Goal: Transaction & Acquisition: Purchase product/service

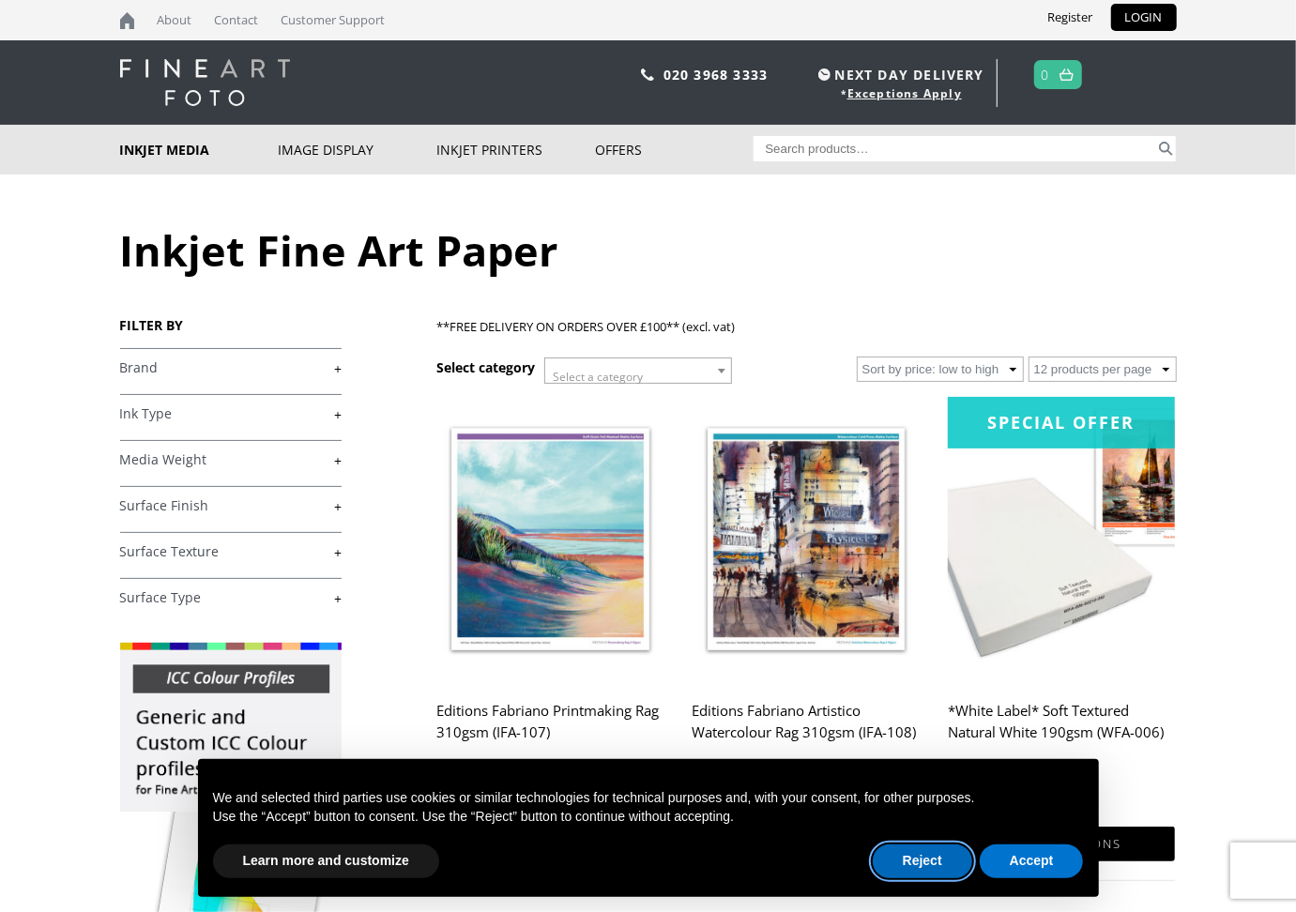
click at [931, 857] on button "Reject" at bounding box center [922, 862] width 99 height 34
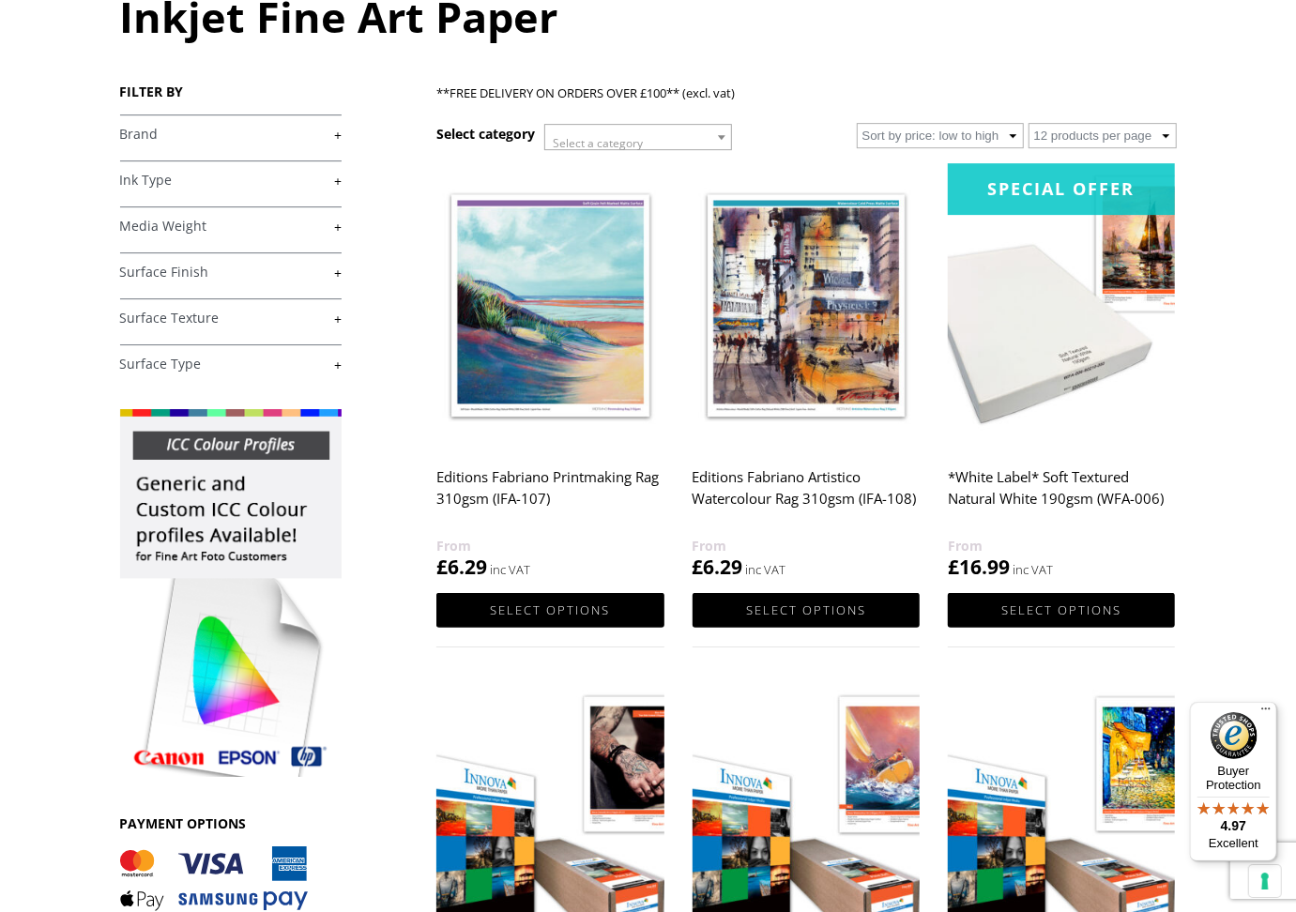
scroll to position [264, 0]
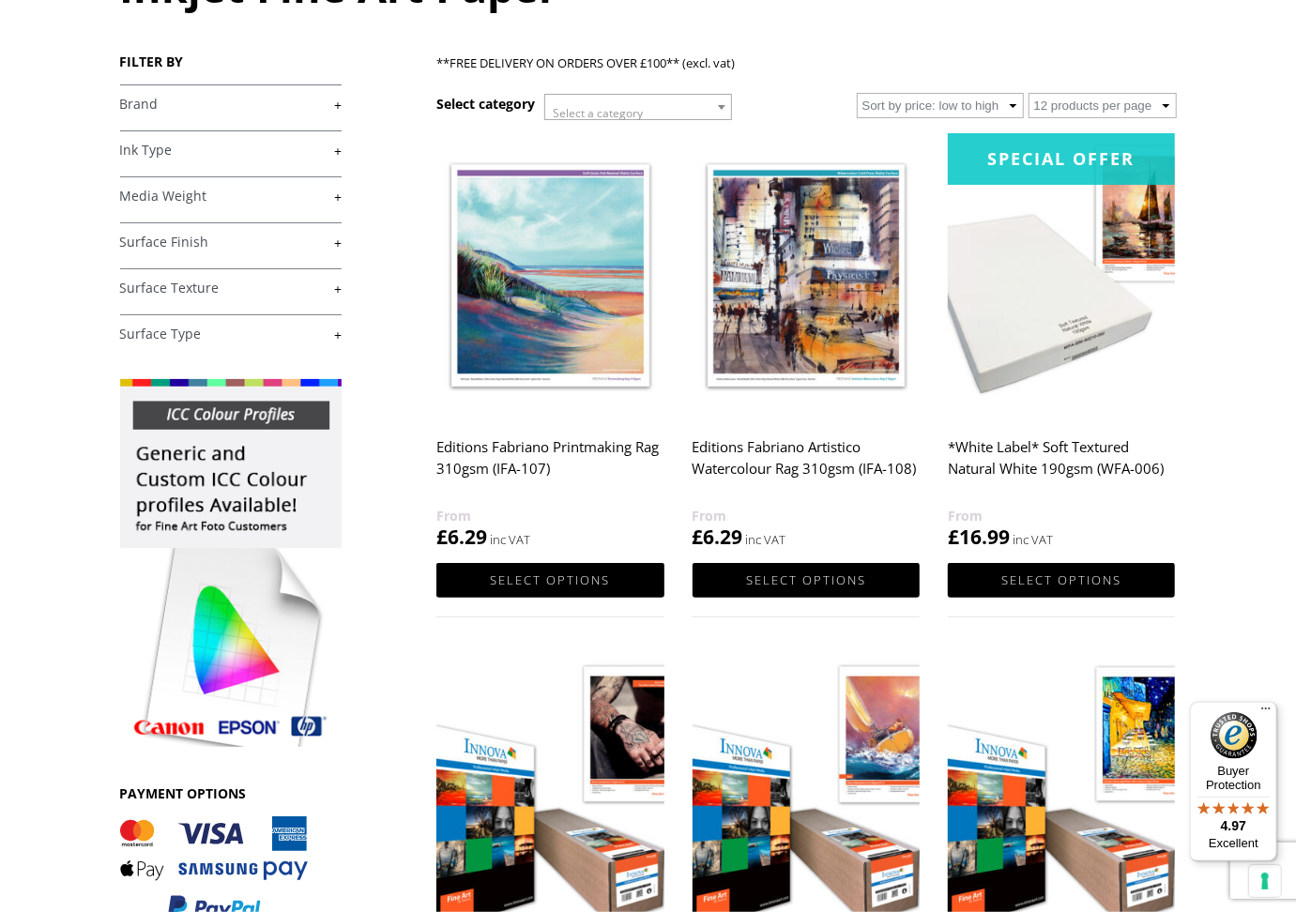
click at [1073, 444] on h2 "*White Label* Soft Textured Natural White 190gsm (WFA-006)" at bounding box center [1061, 467] width 227 height 75
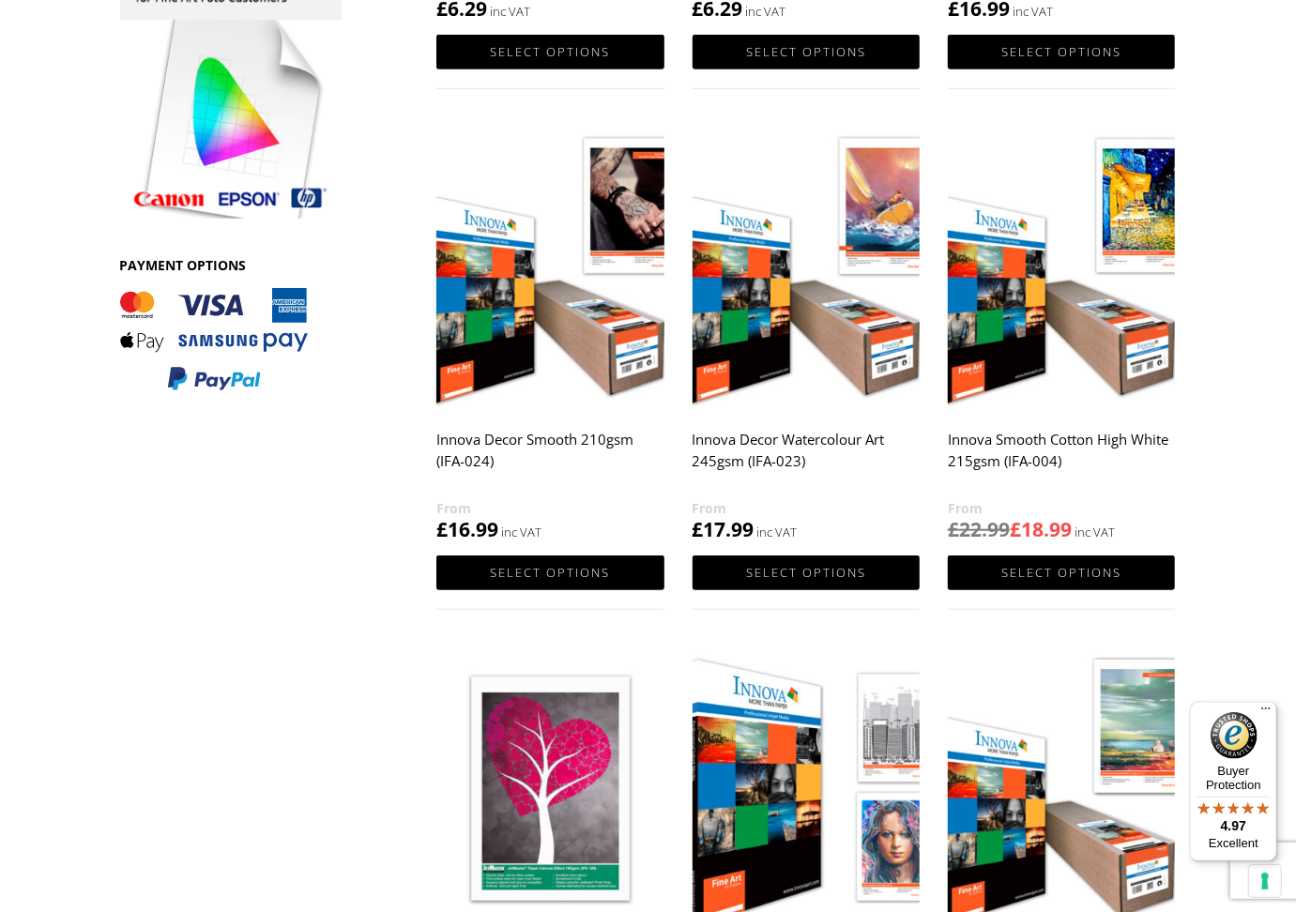
scroll to position [880, 0]
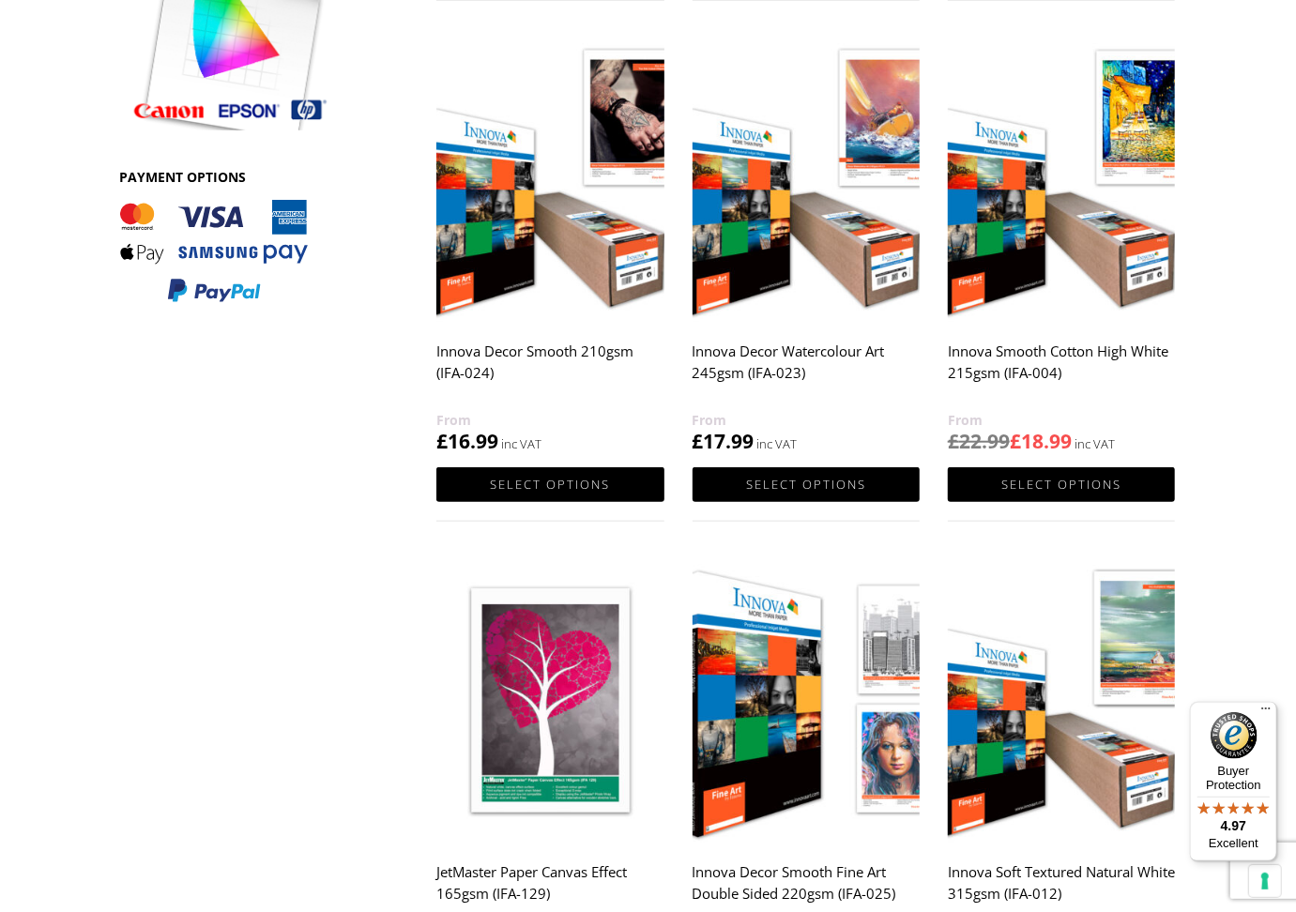
click at [798, 344] on h2 "Innova Decor Watercolour Art 245gsm (IFA-023)" at bounding box center [806, 371] width 227 height 75
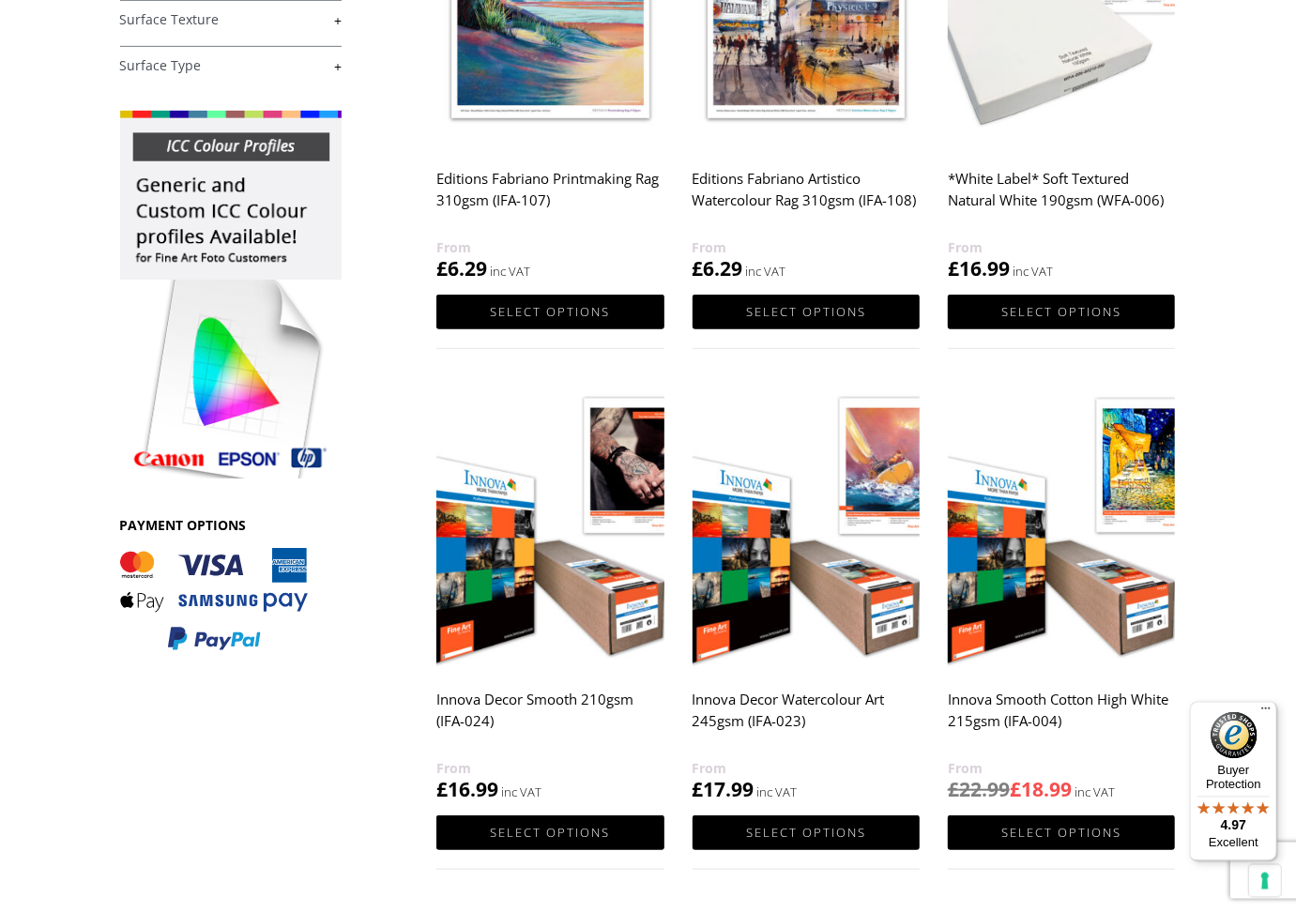
scroll to position [352, 0]
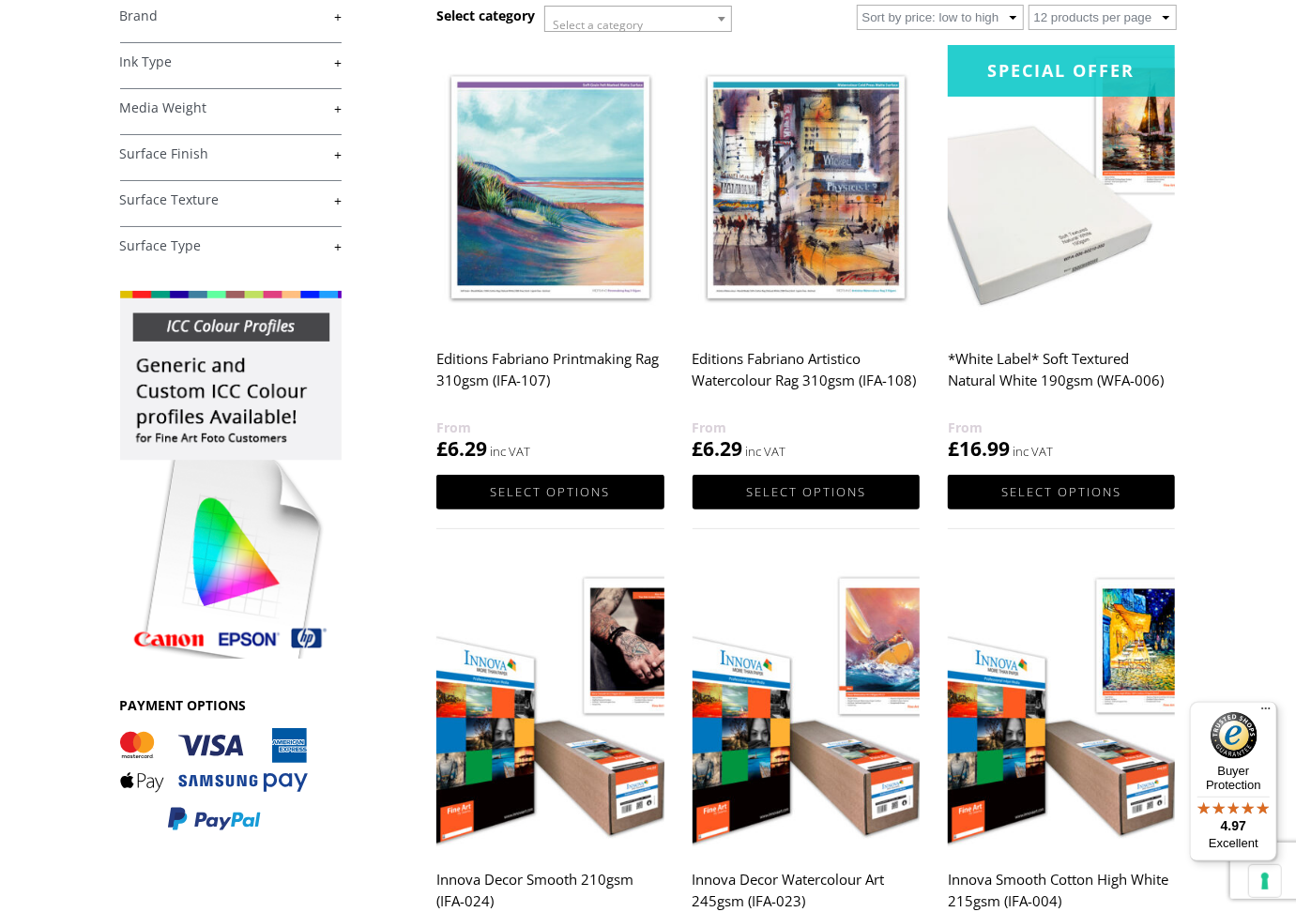
click at [341, 106] on link "+" at bounding box center [231, 108] width 222 height 18
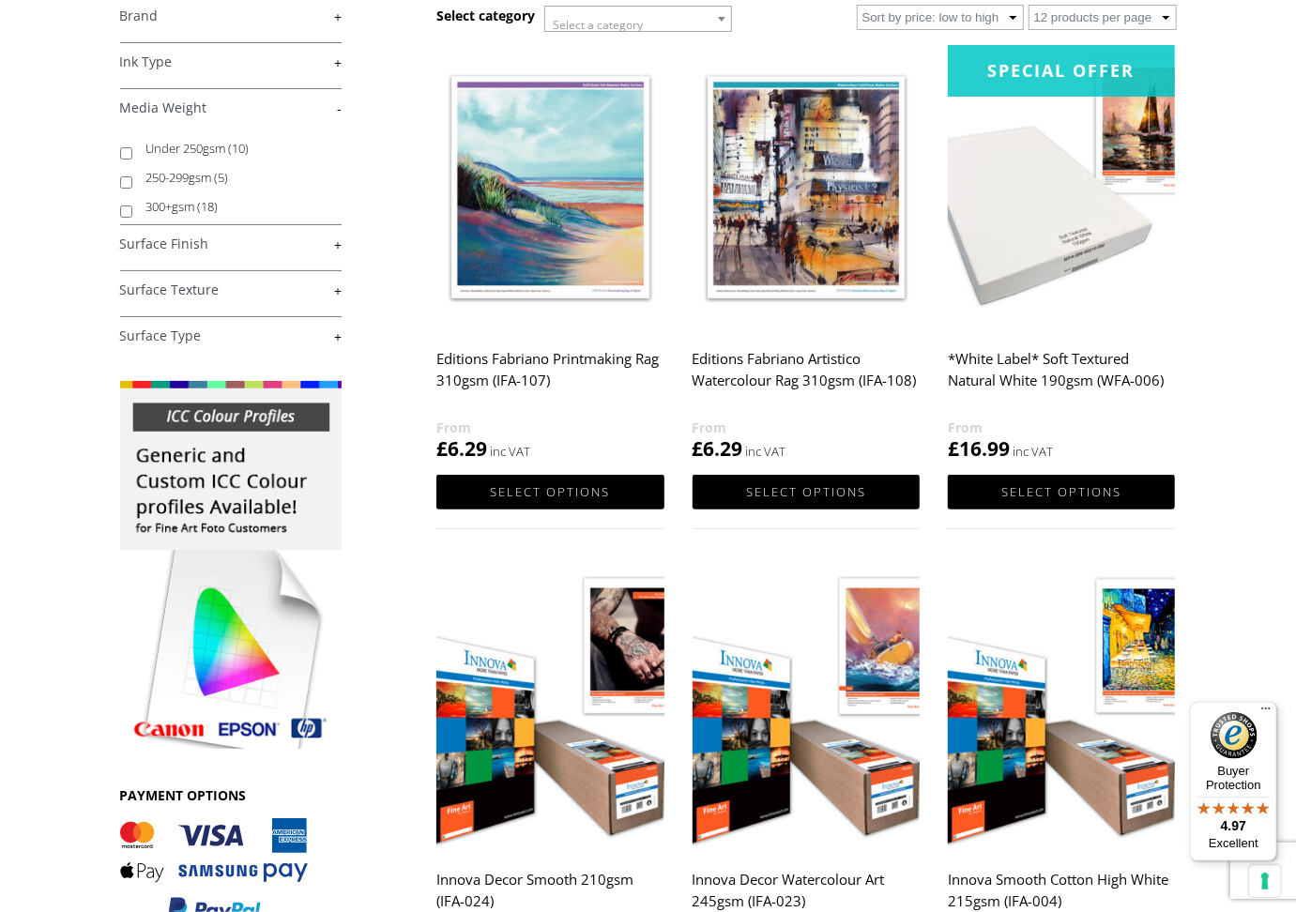
click at [55, 305] on body "NEXT DAY DELIVERY * Exceptions Apply About Contact Customer Support Register LO…" at bounding box center [648, 104] width 1296 height 912
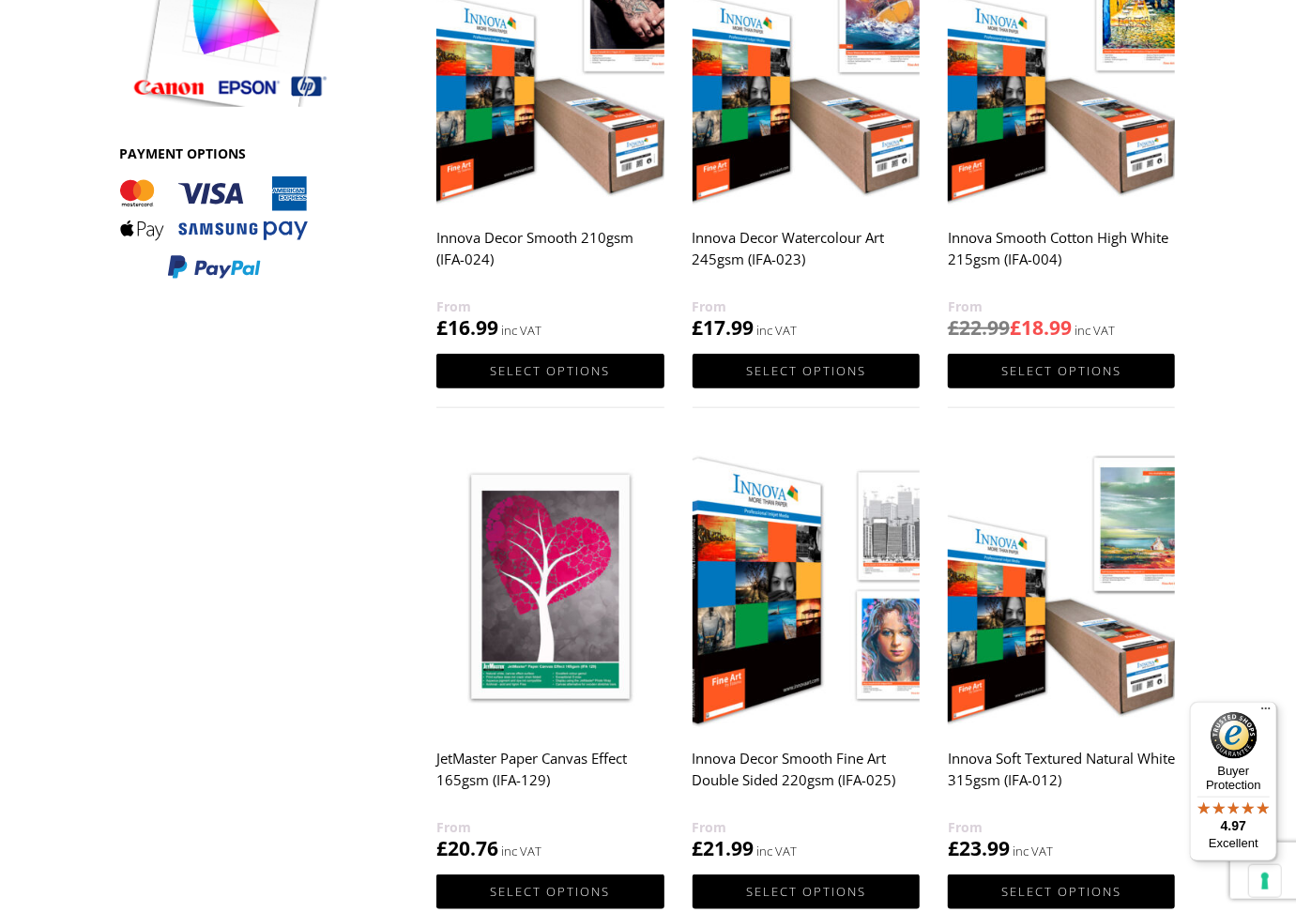
scroll to position [704, 0]
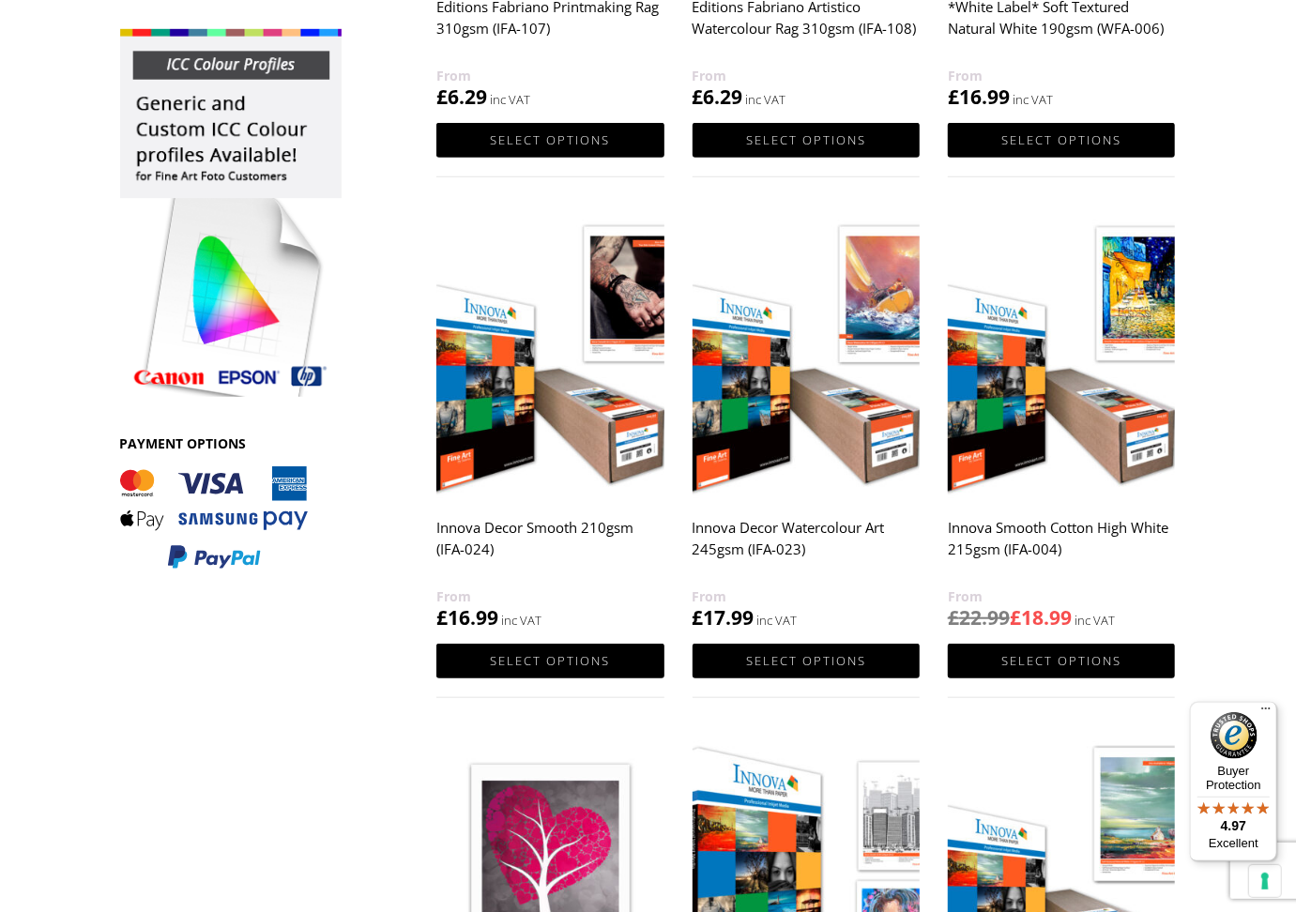
click at [1059, 527] on h2 "Innova Smooth Cotton High White 215gsm (IFA-004)" at bounding box center [1061, 548] width 227 height 75
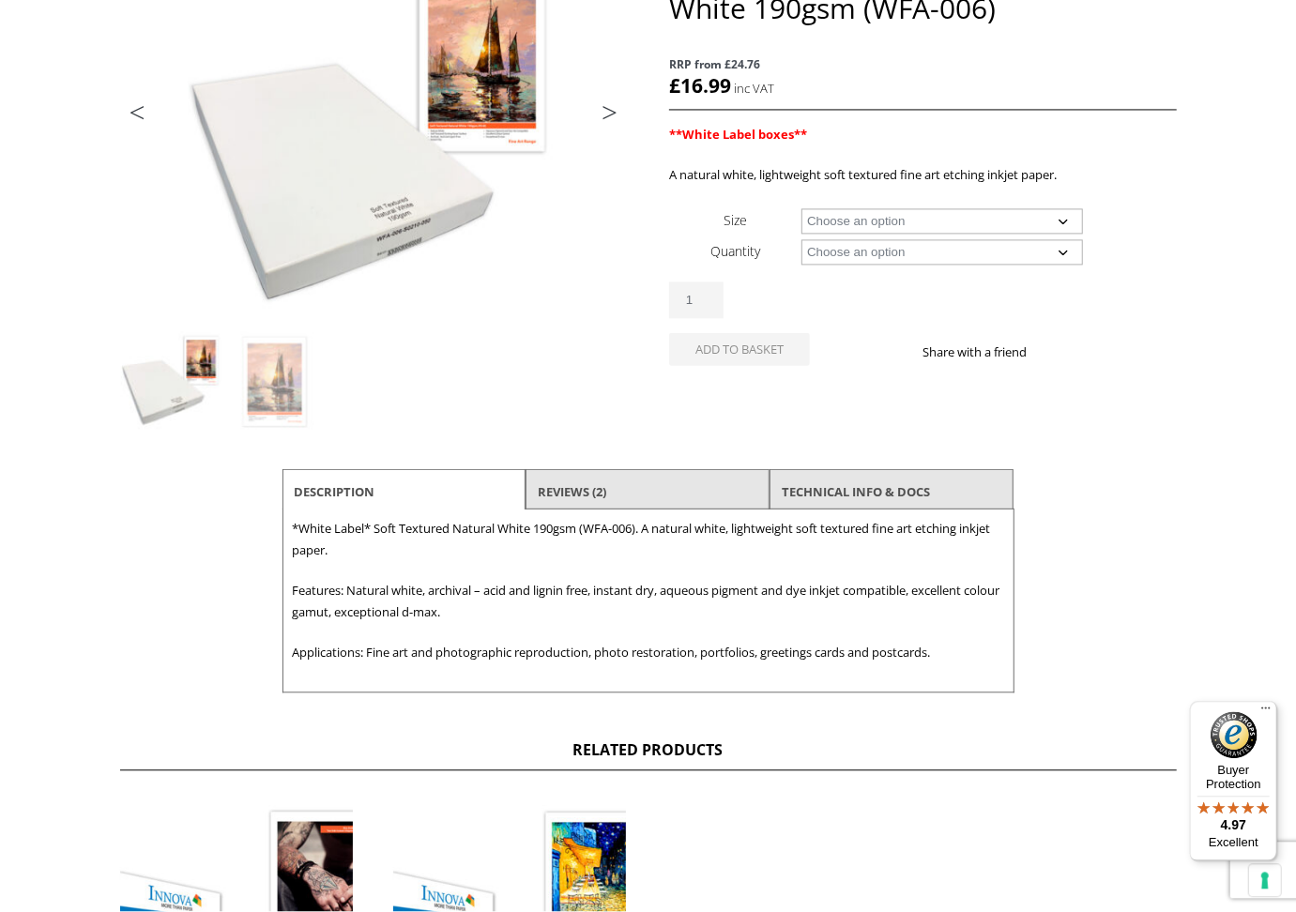
scroll to position [264, 0]
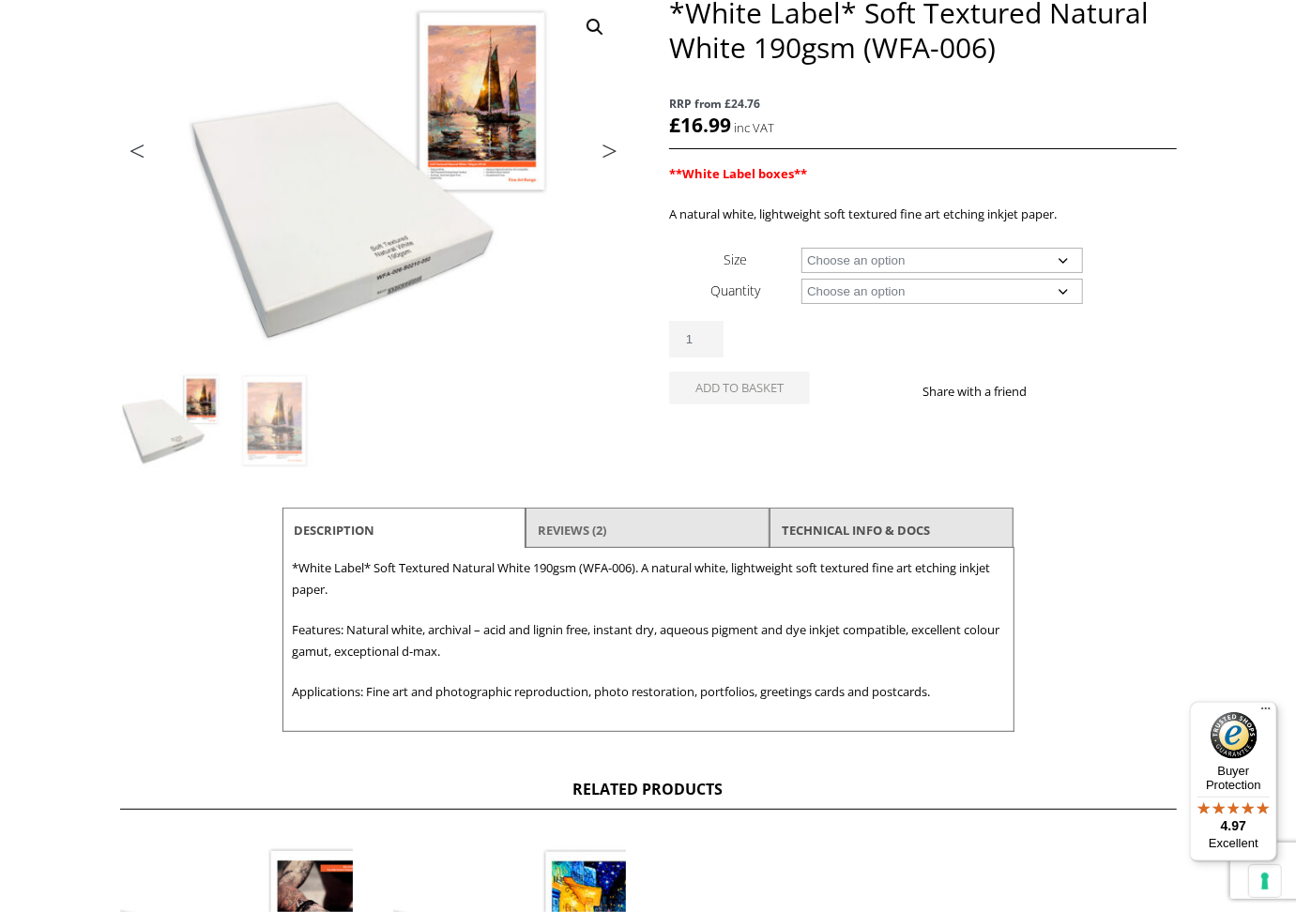
click at [588, 522] on link "Reviews (2)" at bounding box center [572, 530] width 69 height 34
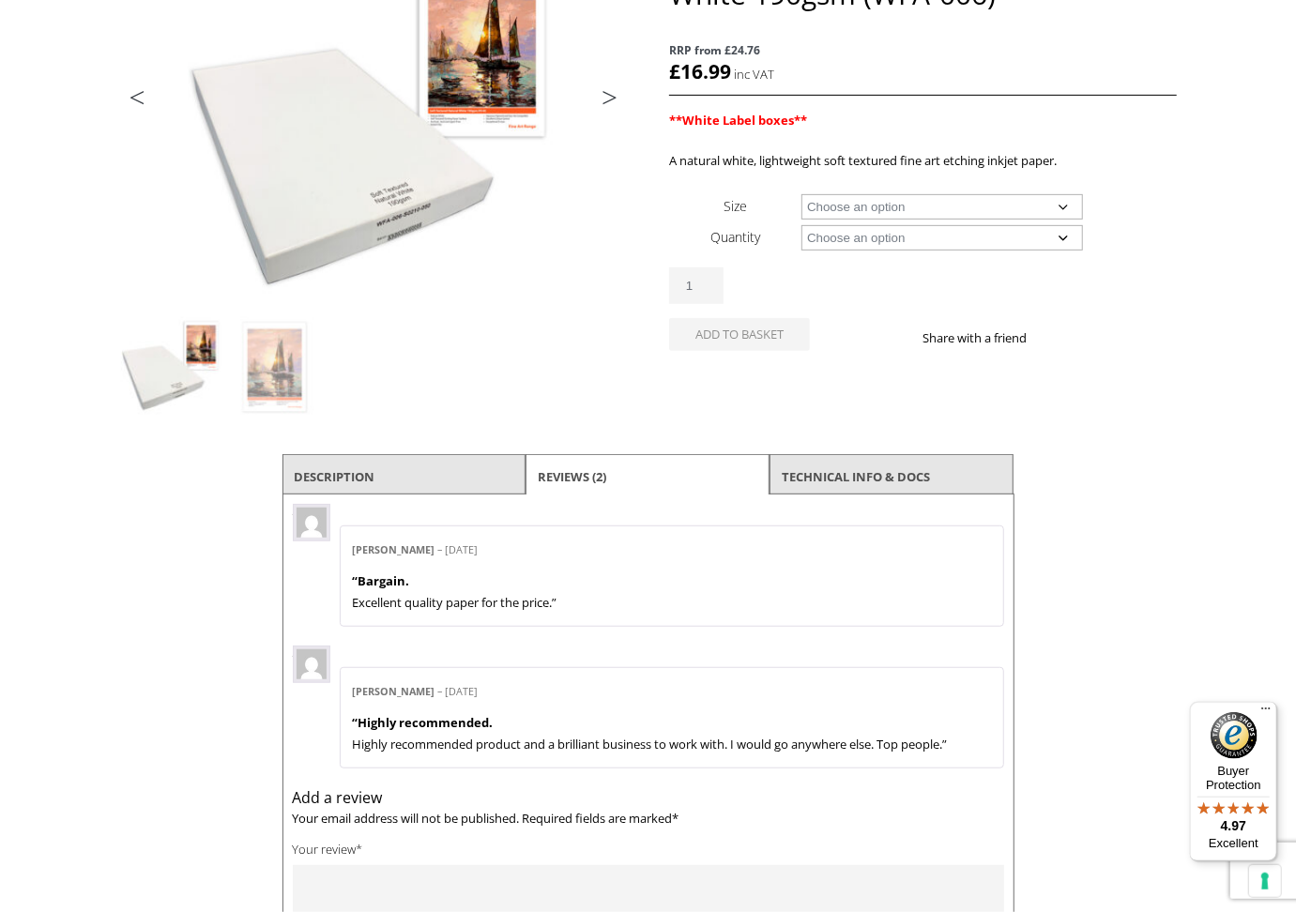
scroll to position [87, 0]
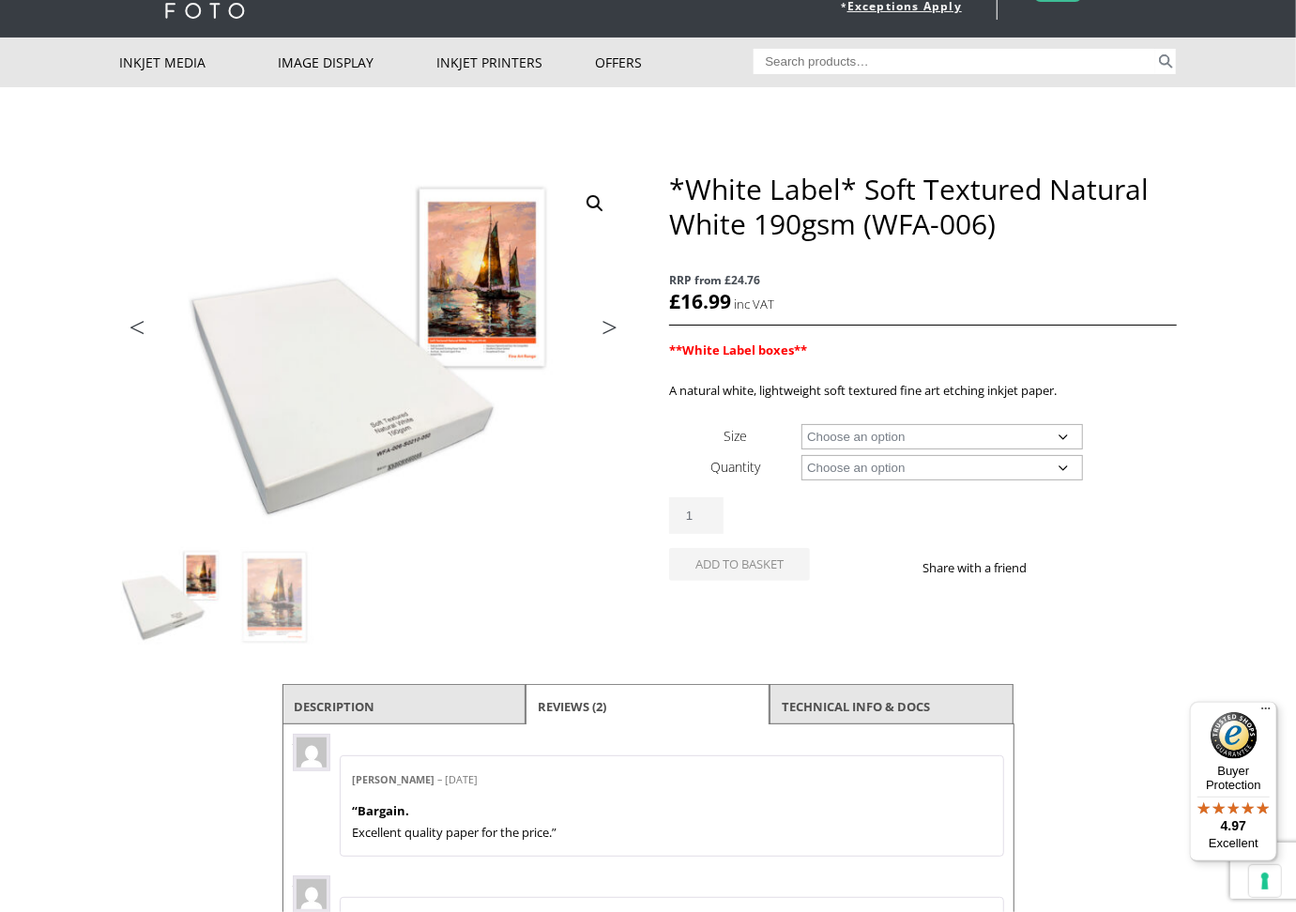
click at [802, 424] on select "Choose an option A4 Sheet A3 Sheet A3+ Sheet A2 Sheet 17" Wide Roll 24" Wide Ro…" at bounding box center [943, 436] width 282 height 25
select select "a4-sheet"
click at [802, 455] on select "Choose an option 25 Sheets" at bounding box center [943, 467] width 282 height 25
select select "25-sheets"
select select "a4-sheet"
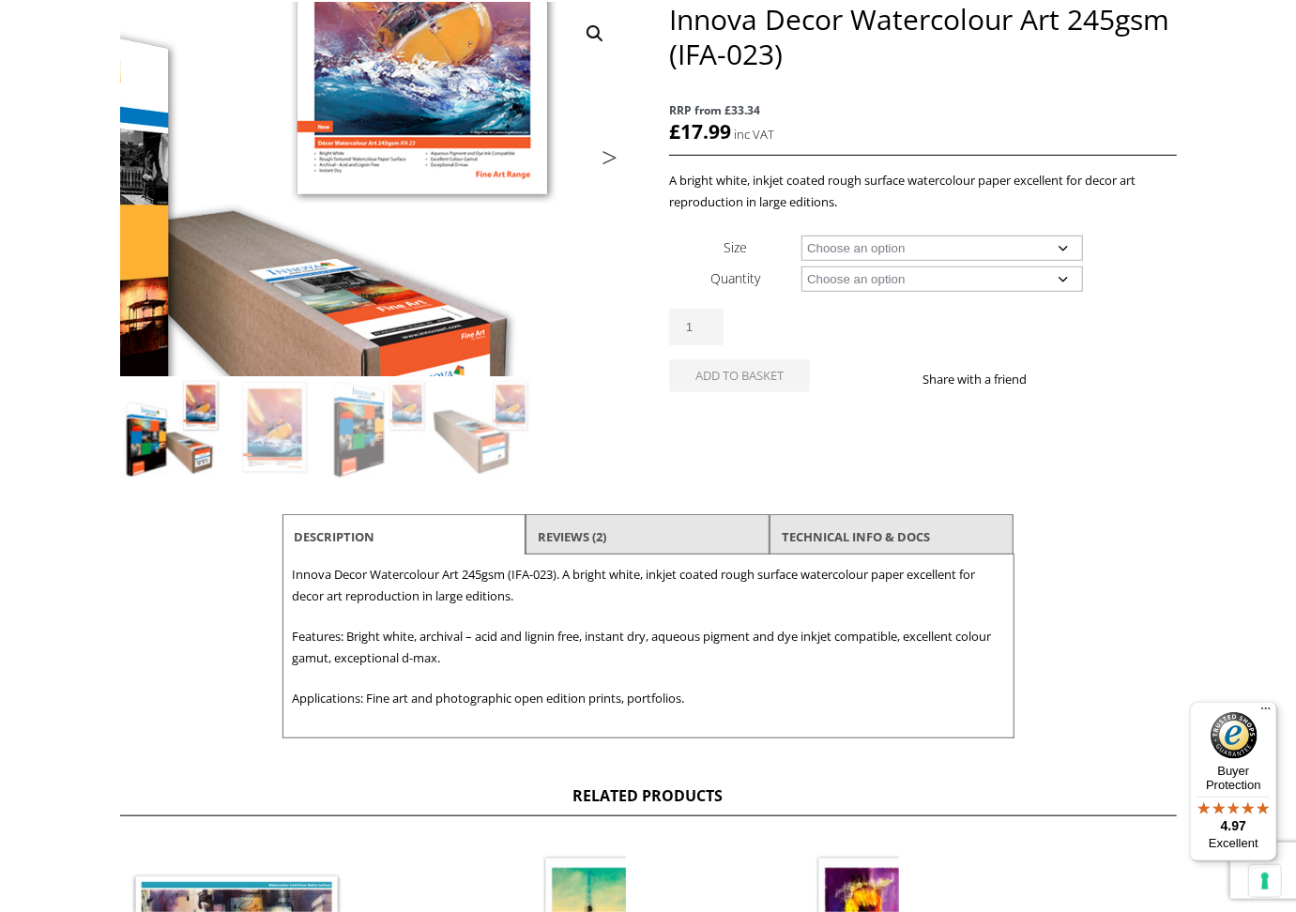
scroll to position [264, 0]
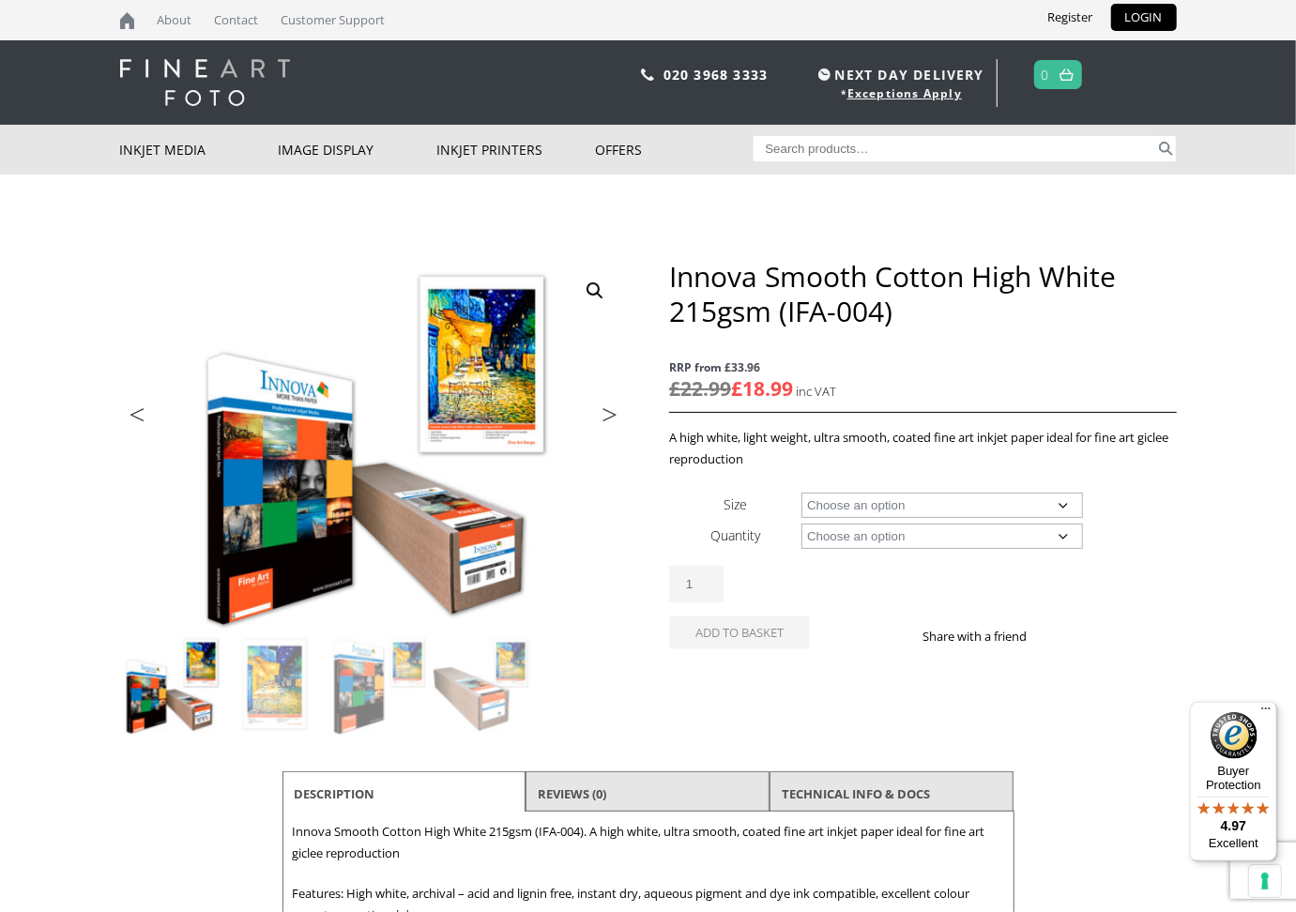
click at [802, 493] on select "Choose an option A4 Sheet A3 Sheet A3+ Sheet A2 Sheet 17" Wide Roll 24" Wide Ro…" at bounding box center [943, 505] width 282 height 25
select select "a4-sheet"
click at [802, 524] on select "Choose an option 25 Sheets" at bounding box center [943, 536] width 282 height 25
select select "25-sheets"
select select "a4-sheet"
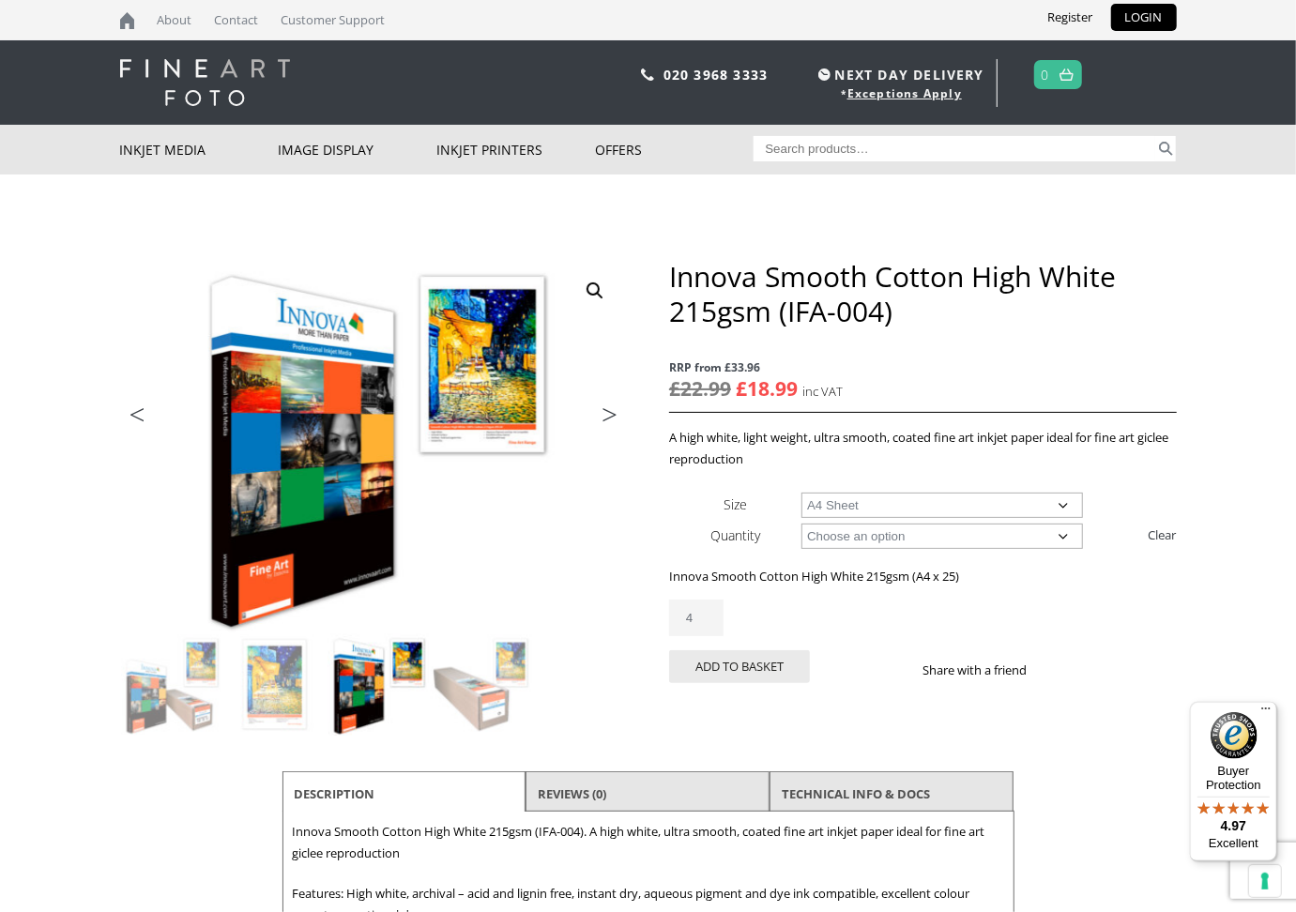
click at [708, 601] on input "4" at bounding box center [696, 618] width 54 height 37
click at [703, 610] on input "3" at bounding box center [696, 618] width 54 height 37
type input "2"
click at [703, 610] on input "2" at bounding box center [696, 618] width 54 height 37
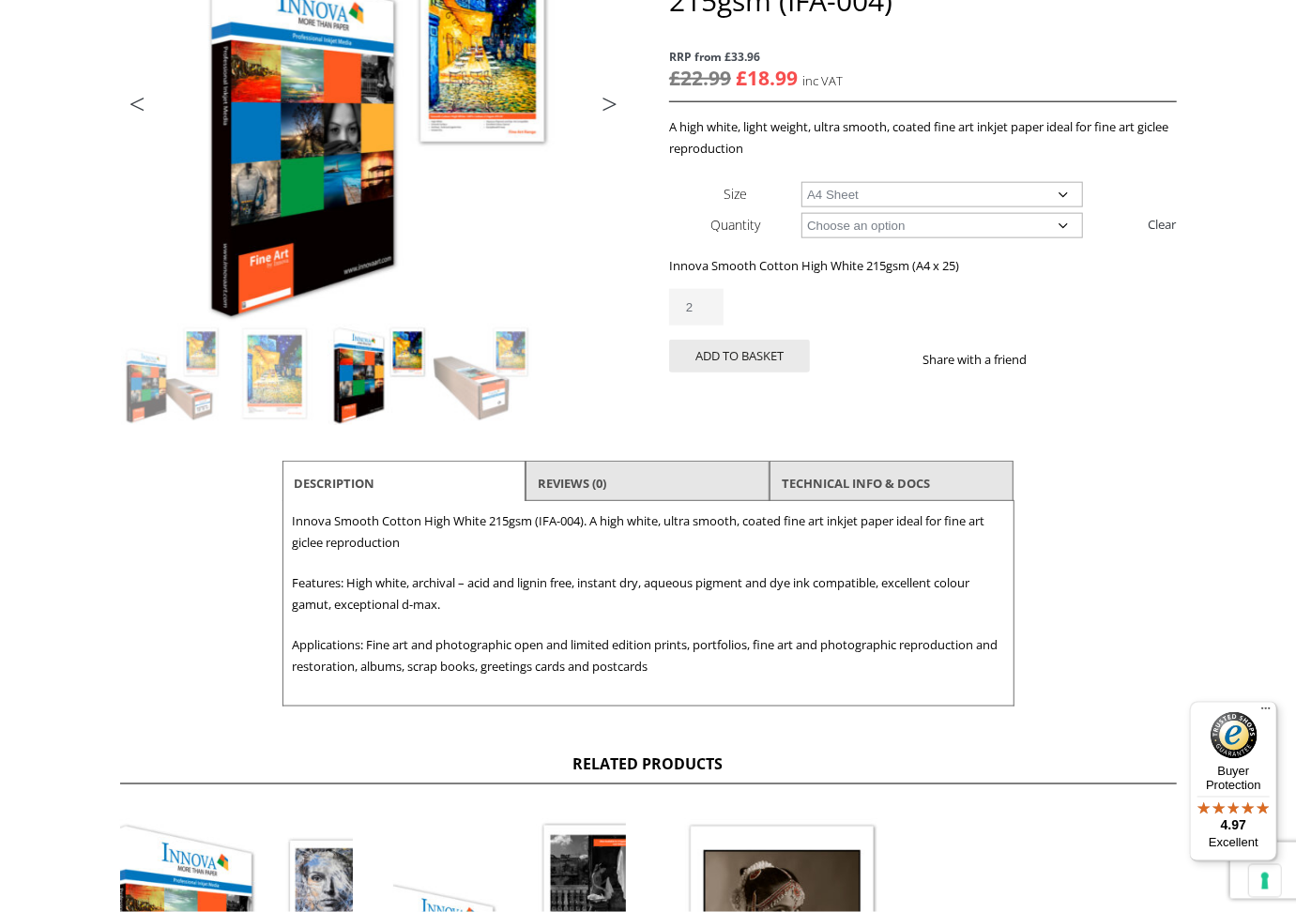
scroll to position [352, 0]
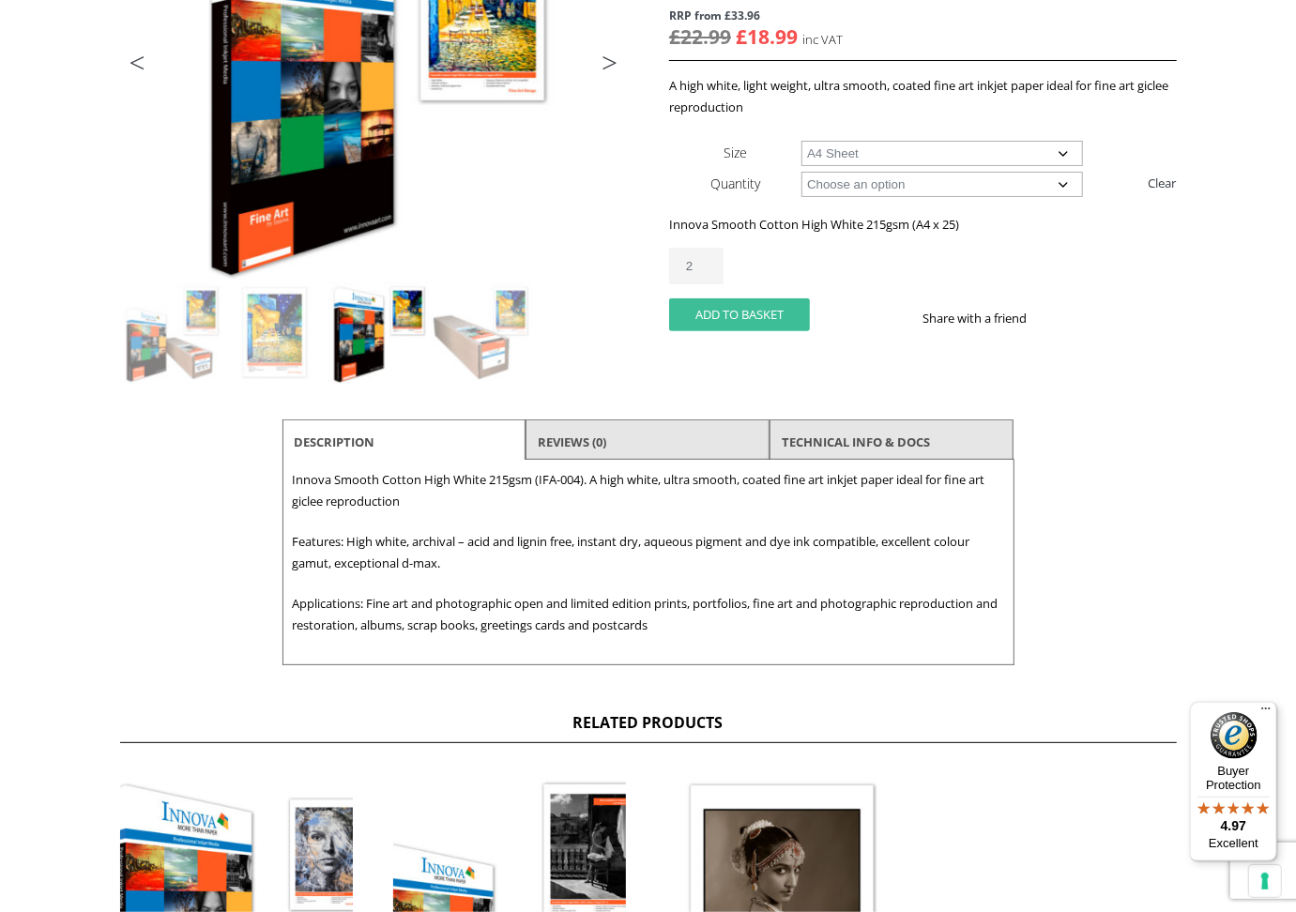
click at [760, 299] on button "Add to basket" at bounding box center [739, 314] width 141 height 33
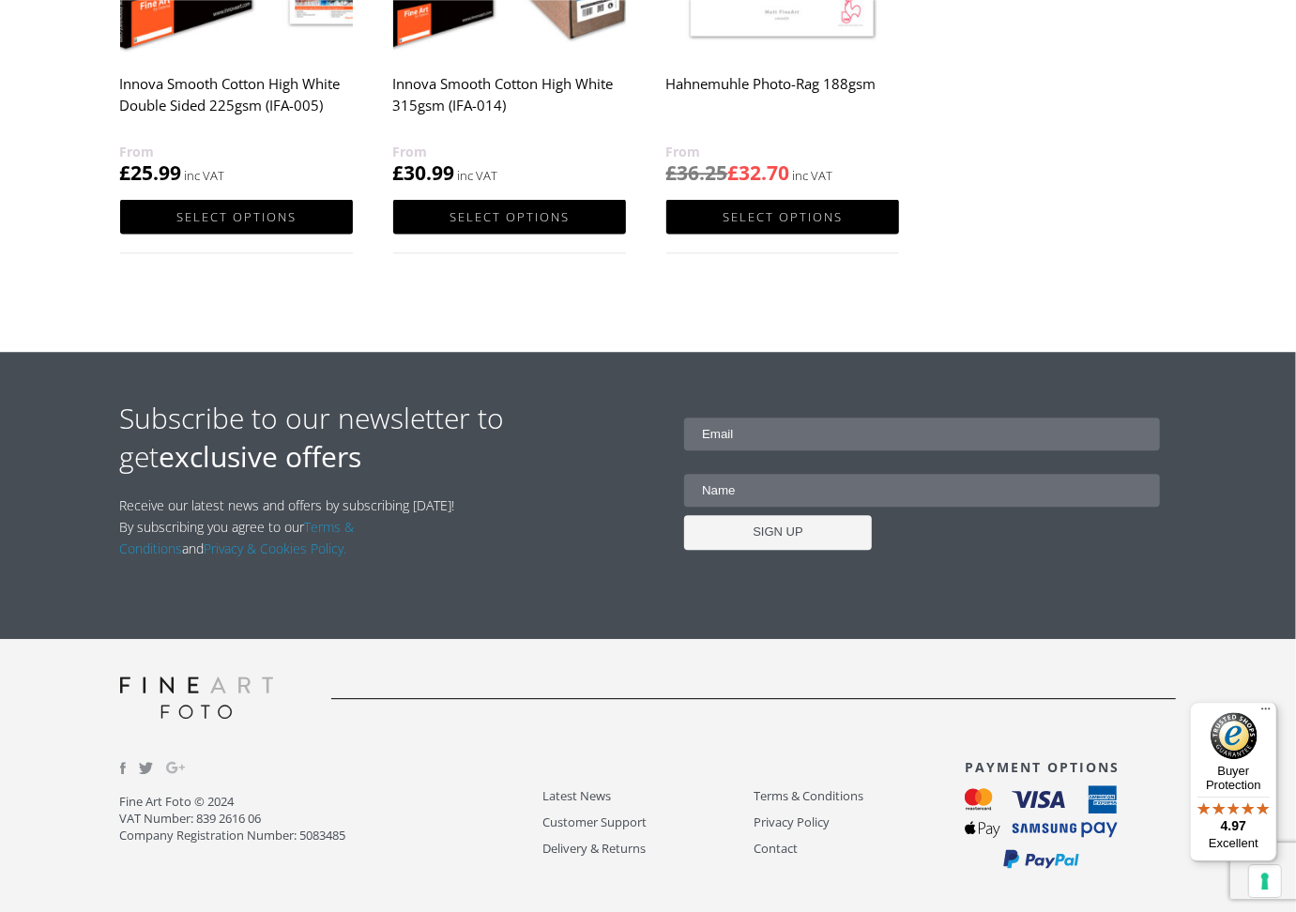
scroll to position [1484, 0]
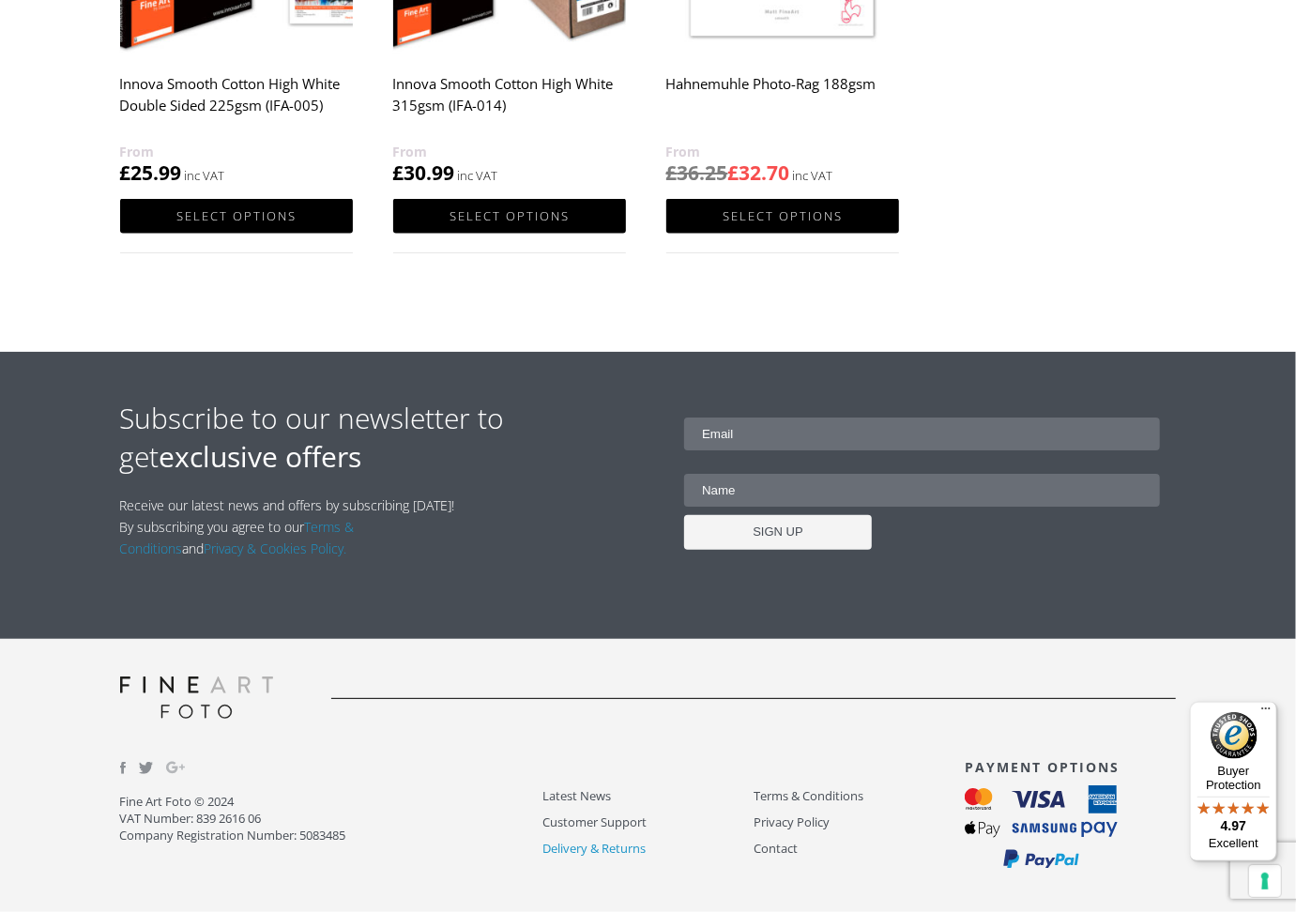
click at [625, 843] on link "Delivery & Returns" at bounding box center [647, 849] width 211 height 22
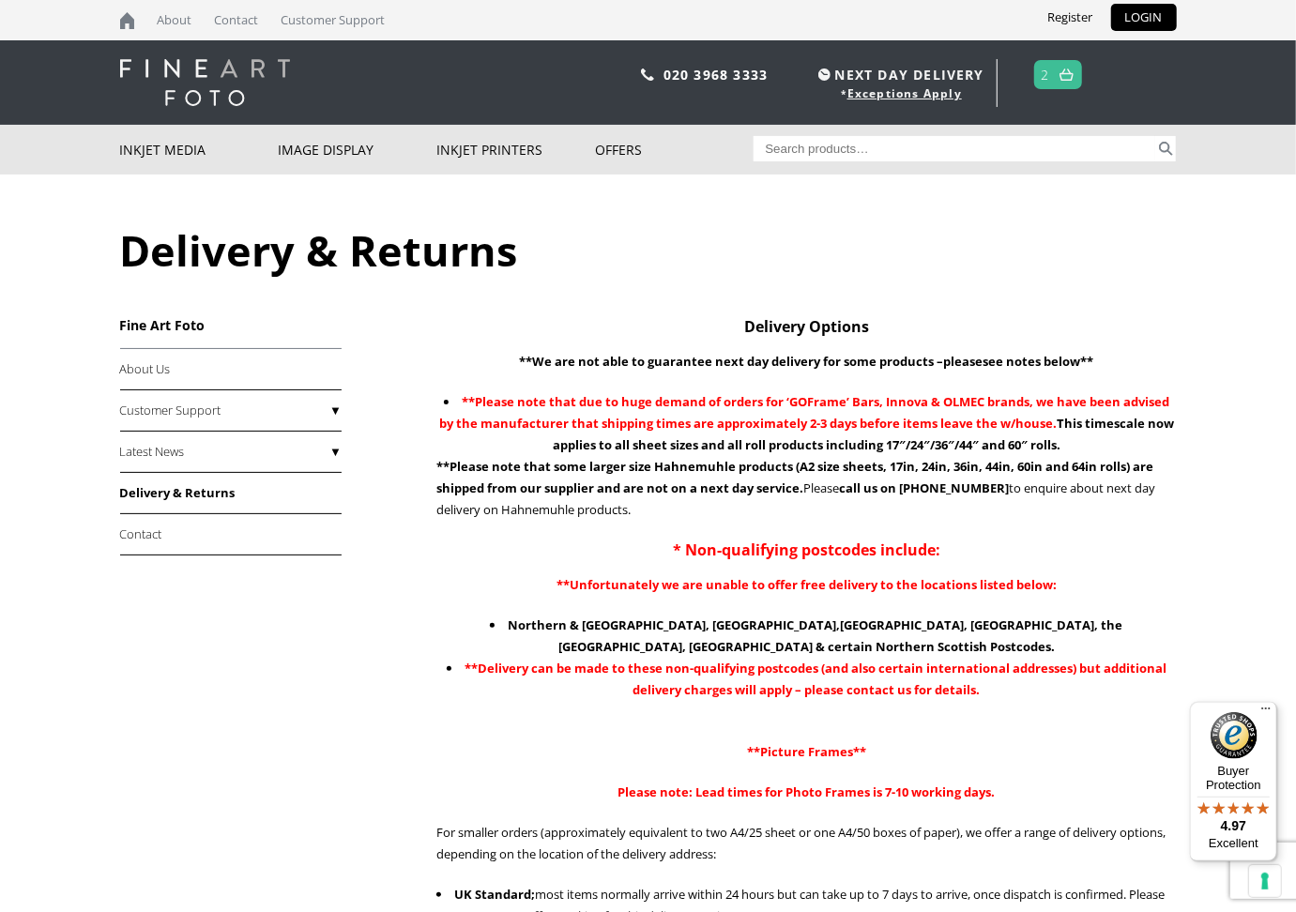
click at [1071, 74] on img at bounding box center [1067, 75] width 14 height 12
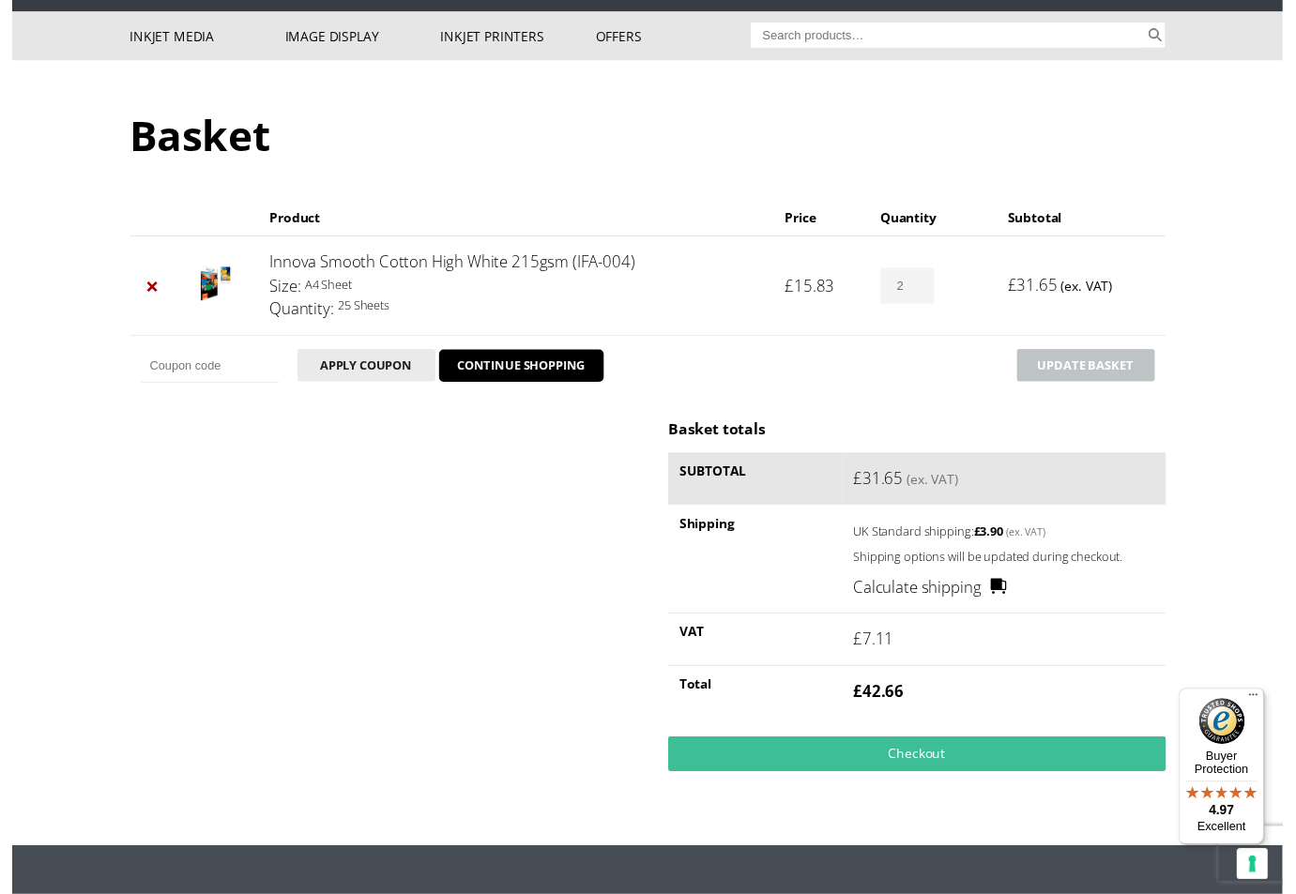
scroll to position [176, 0]
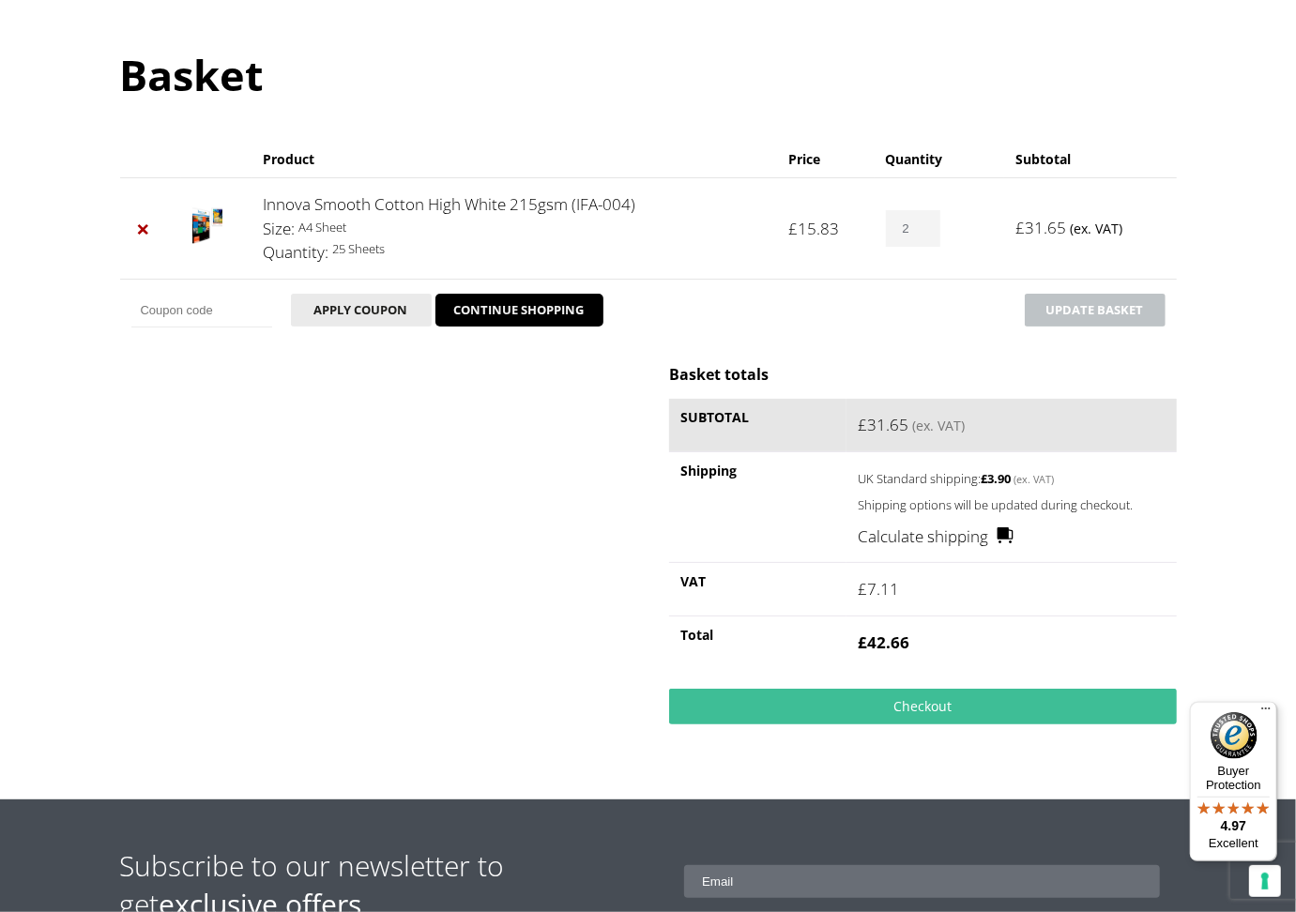
click at [980, 542] on link "Calculate shipping" at bounding box center [936, 537] width 157 height 24
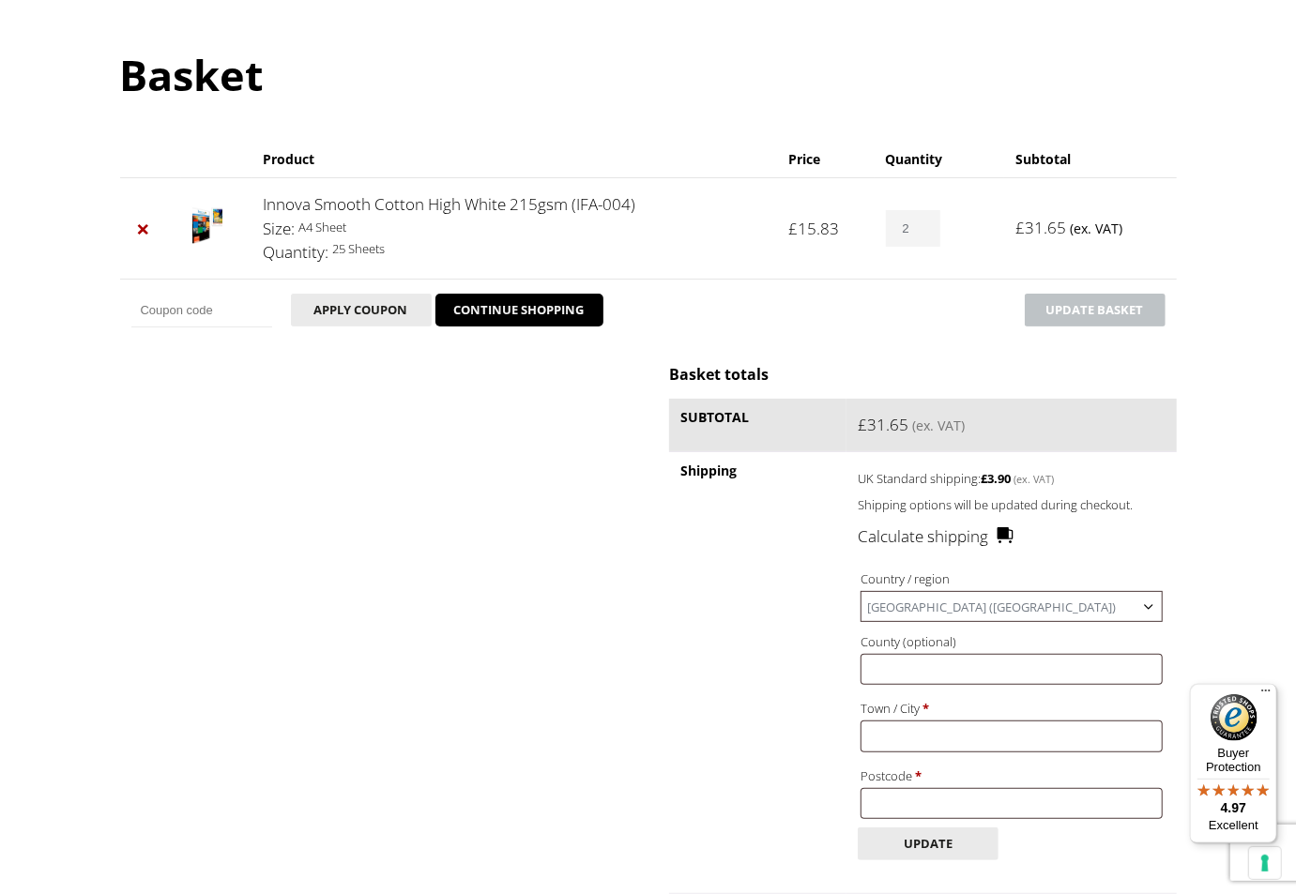
click at [1151, 605] on b at bounding box center [1148, 607] width 15 height 15
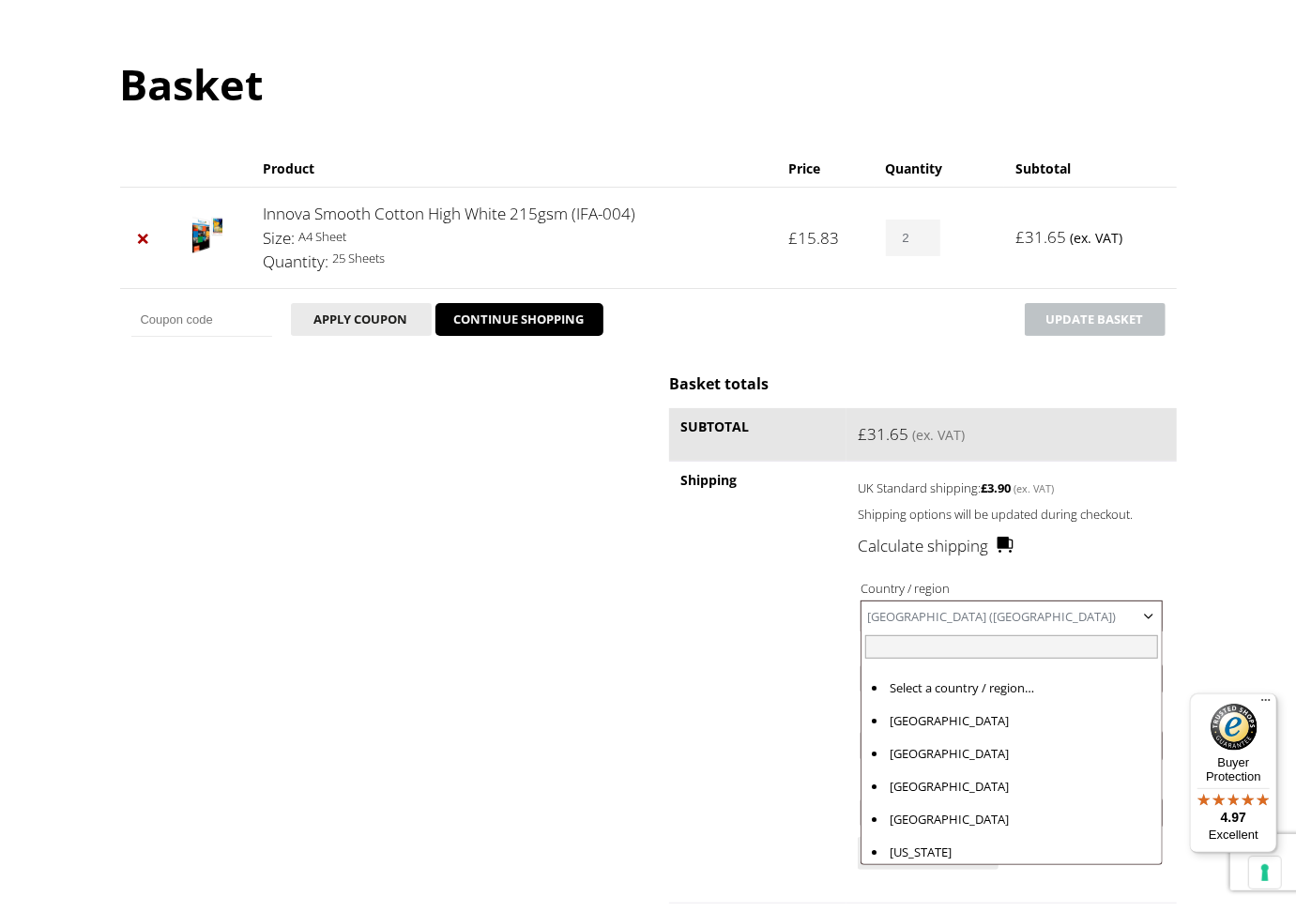
scroll to position [7621, 0]
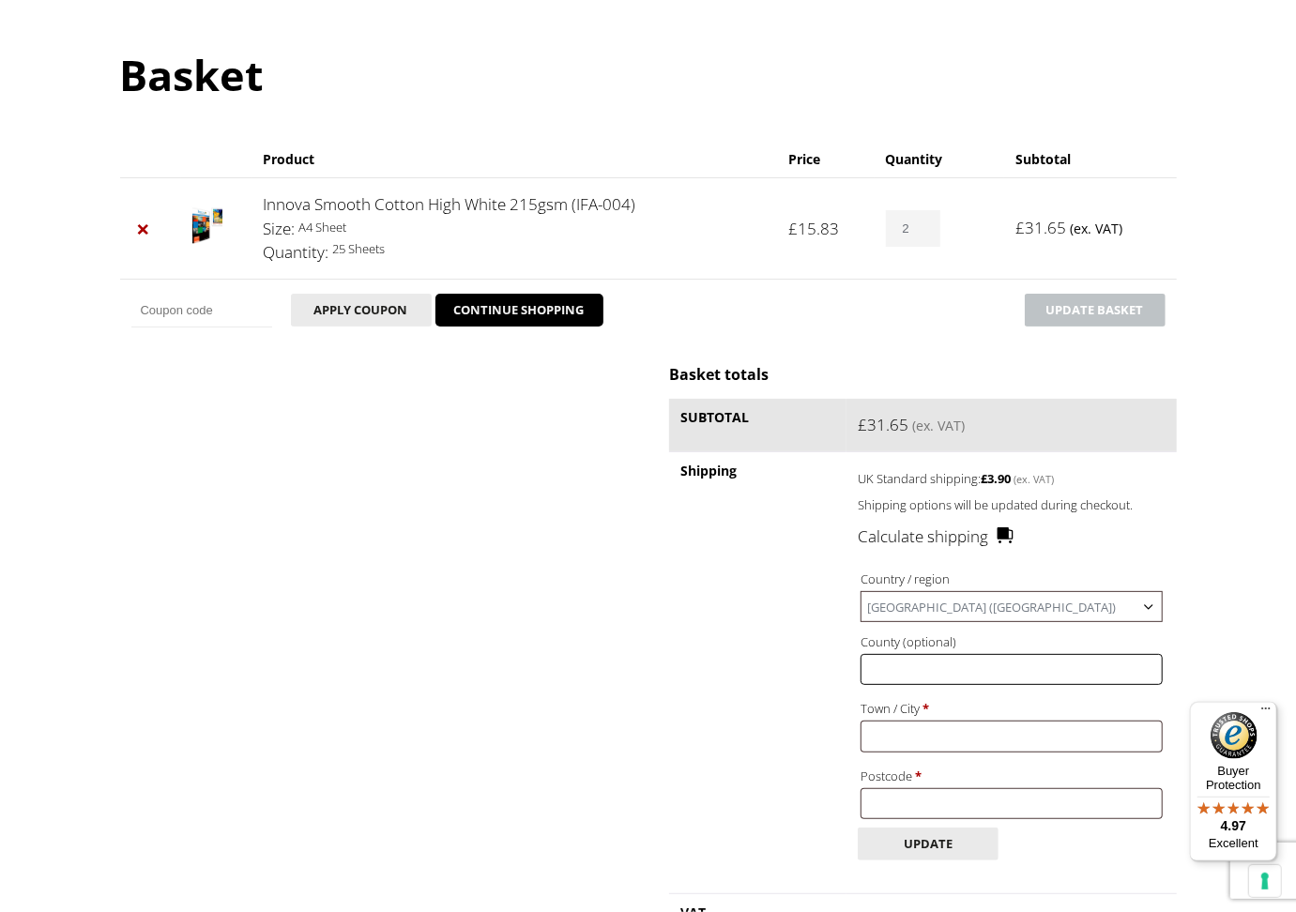
click at [1112, 664] on input "County (optional)" at bounding box center [1011, 669] width 301 height 31
type input "Leicestershire"
click at [924, 730] on input "Town / City *" at bounding box center [1011, 736] width 301 height 31
click at [905, 792] on input "Postcode *" at bounding box center [1011, 803] width 301 height 31
type input ";e9 9fn"
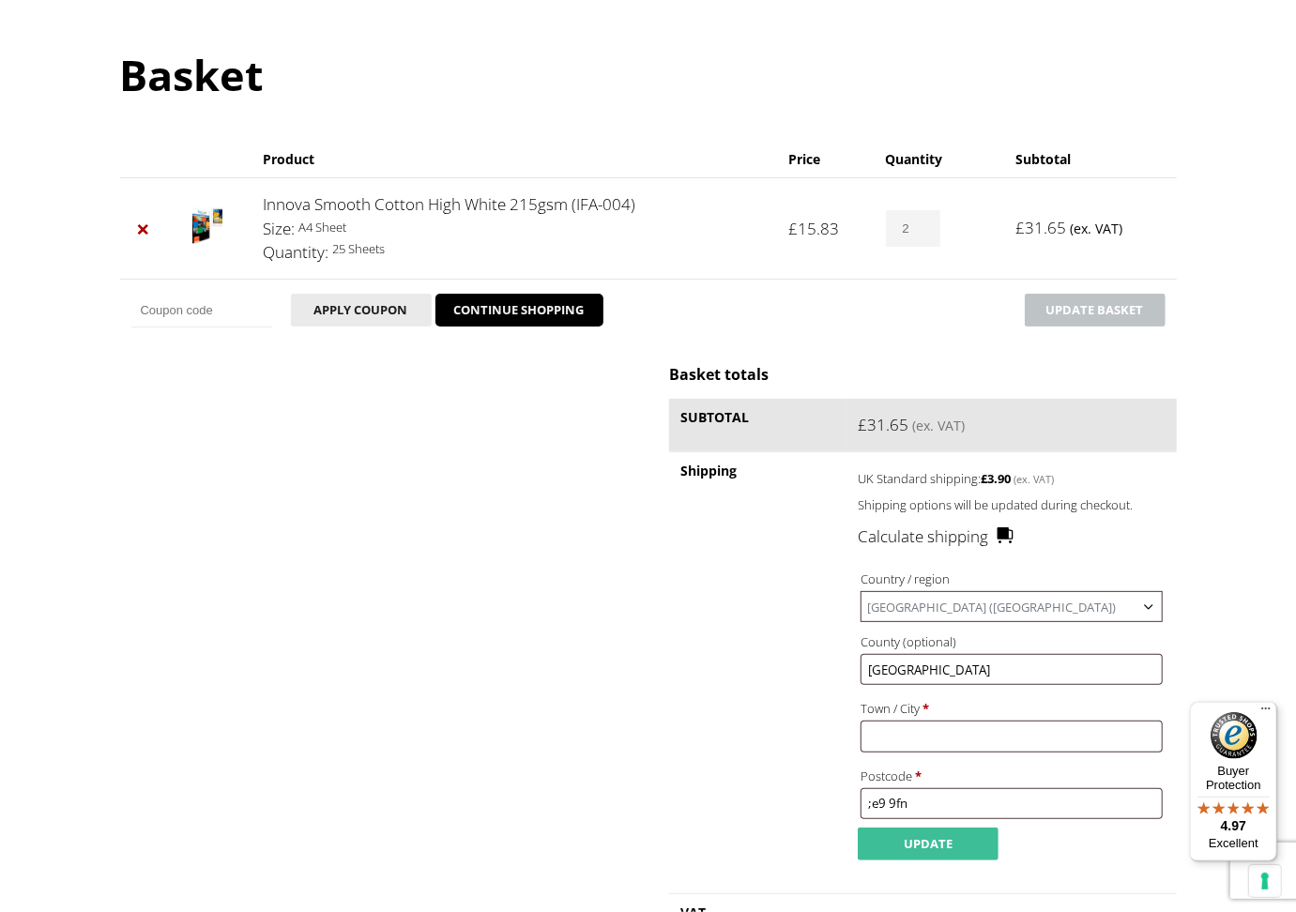
click at [929, 832] on button "Update" at bounding box center [928, 844] width 141 height 33
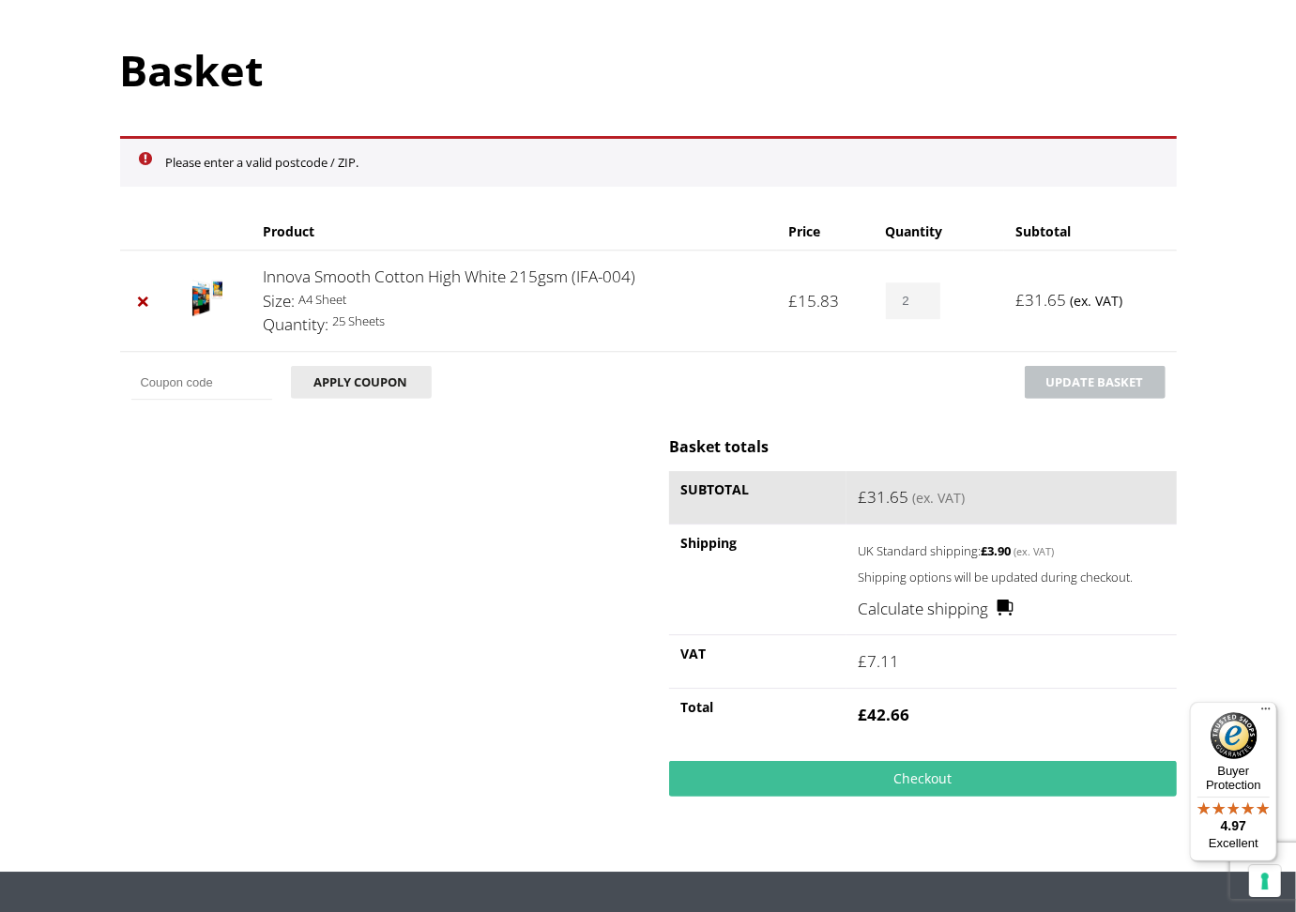
scroll to position [167, 0]
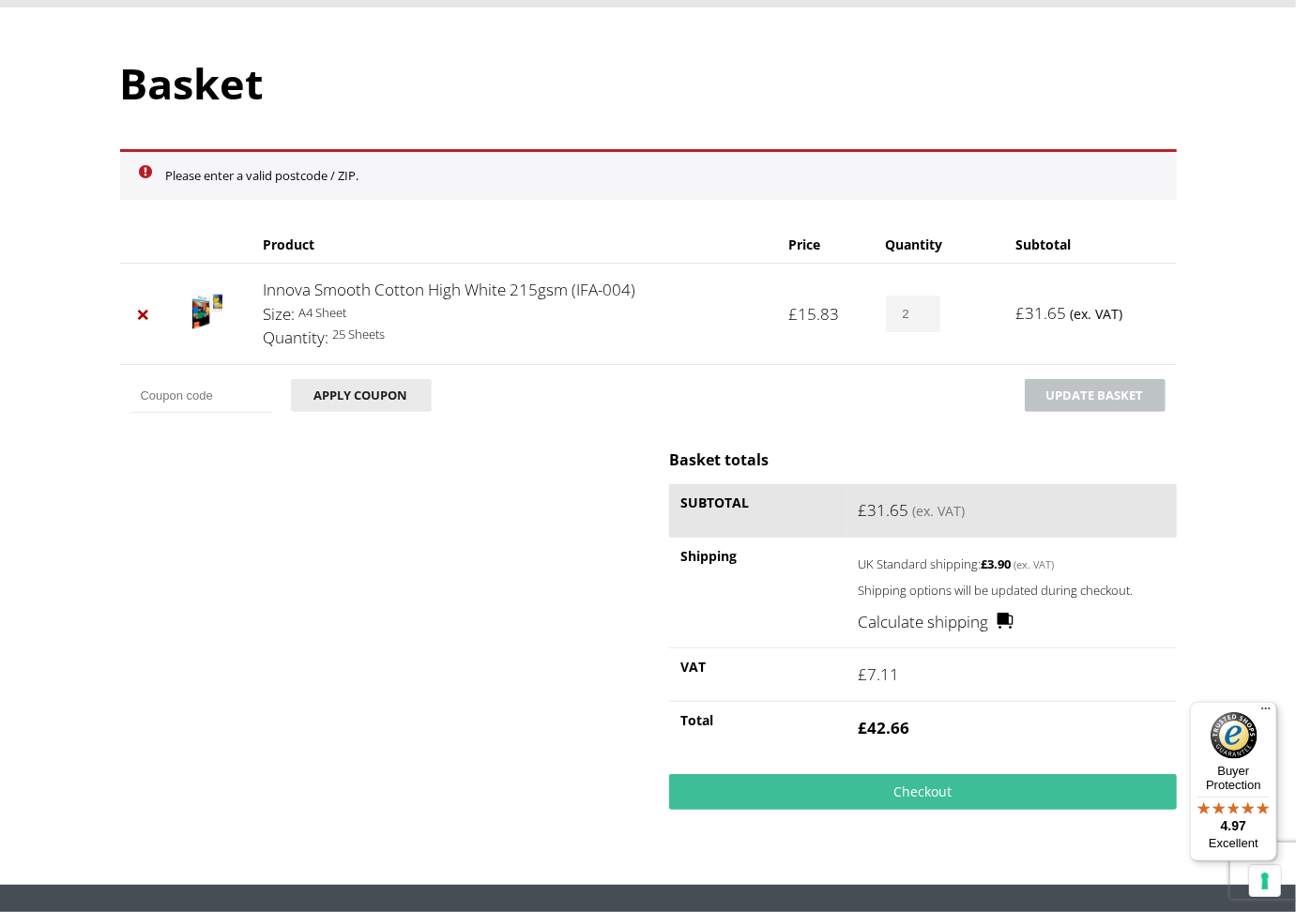
click at [969, 621] on link "Calculate shipping" at bounding box center [936, 622] width 157 height 24
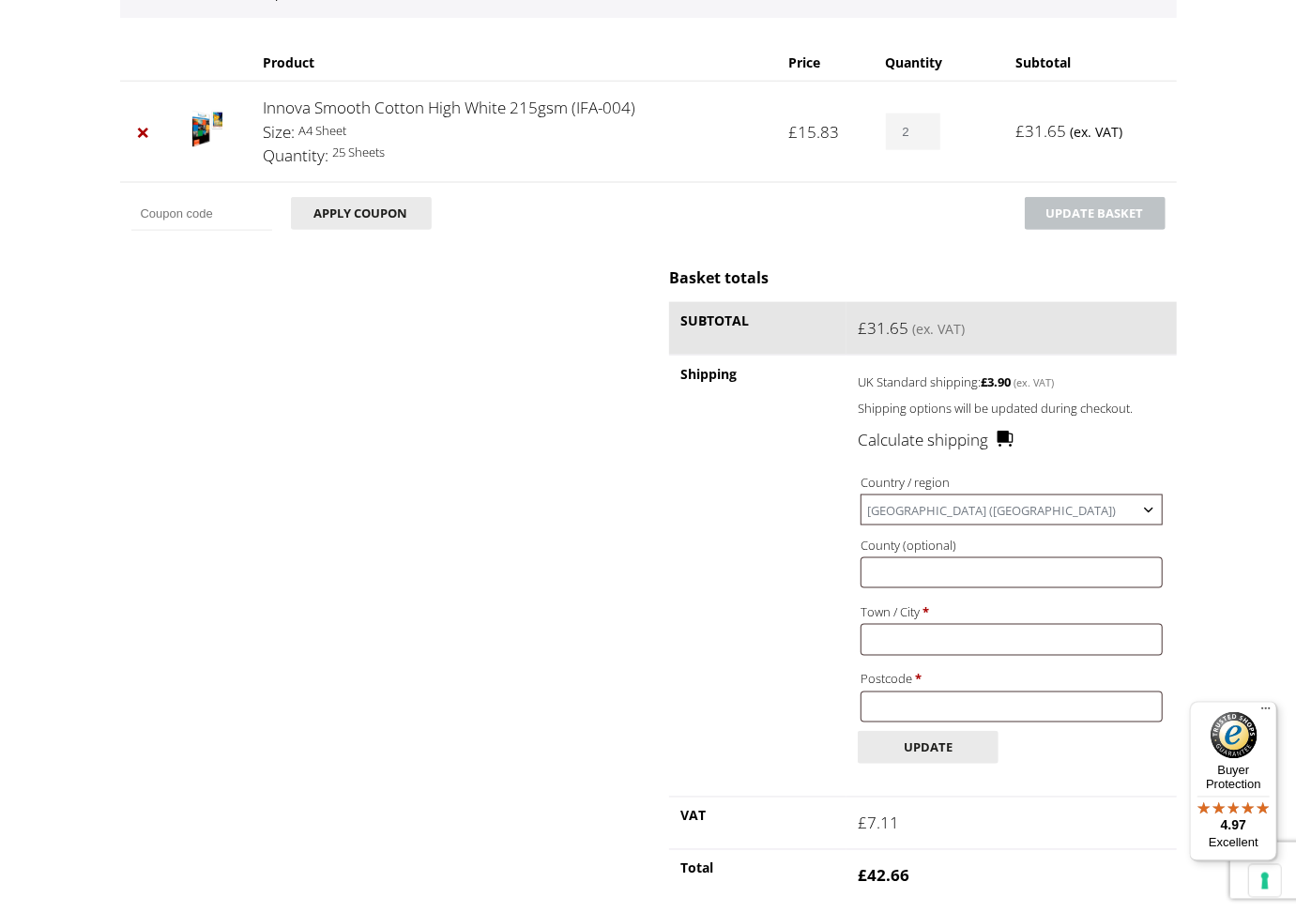
scroll to position [432, 0]
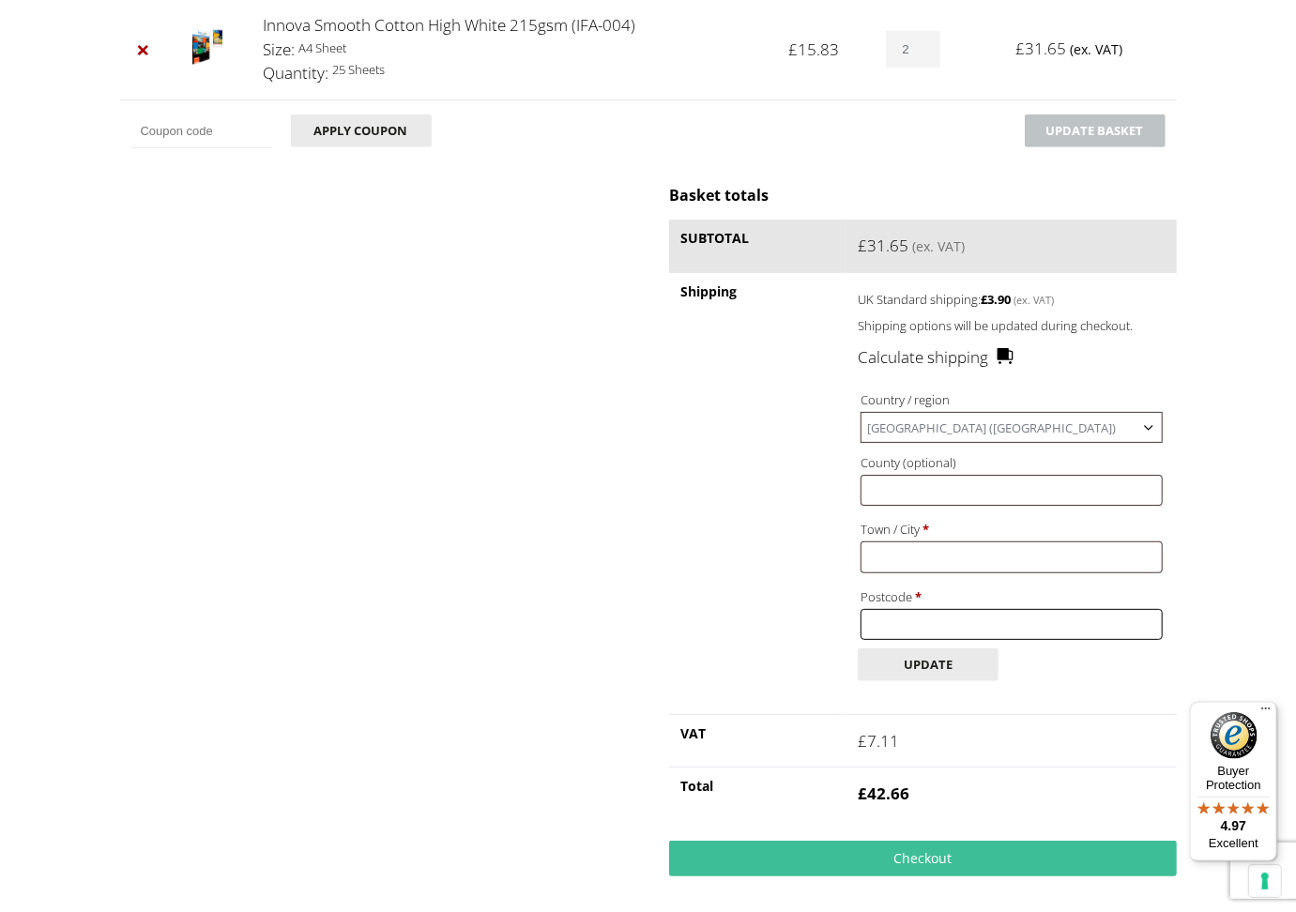
click at [896, 618] on input "Postcode *" at bounding box center [1011, 624] width 301 height 31
type input "le9 9fn"
type input "Leicester"
type input "LE9 9FN"
click at [932, 653] on button "Update" at bounding box center [928, 665] width 141 height 33
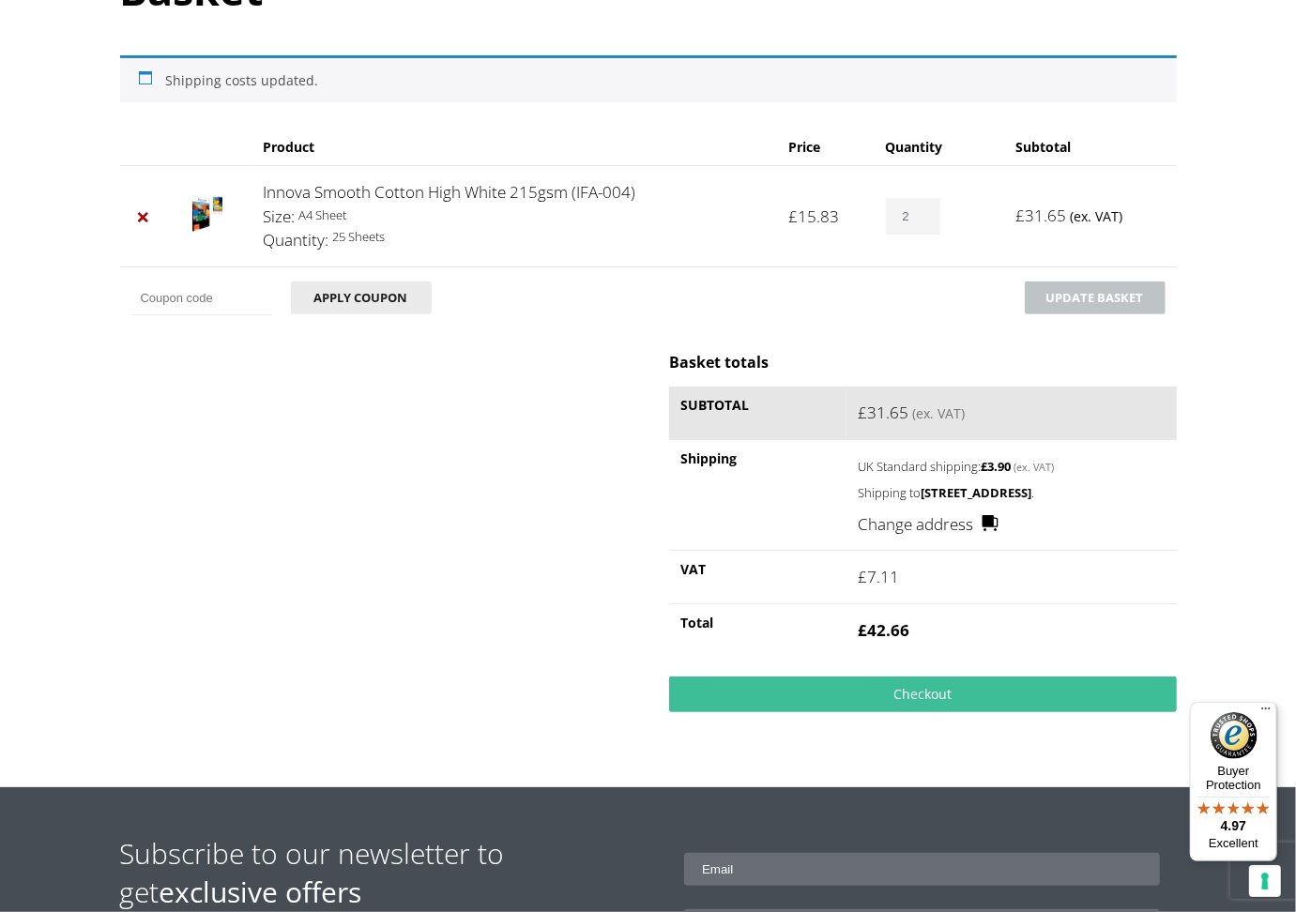
scroll to position [0, 0]
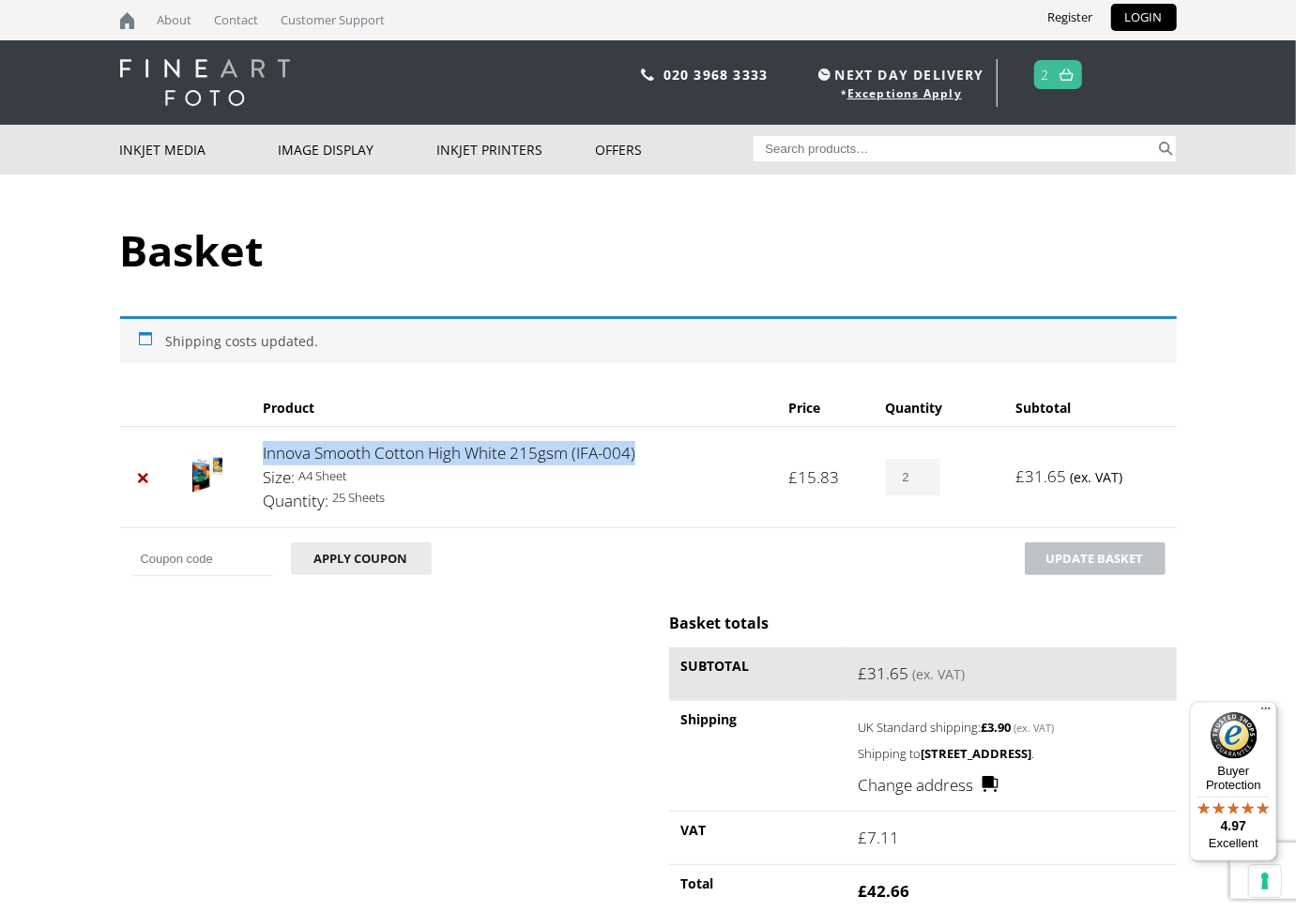
drag, startPoint x: 257, startPoint y: 449, endPoint x: 625, endPoint y: 467, distance: 368.4
click at [639, 462] on td "Innova Smooth Cotton High White 215gsm (IFA-004) Size: A4 Sheet Quantity: 25 Sh…" at bounding box center [515, 476] width 526 height 101
copy link "Innova Smooth Cotton High White 215gsm (IFA-004)"
click at [500, 710] on div "Basket totals Subtotal £ 31.65 (ex. VAT) Shipping UK Standard shipping: £ 3.90 …" at bounding box center [648, 808] width 1057 height 390
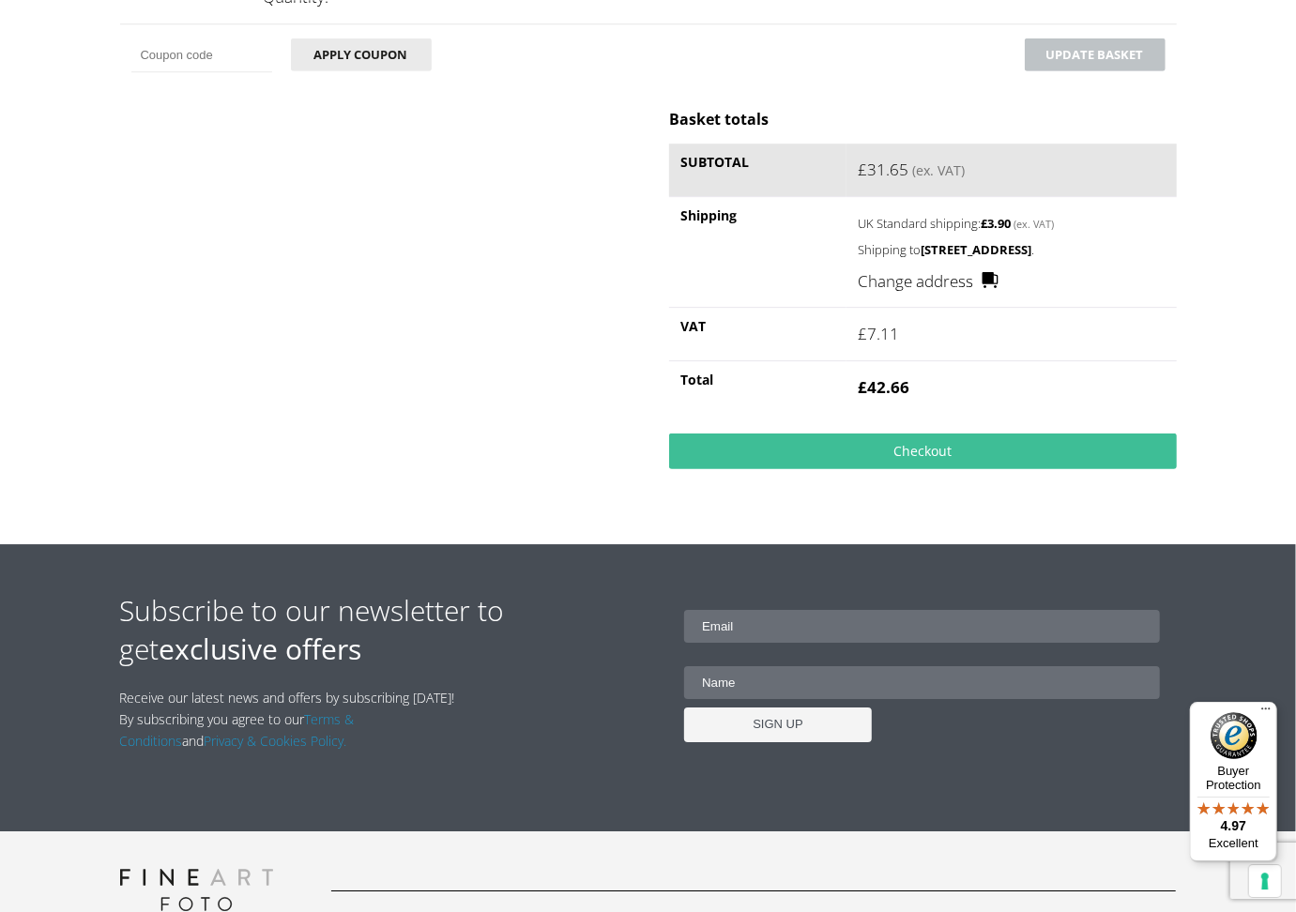
scroll to position [692, 0]
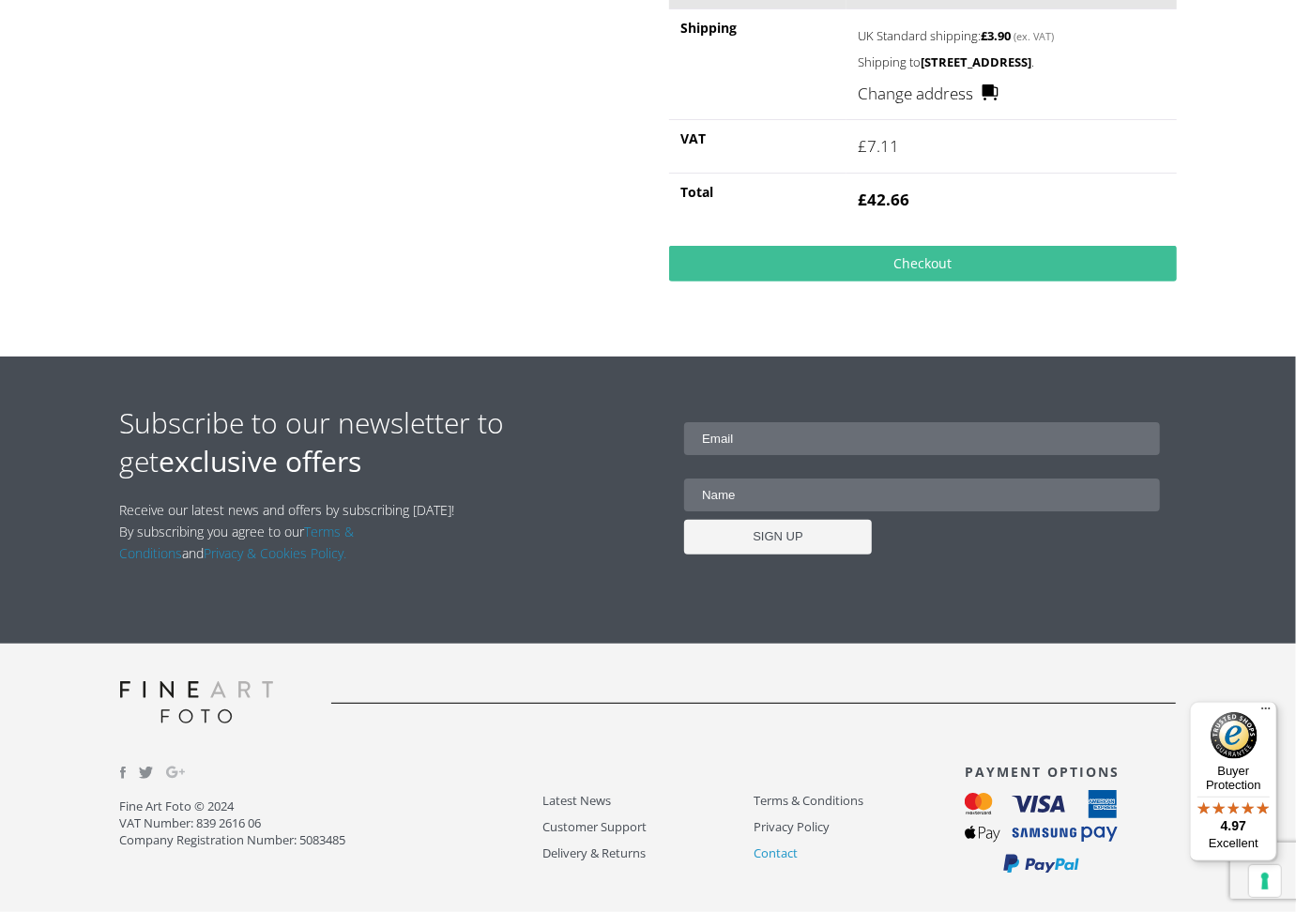
click at [783, 850] on link "Contact" at bounding box center [859, 854] width 211 height 22
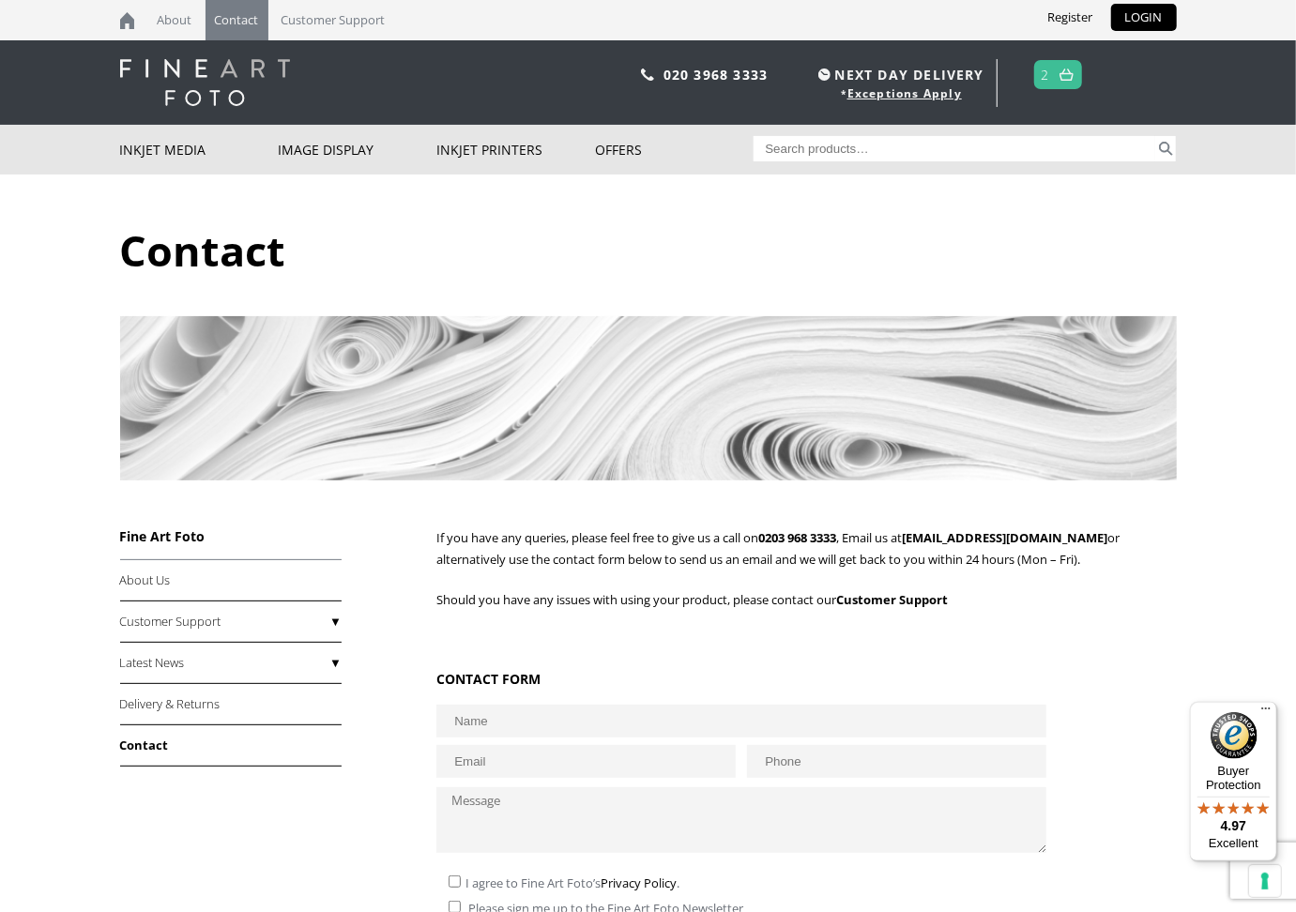
click at [1049, 77] on link "2" at bounding box center [1045, 74] width 8 height 27
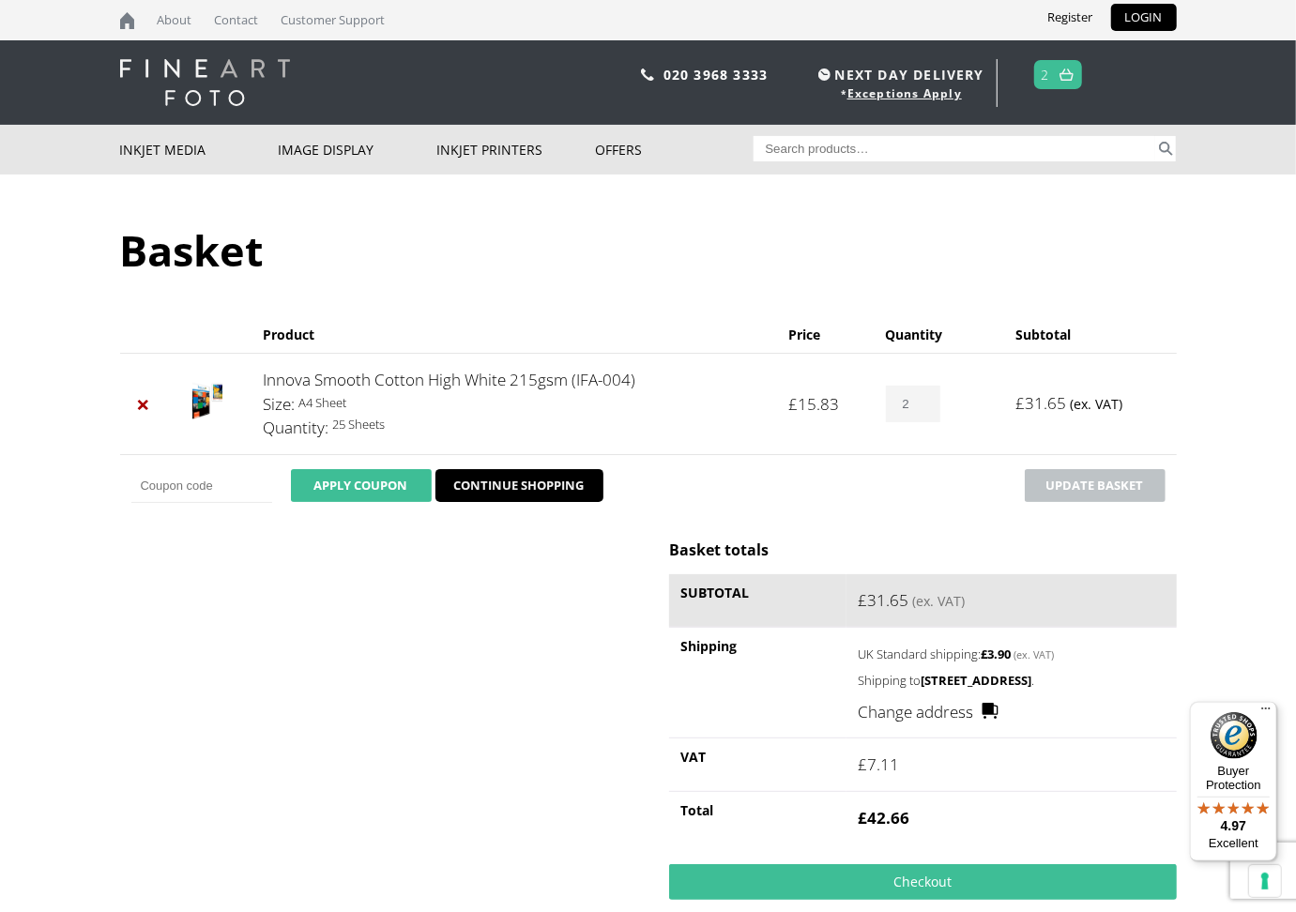
click at [358, 480] on button "Apply coupon" at bounding box center [361, 485] width 141 height 33
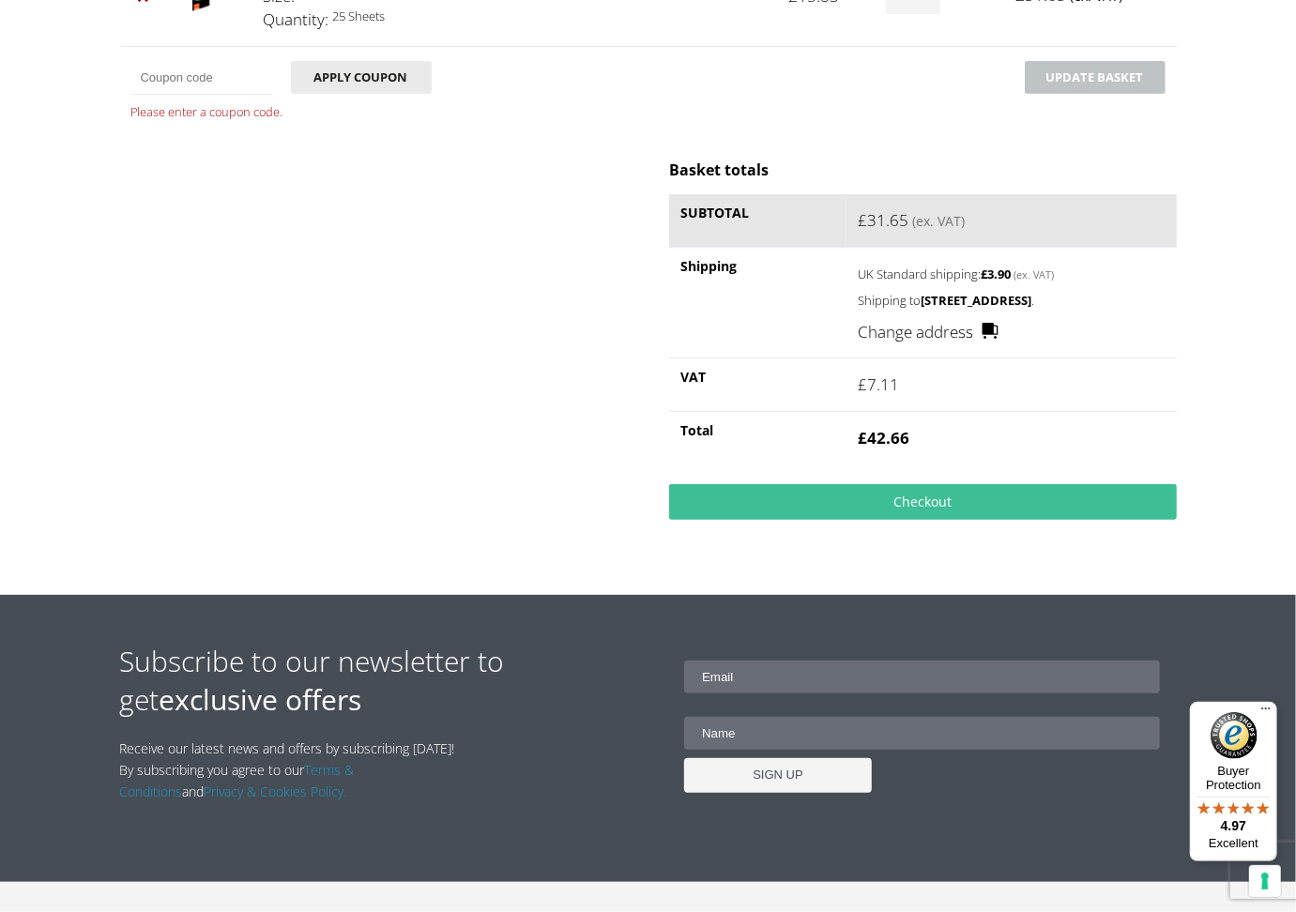
scroll to position [416, 0]
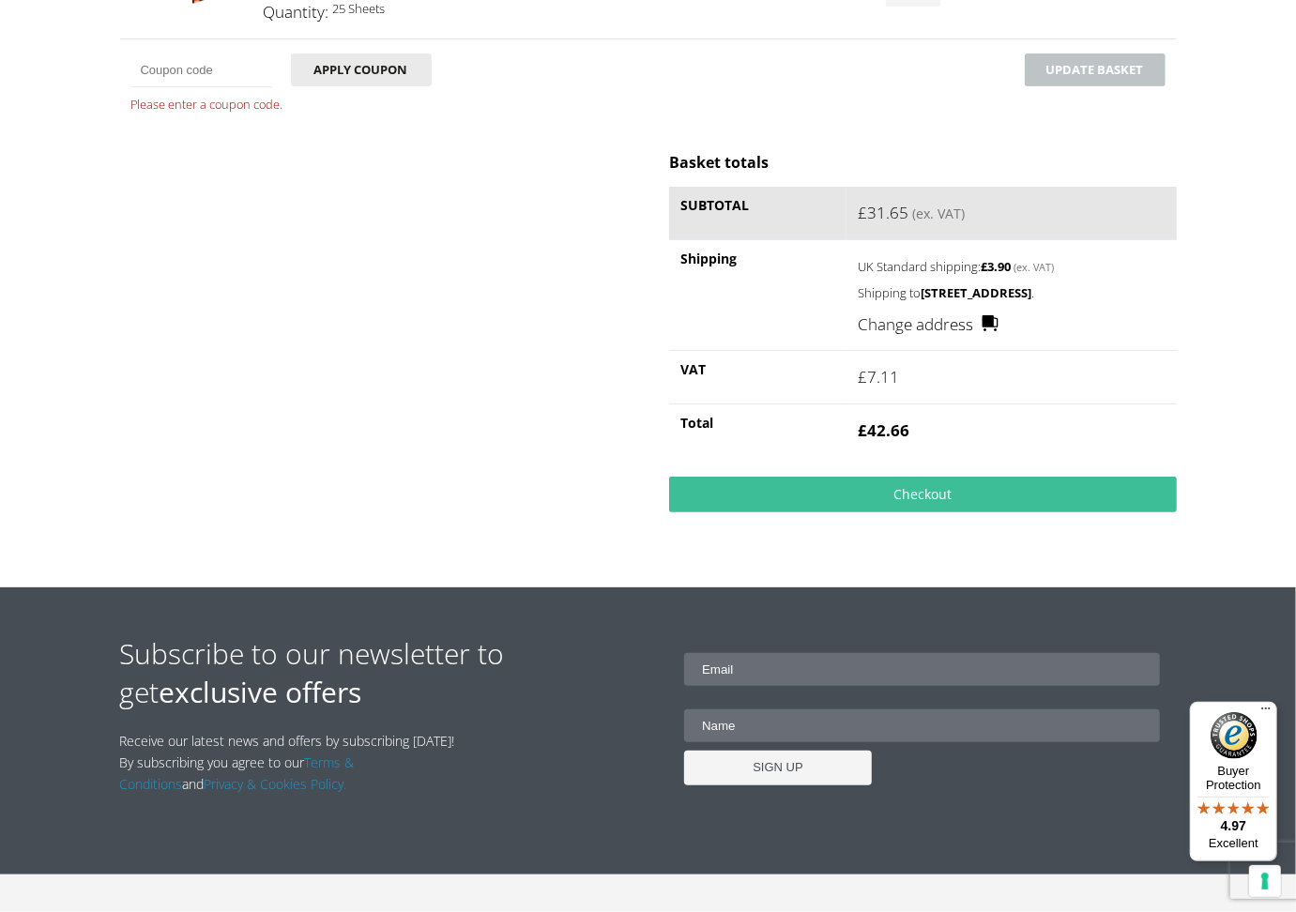
click at [206, 109] on p "Please enter a coupon code." at bounding box center [281, 105] width 300 height 22
click at [523, 306] on div "Basket totals Subtotal £ 31.65 (ex. VAT) Shipping UK Standard shipping: £ 3.90 …" at bounding box center [648, 347] width 1057 height 390
click at [214, 62] on input "Coupon:" at bounding box center [201, 70] width 141 height 34
paste input "GFP-12%"
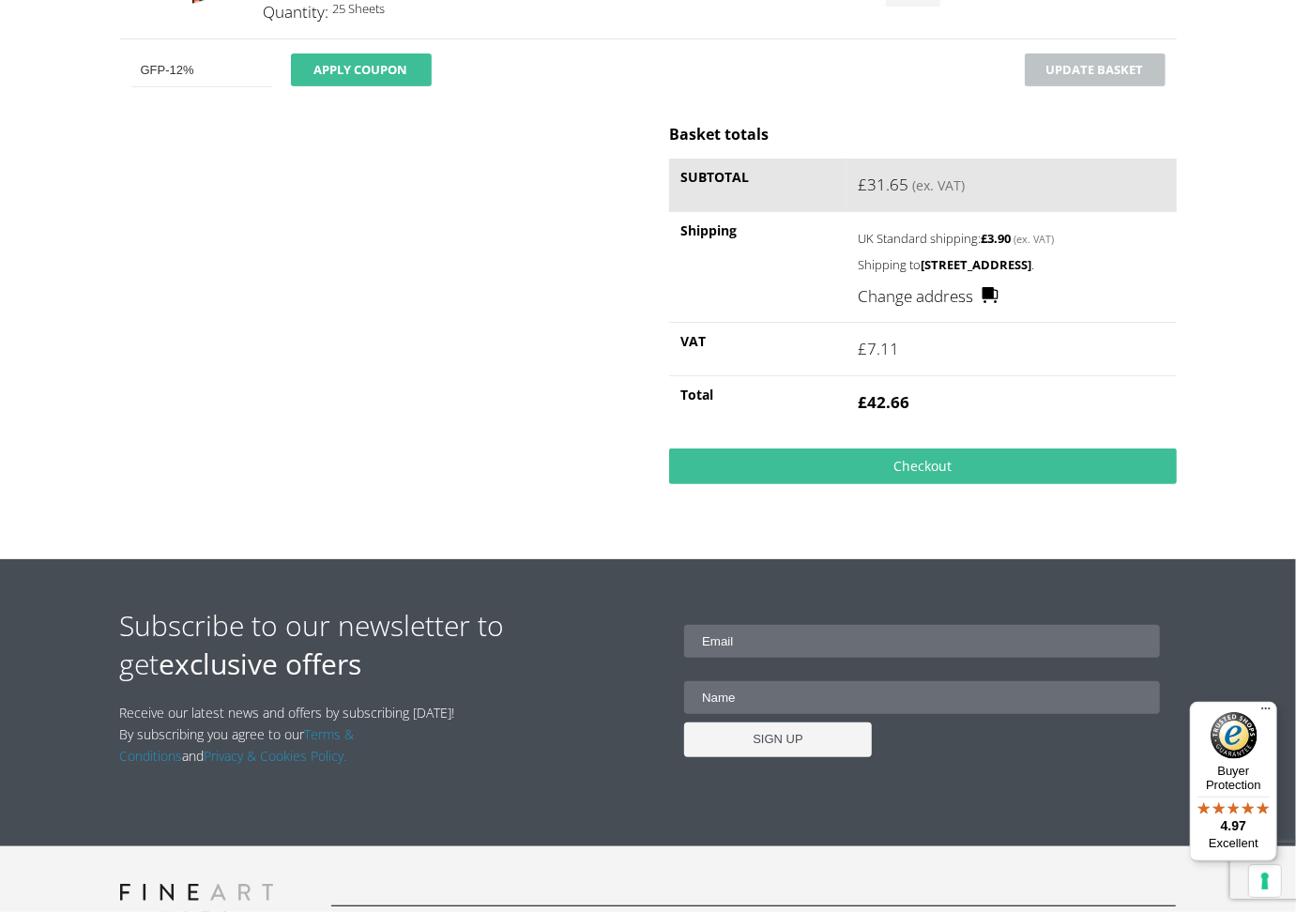
type input "GFP-12%"
click at [388, 71] on button "Apply coupon" at bounding box center [361, 69] width 141 height 33
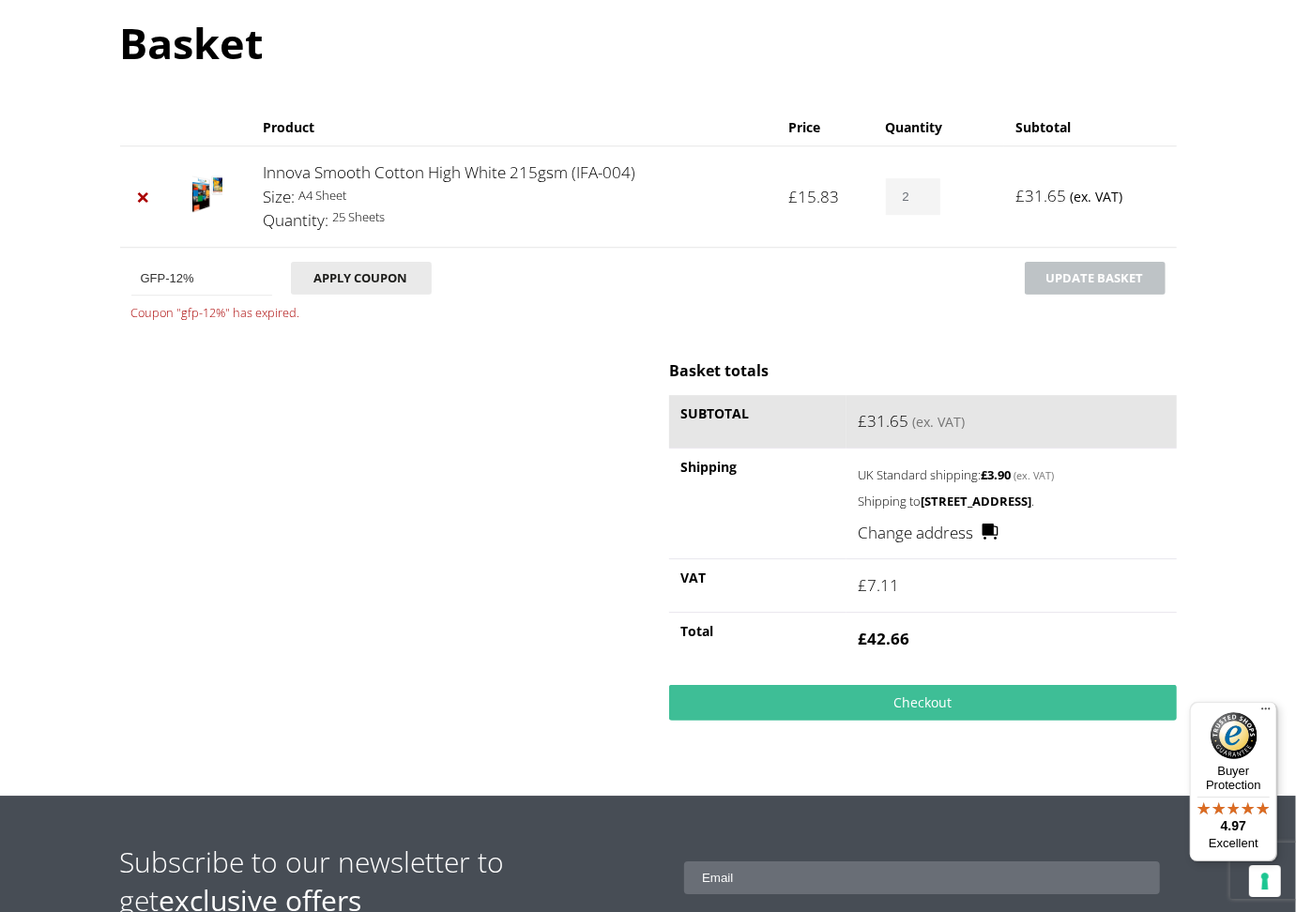
scroll to position [151, 0]
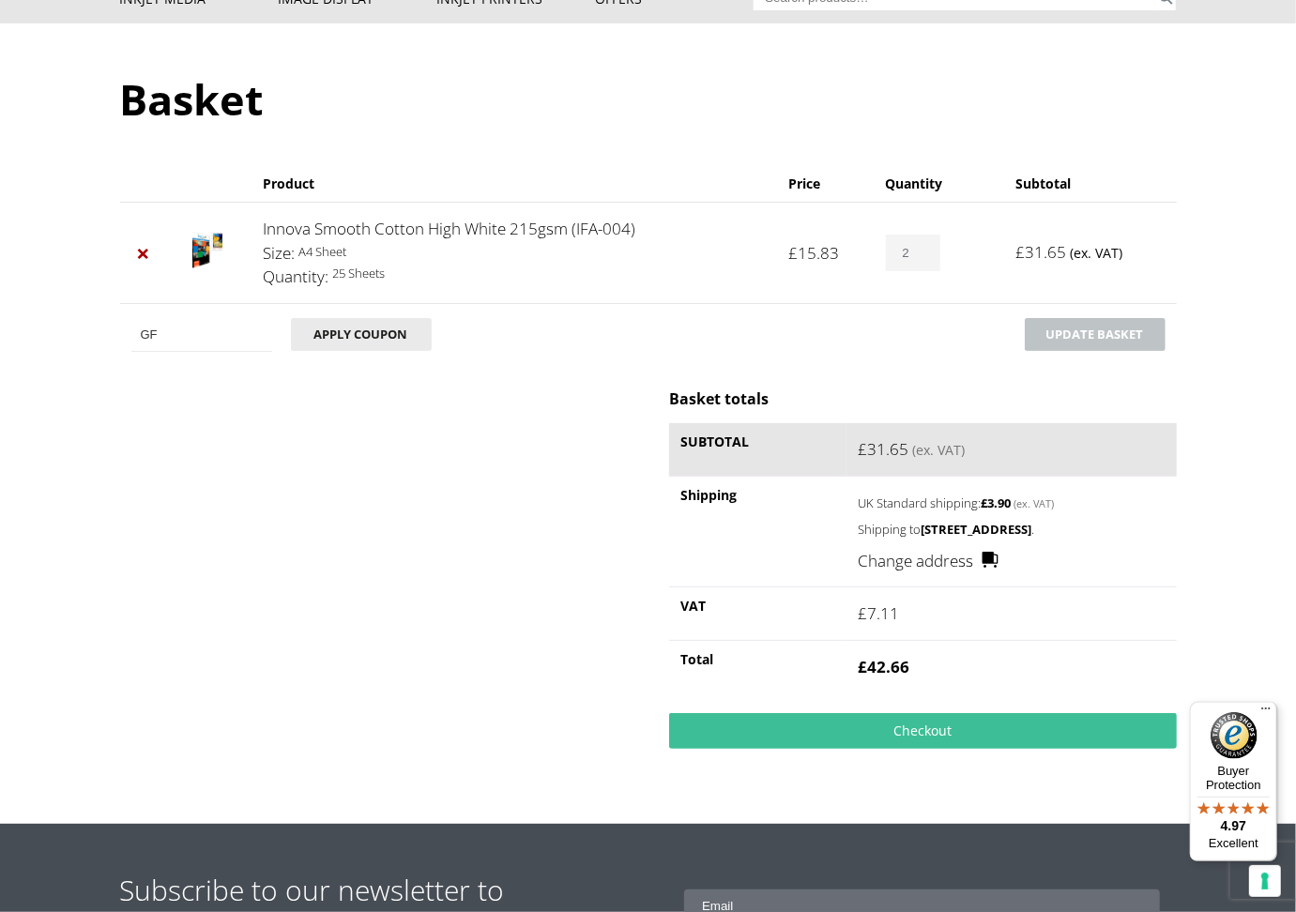
type input "G"
paste input "10-OFF-TPS2020"
type input "10-OFF-TPS2020"
click at [385, 333] on button "Apply coupon" at bounding box center [361, 334] width 141 height 33
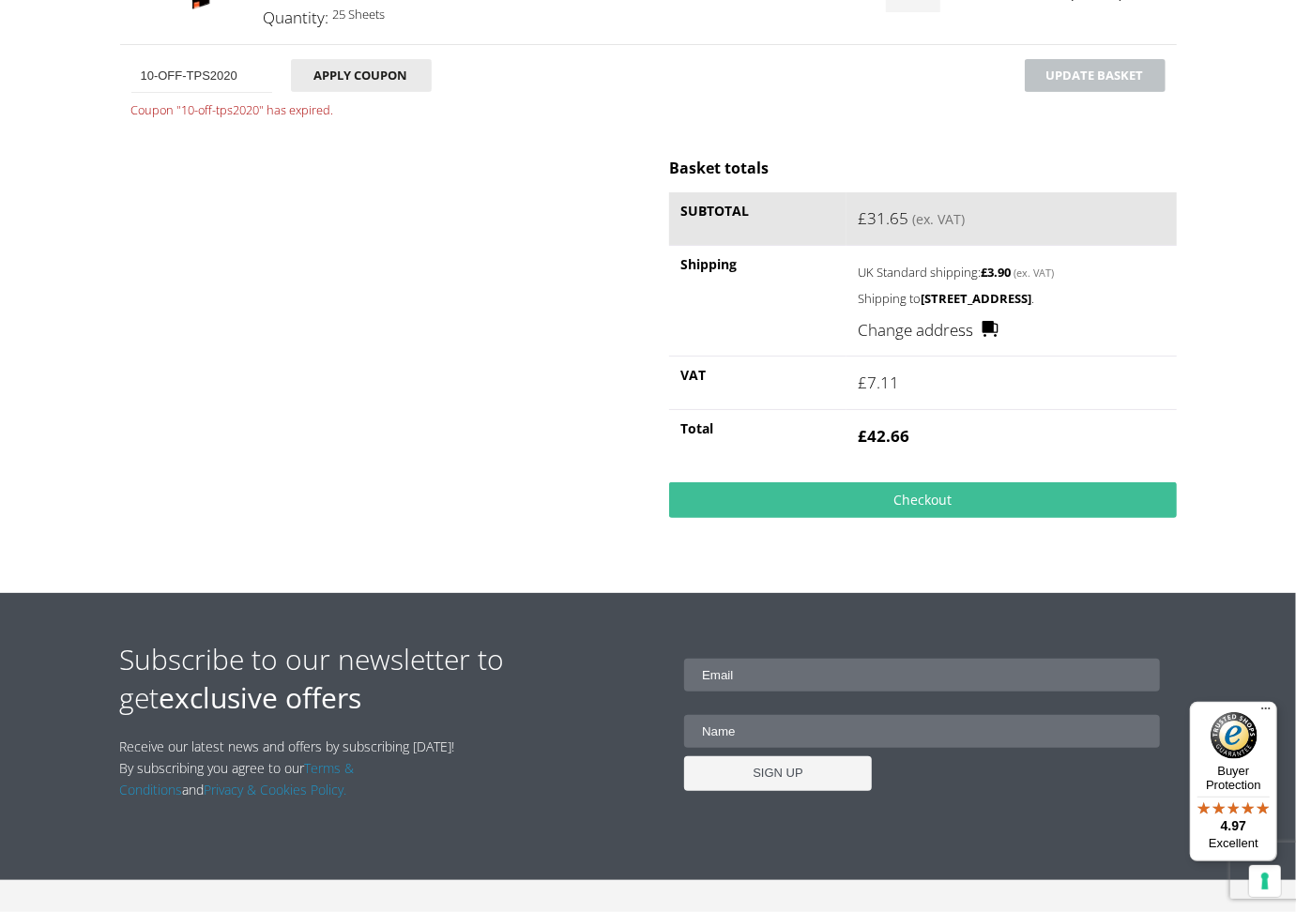
scroll to position [416, 0]
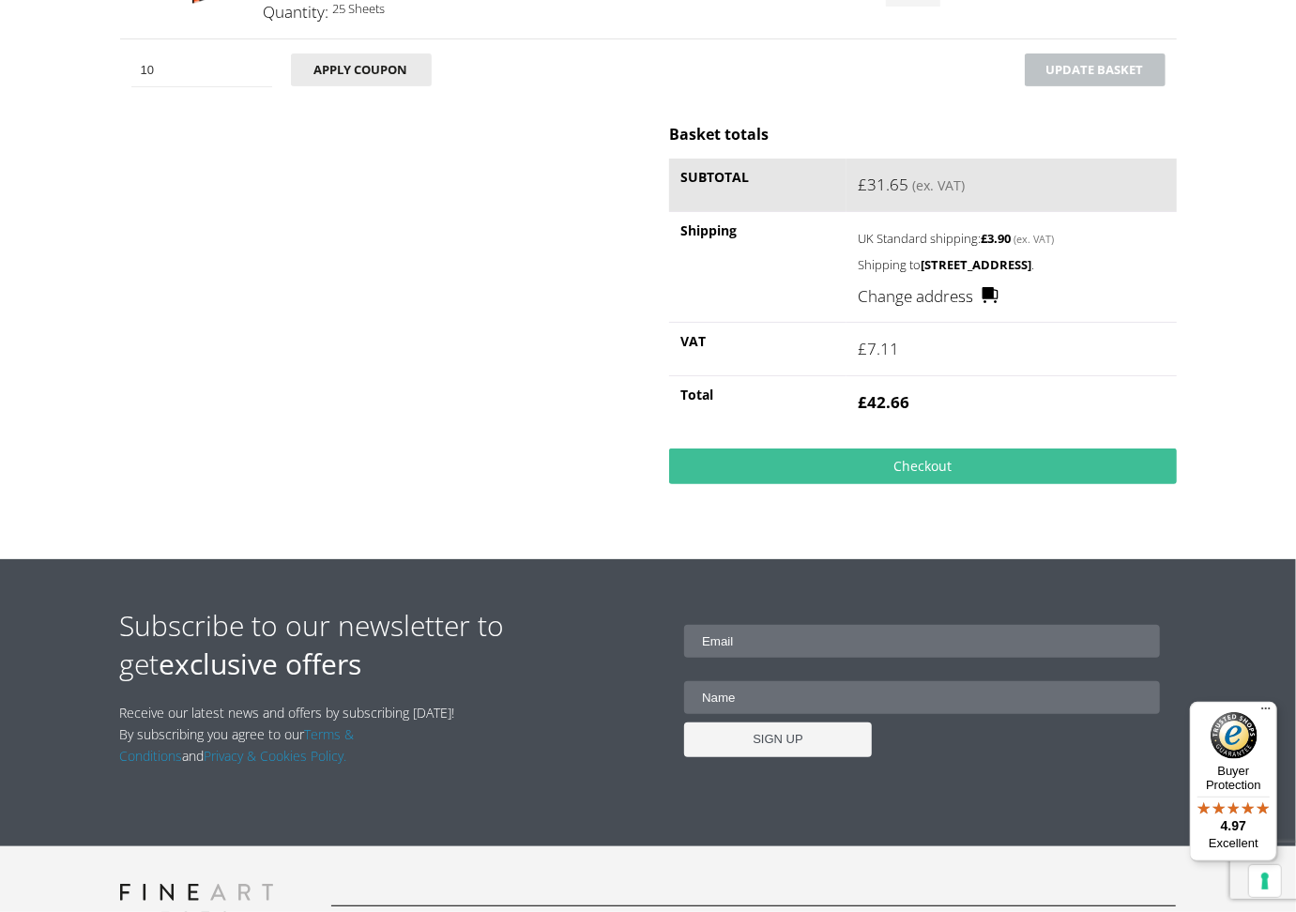
type input "1"
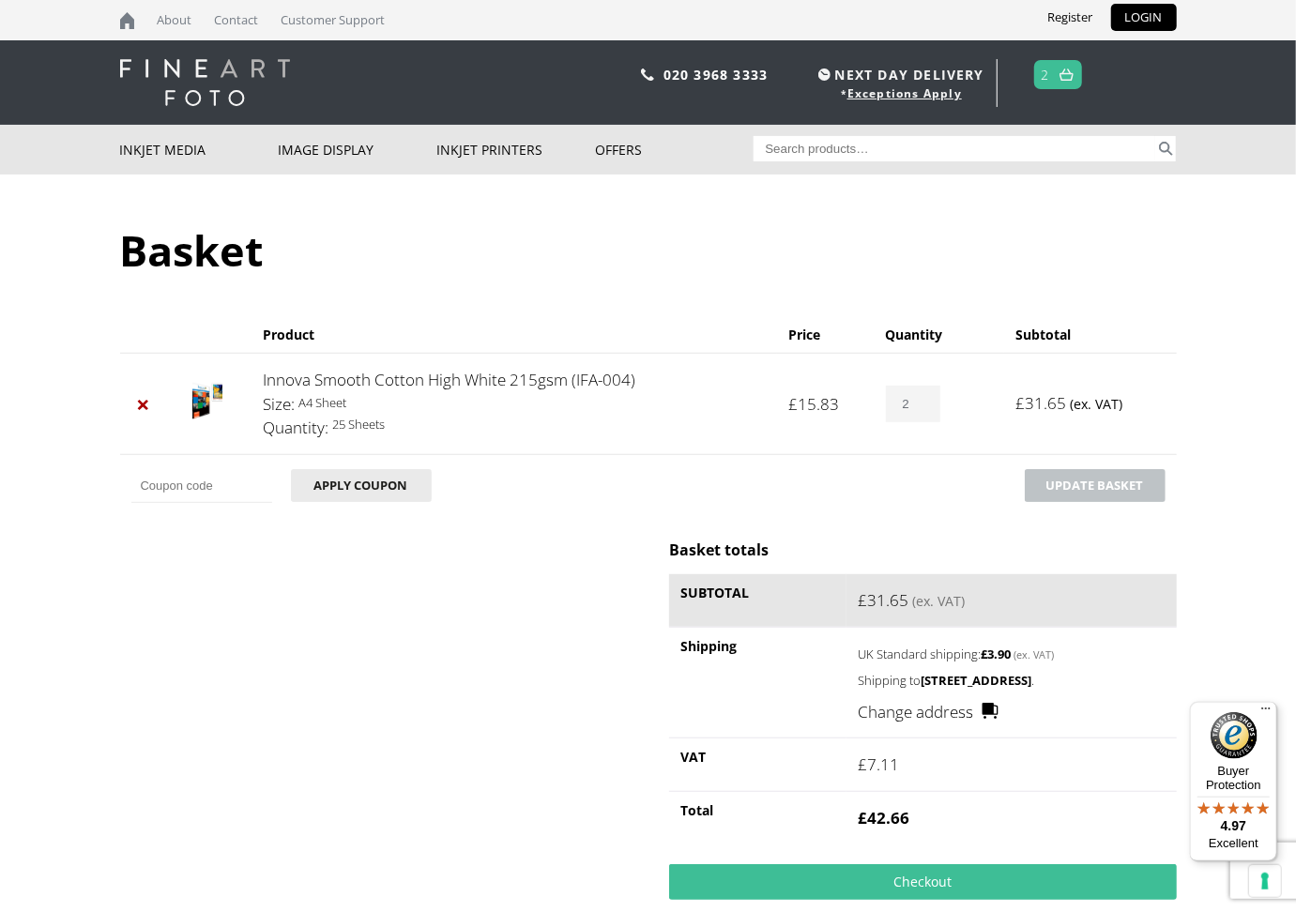
scroll to position [0, 0]
click at [512, 379] on link "Innova Smooth Cotton High White 215gsm (IFA-004)" at bounding box center [449, 380] width 373 height 22
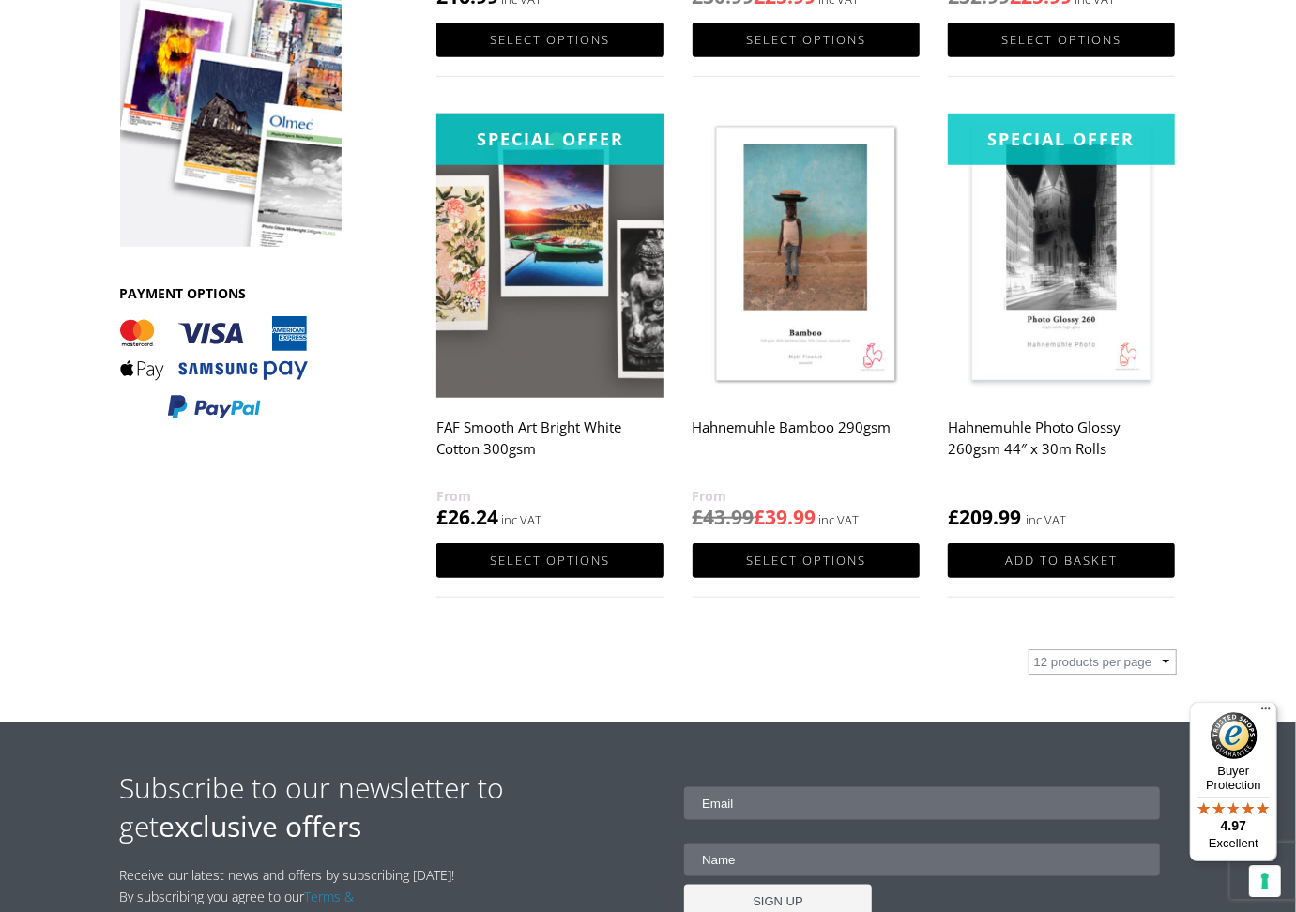
scroll to position [440, 0]
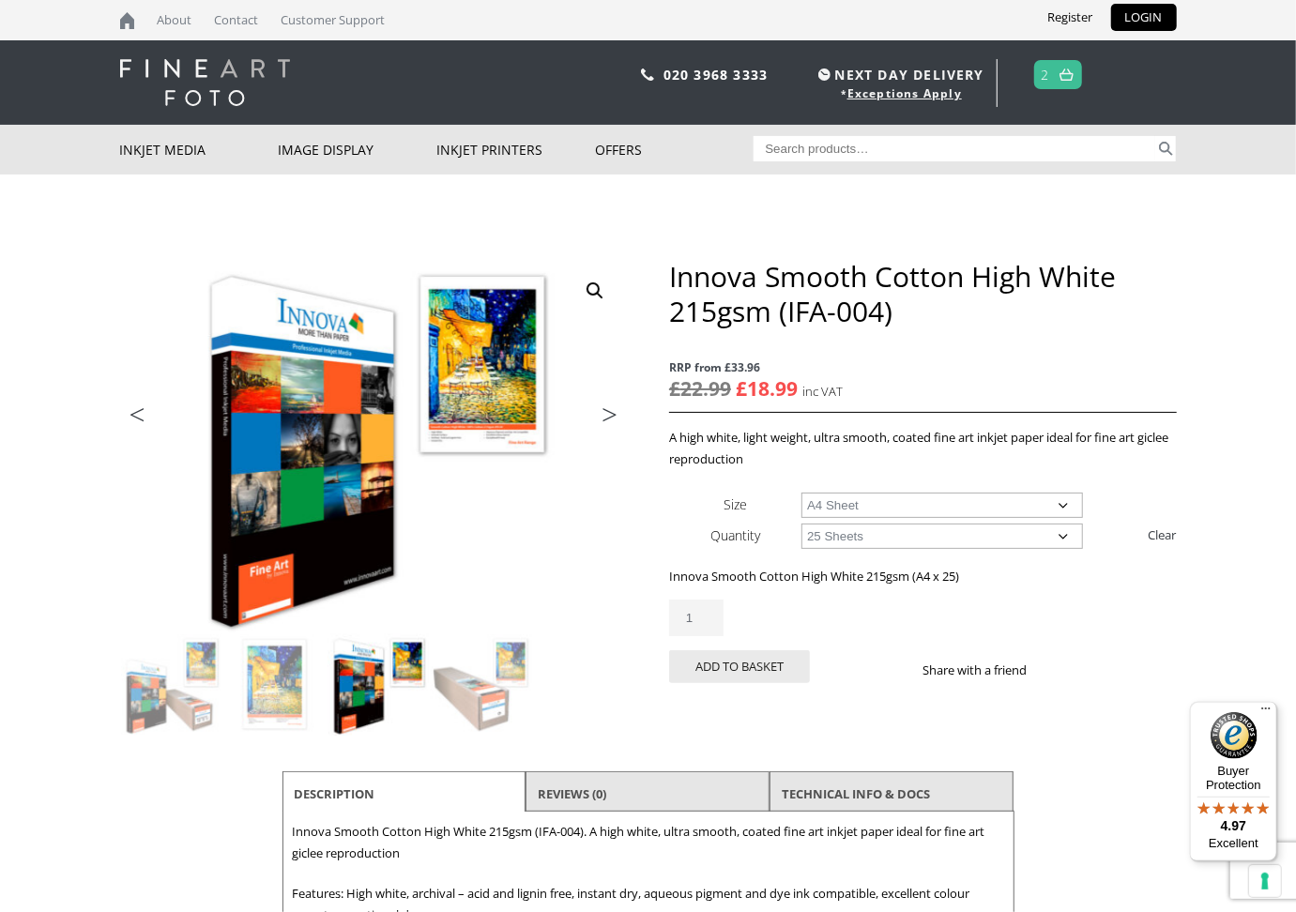
click at [1065, 77] on img at bounding box center [1067, 75] width 14 height 12
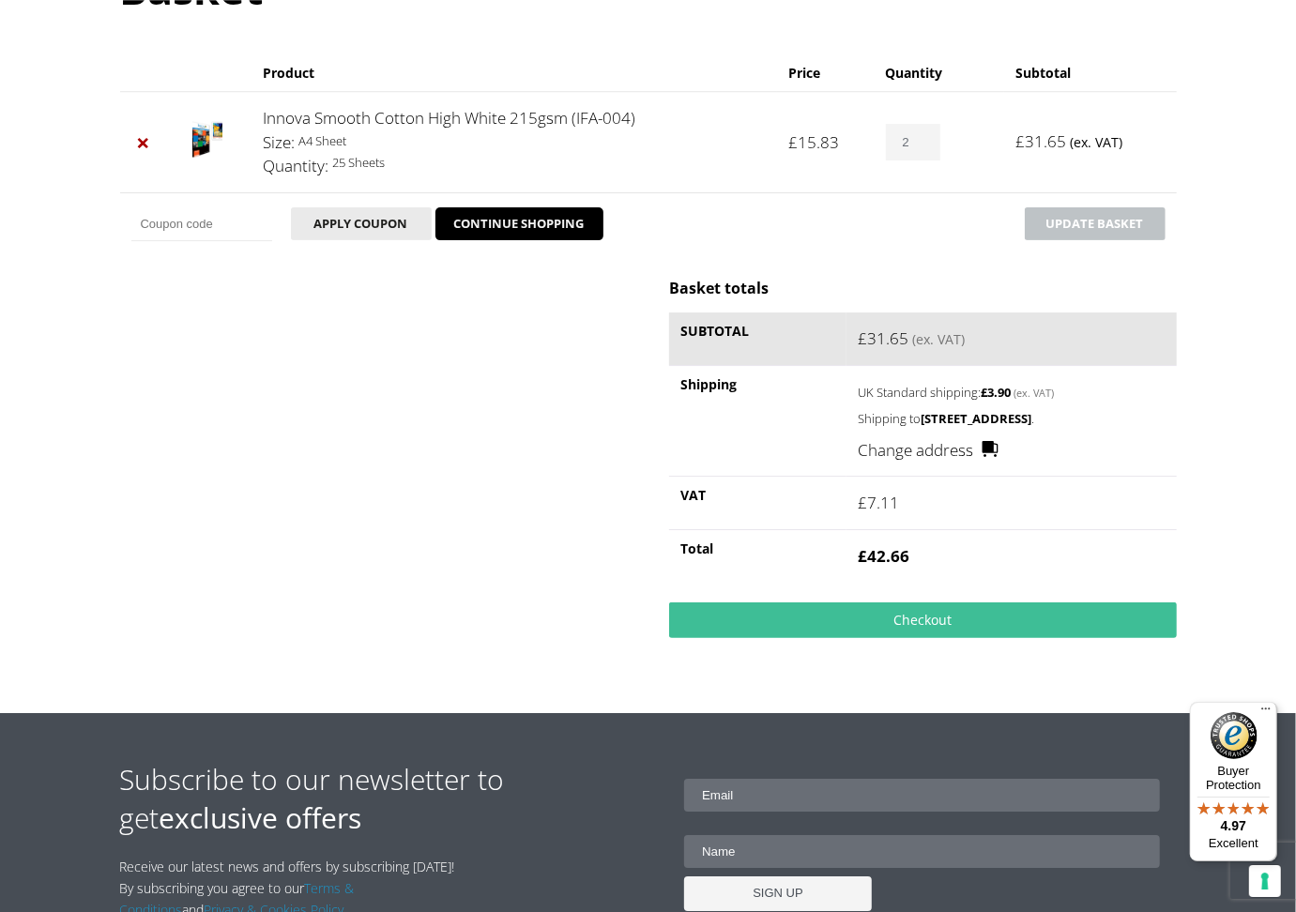
scroll to position [264, 0]
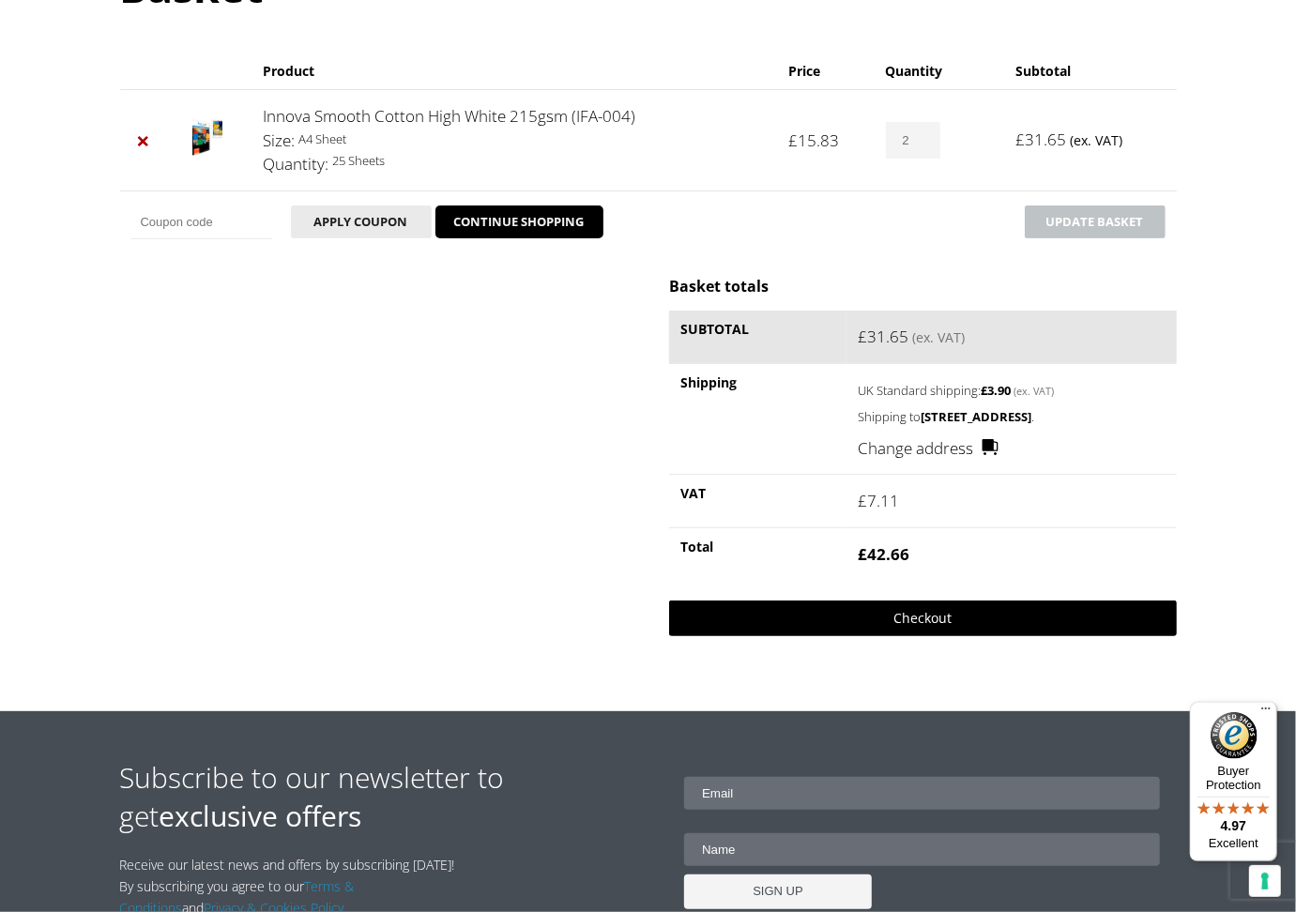
click at [924, 612] on link "Checkout" at bounding box center [922, 619] width 507 height 36
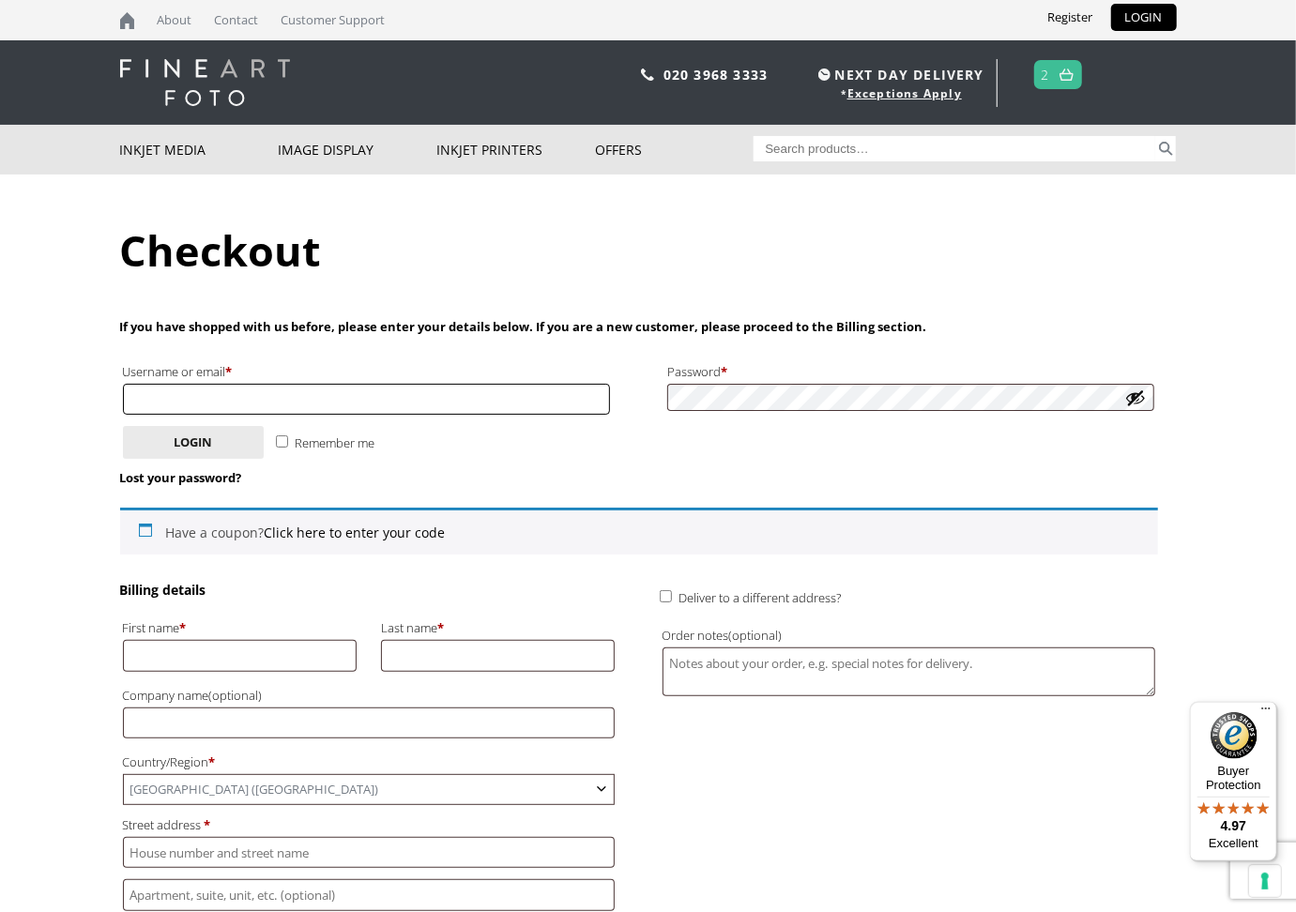
click at [191, 396] on input "Username or email * Required" at bounding box center [367, 399] width 488 height 31
click at [277, 398] on input "[EMAIL_ADDRESS][DOMAIN_NAME]" at bounding box center [367, 399] width 488 height 31
type input "d"
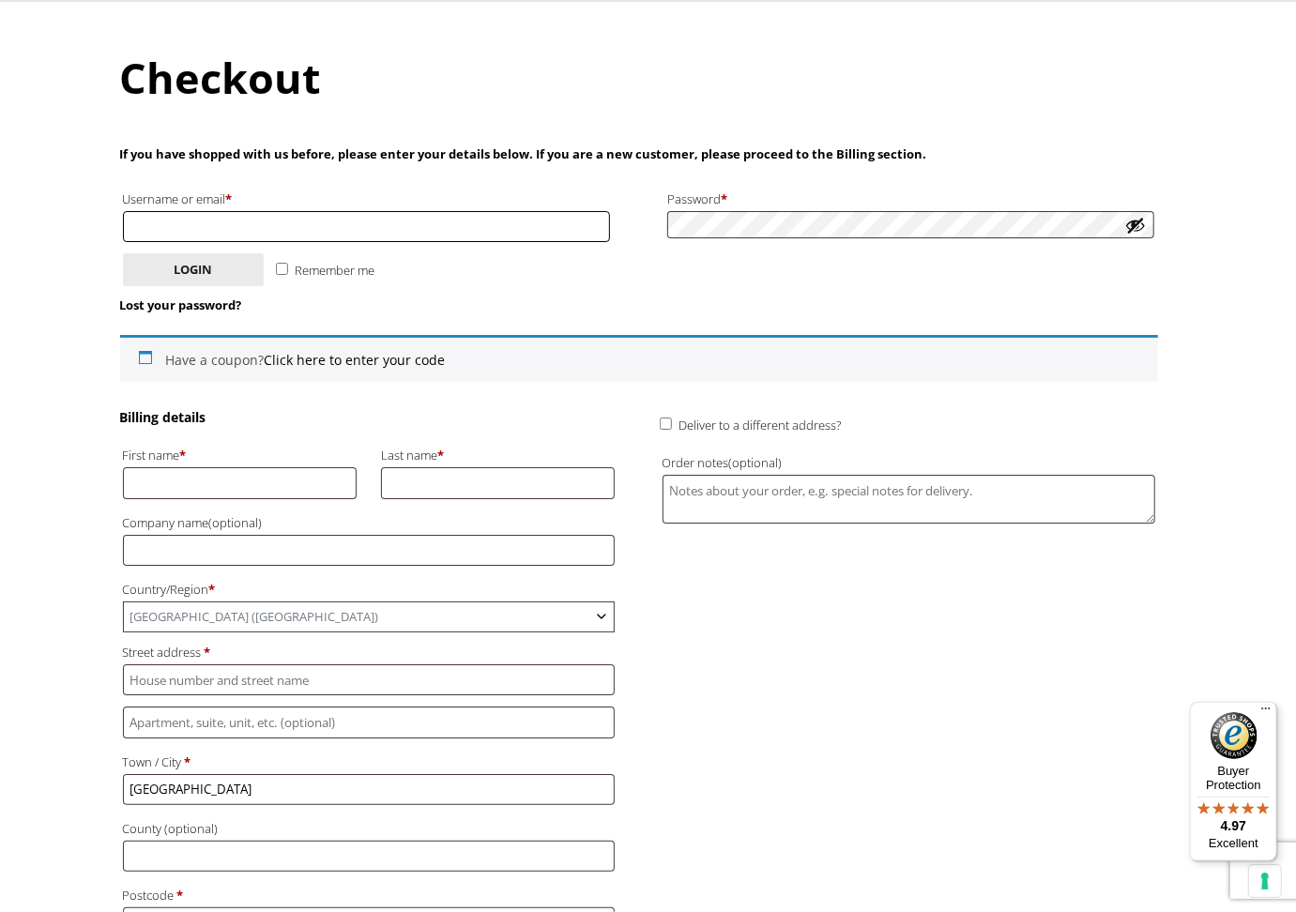
scroll to position [176, 0]
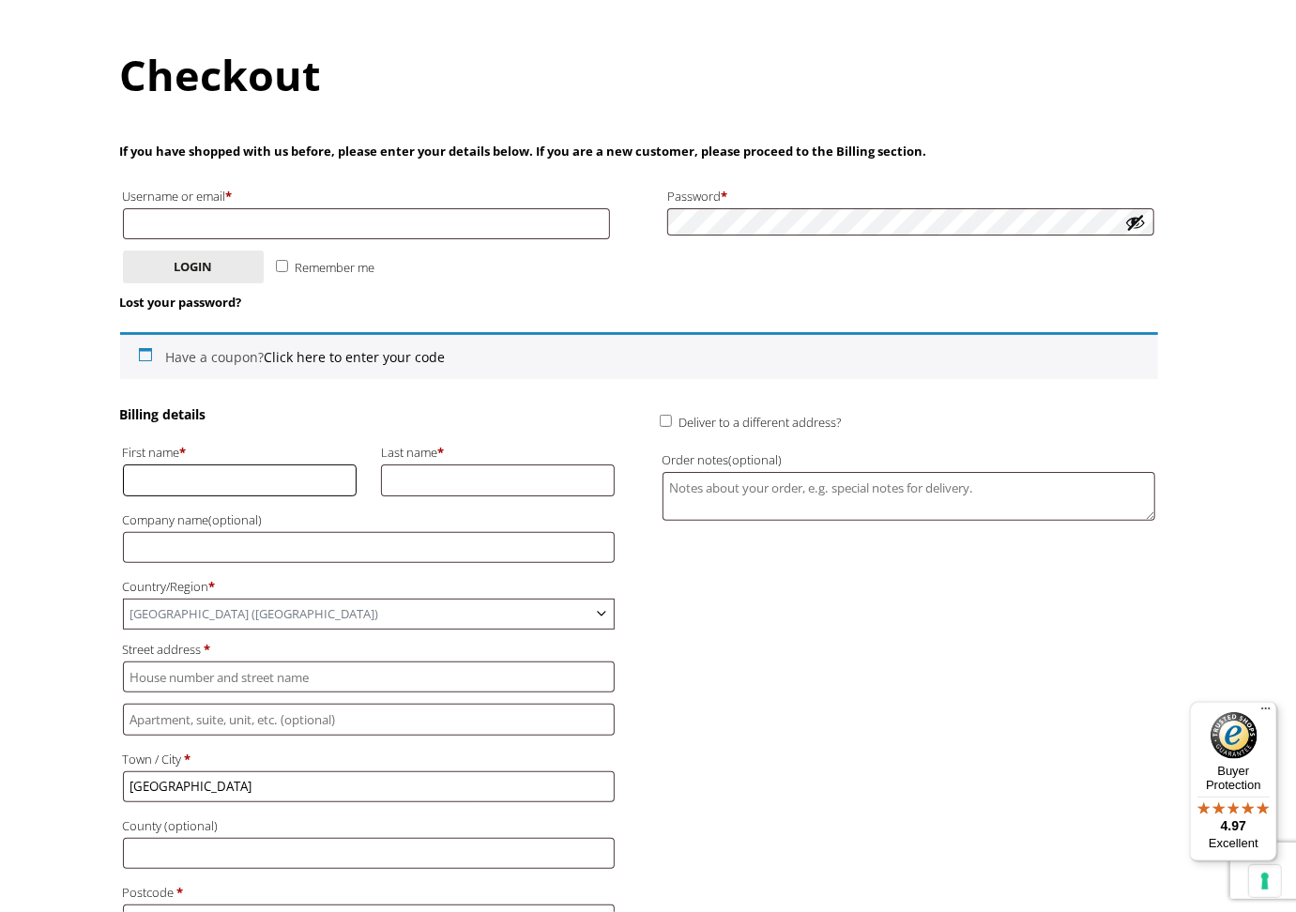
click at [191, 475] on input "First name *" at bounding box center [240, 480] width 235 height 31
type input "J."
click at [405, 468] on input "Last name *" at bounding box center [498, 480] width 235 height 31
type input "Smith"
type input "[STREET_ADDRESS]"
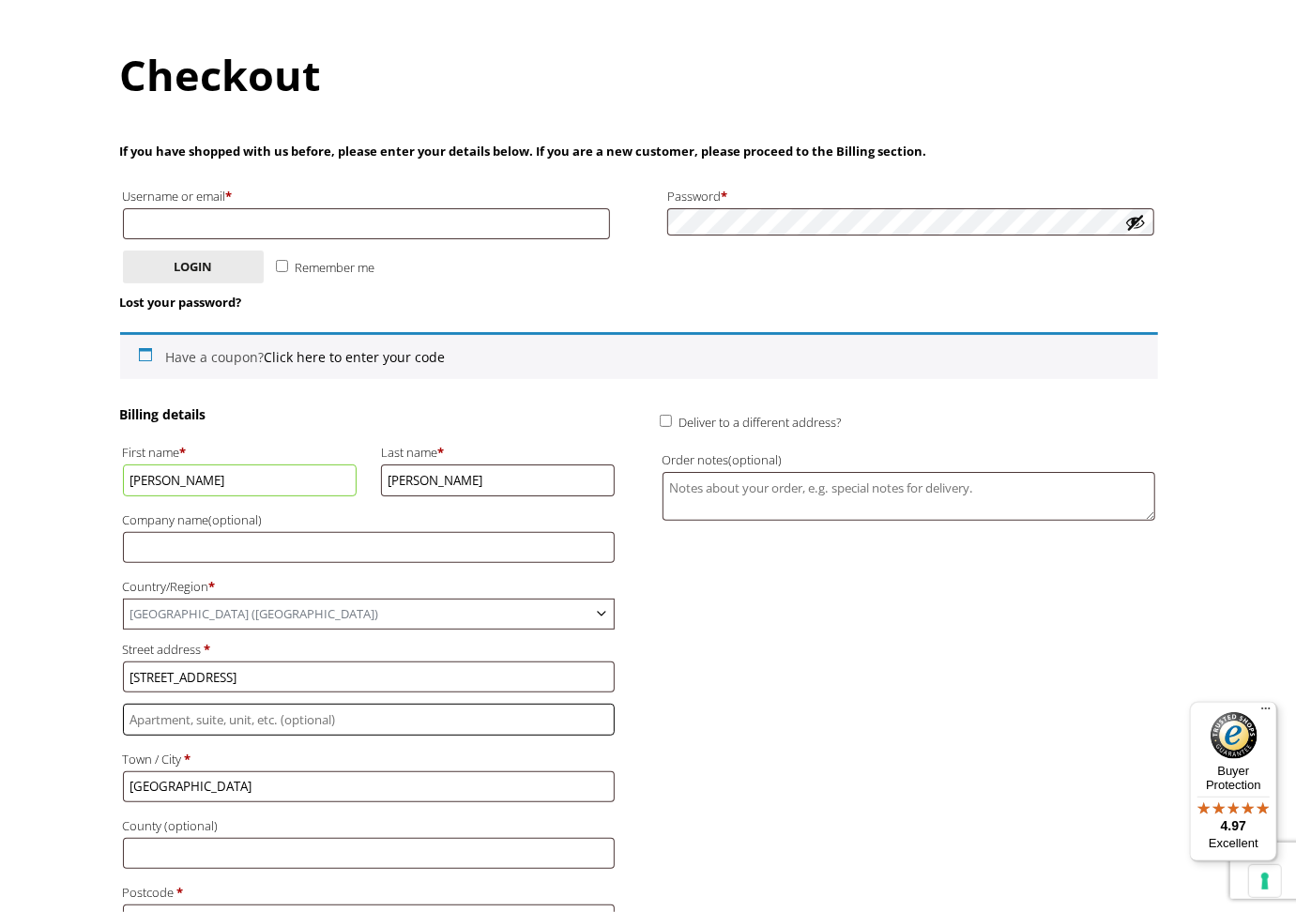
type input "Desford"
type input "[PHONE_NUMBER]"
type input "[EMAIL_ADDRESS][DOMAIN_NAME]"
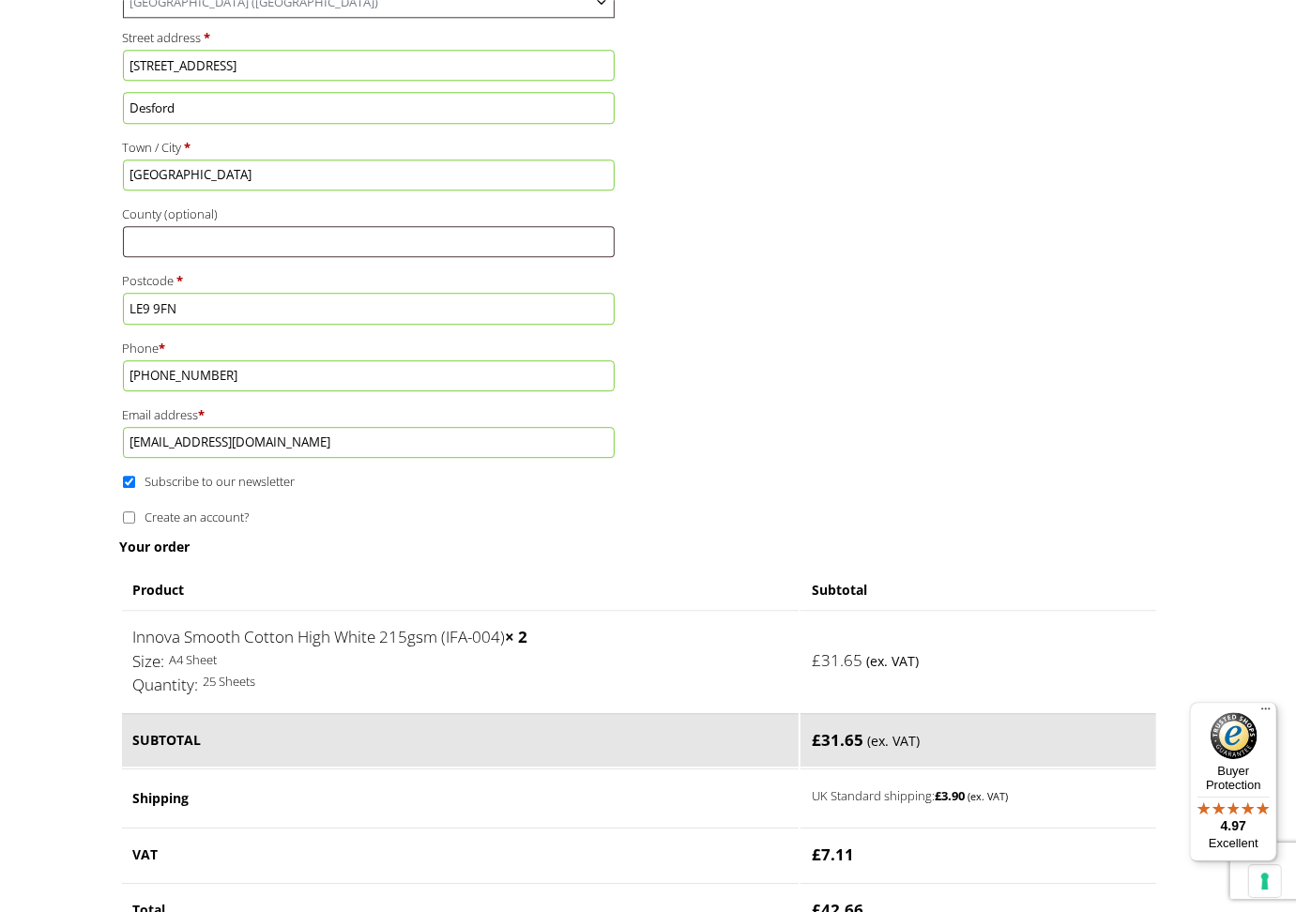
scroll to position [792, 0]
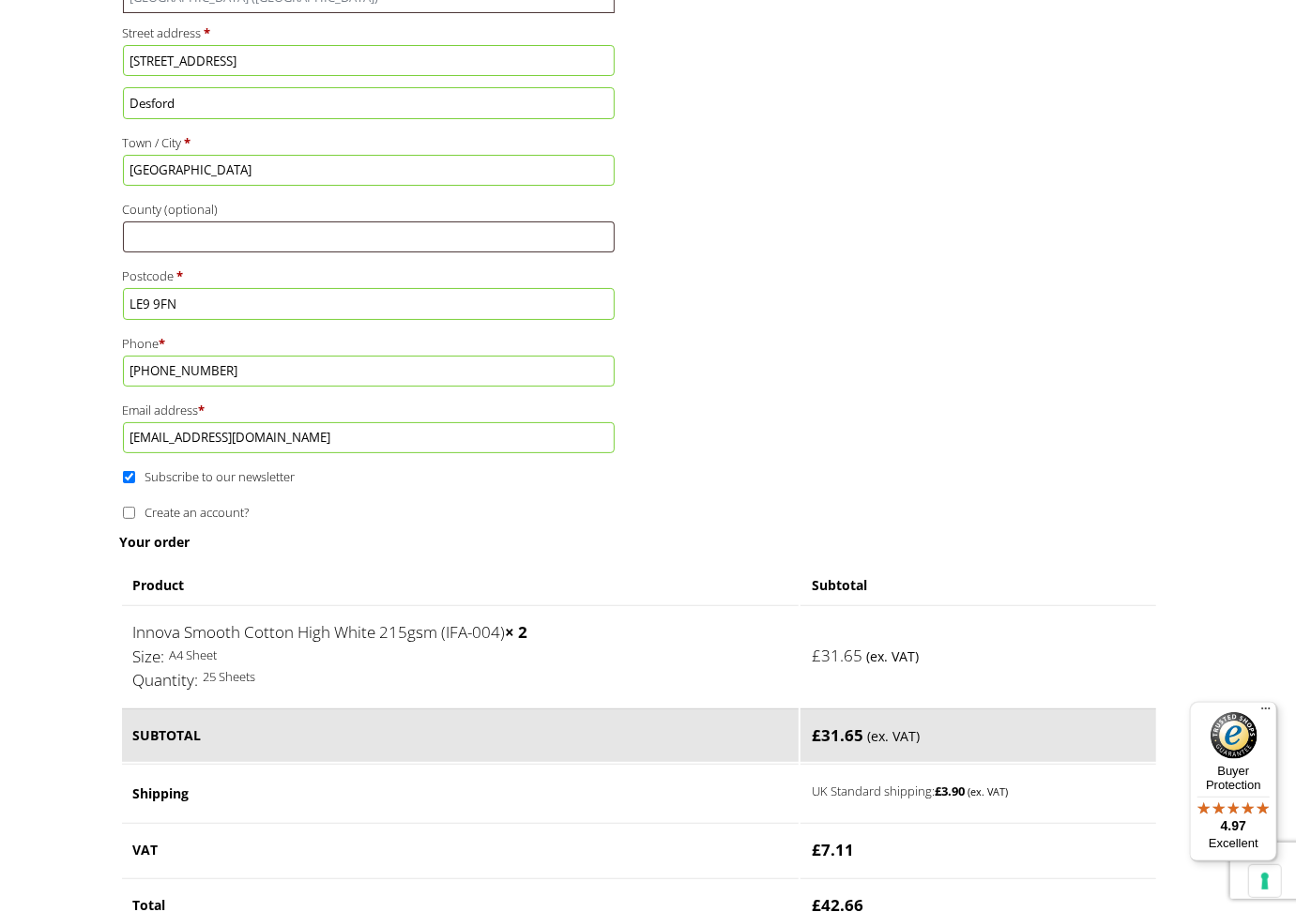
click at [131, 471] on input "Subscribe to our newsletter" at bounding box center [129, 477] width 12 height 12
checkbox input "false"
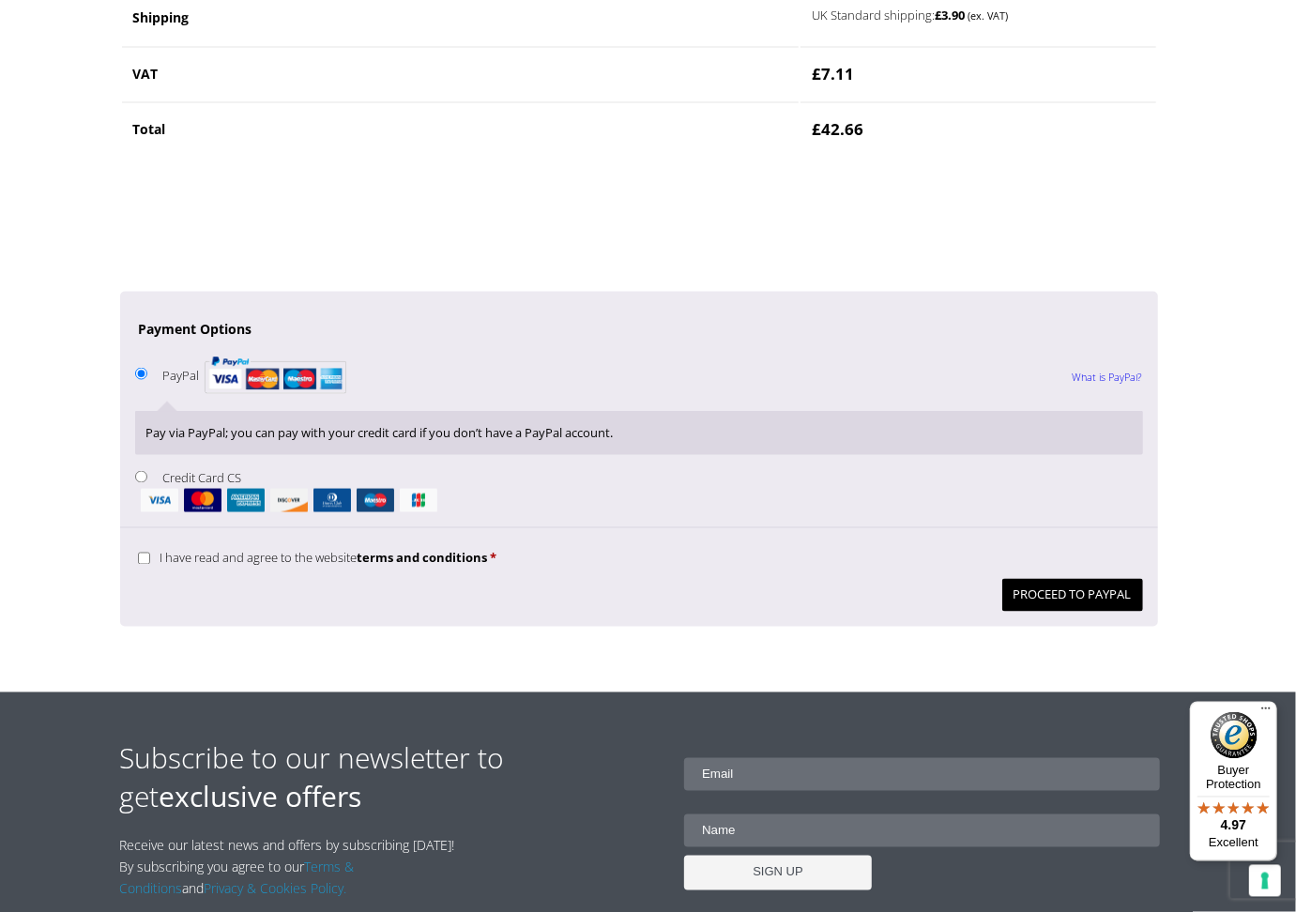
scroll to position [1584, 0]
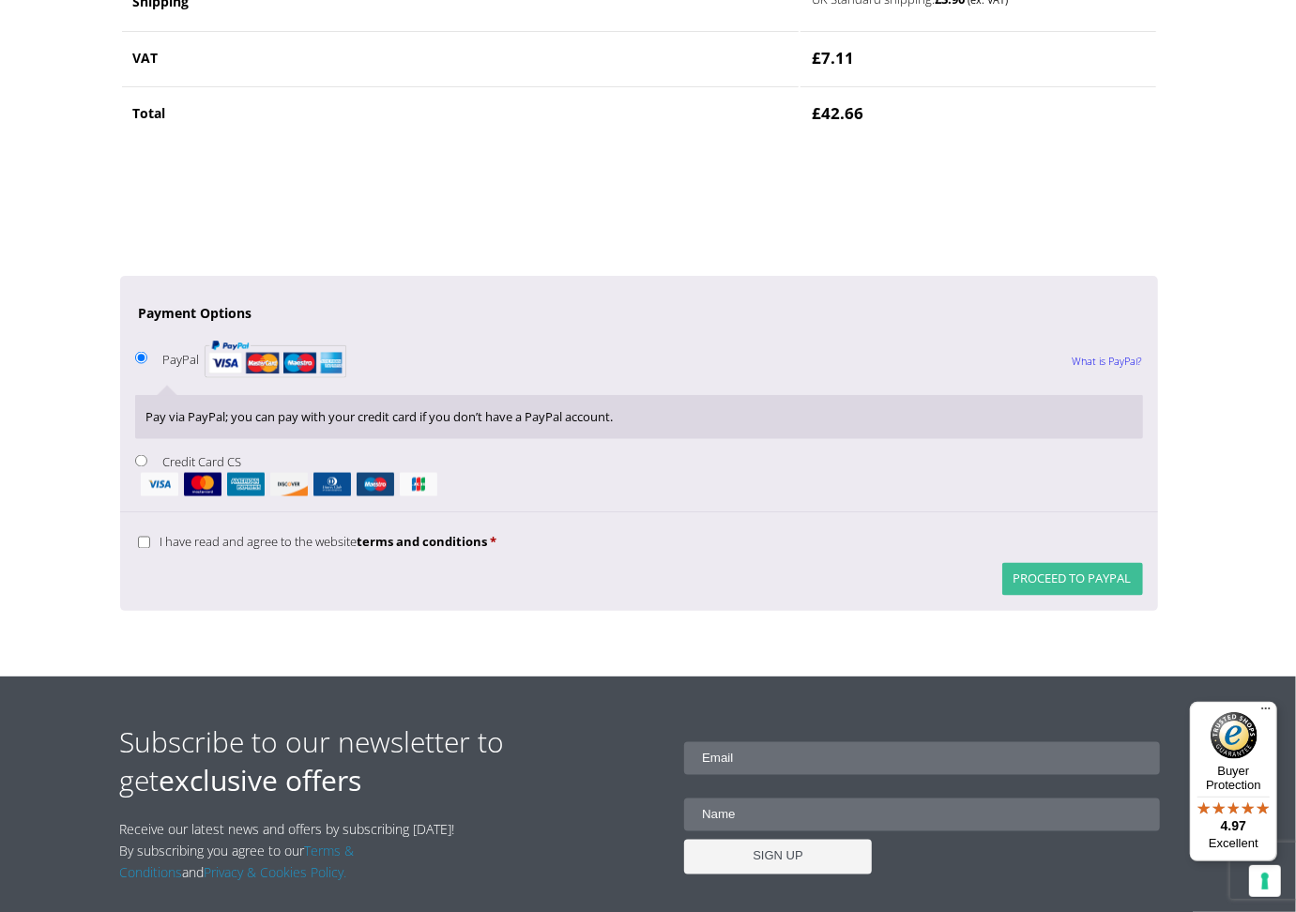
click at [1104, 563] on button "Proceed to PayPal" at bounding box center [1072, 579] width 141 height 33
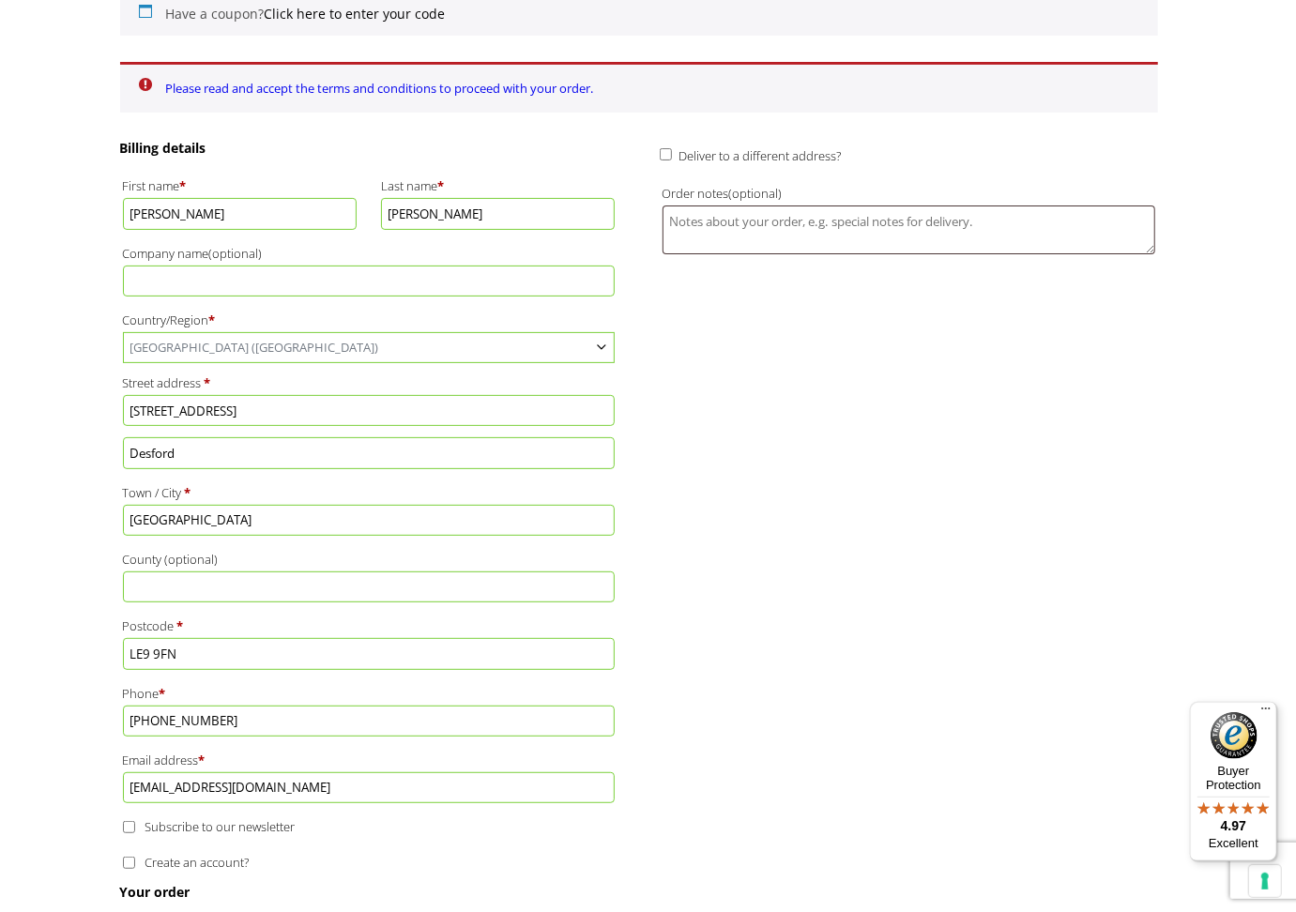
scroll to position [483, 0]
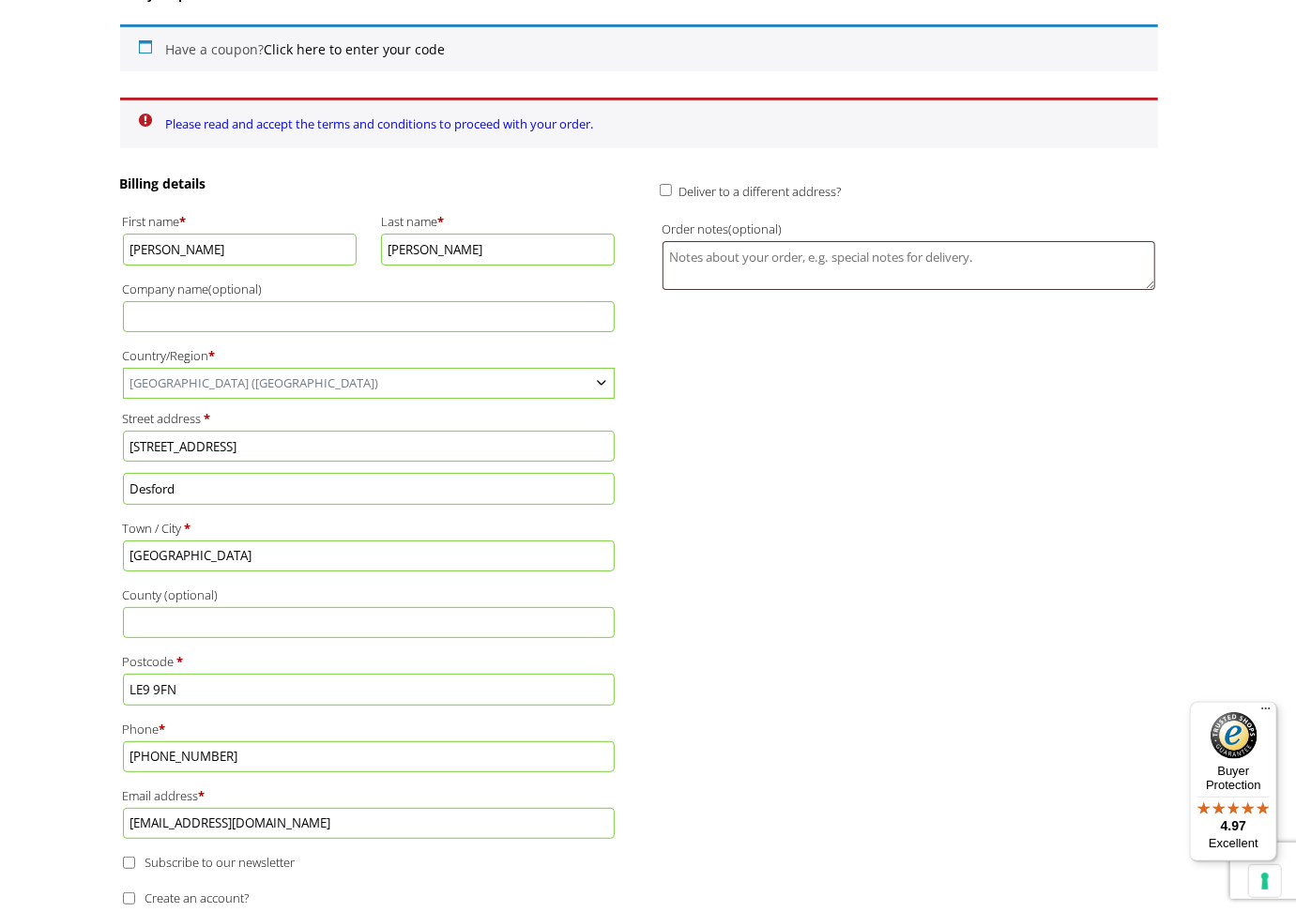
click at [486, 115] on link "Please read and accept the terms and conditions to proceed with your order." at bounding box center [380, 123] width 428 height 17
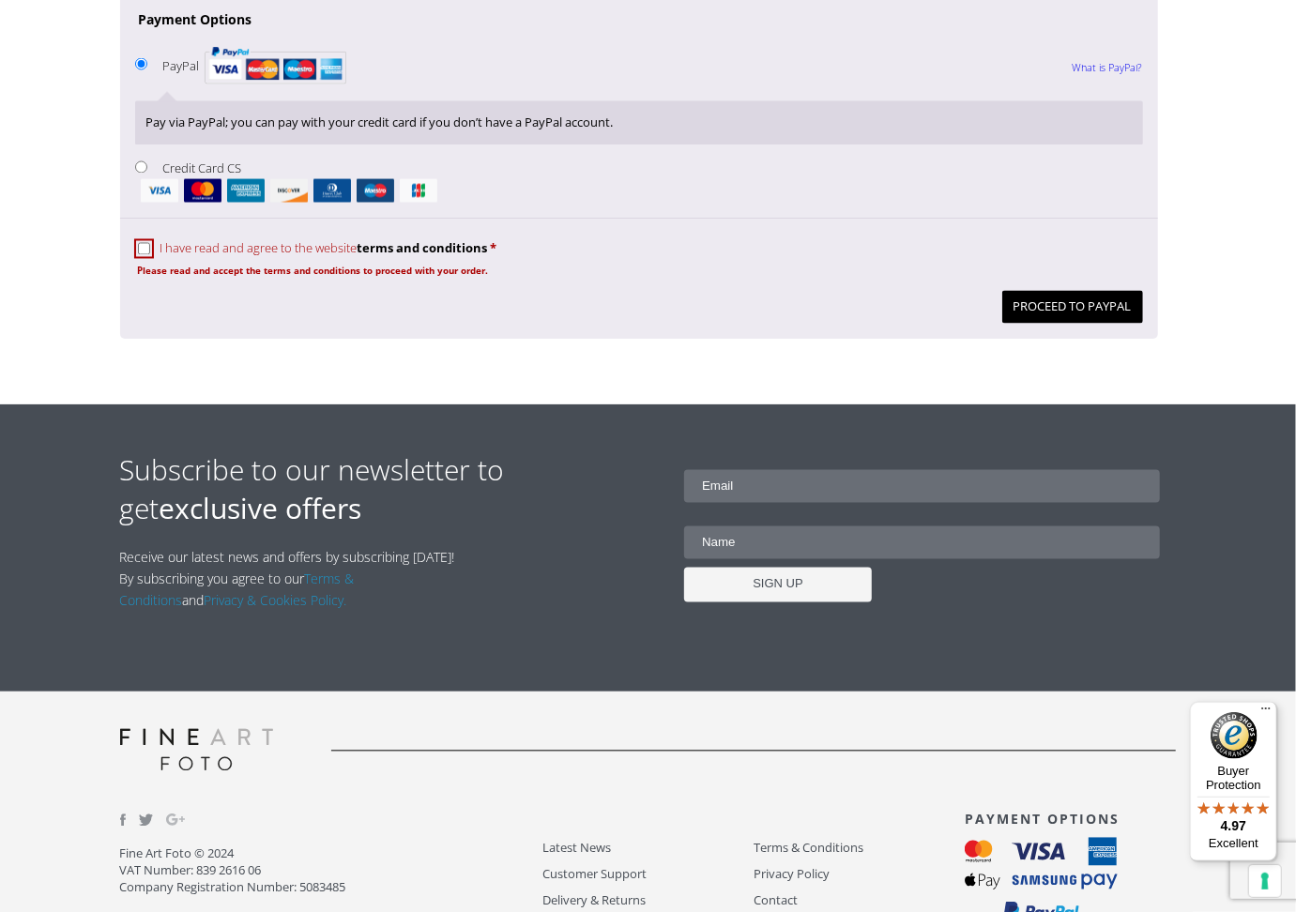
click at [141, 243] on input "I have read and agree to the website terms and conditions *" at bounding box center [144, 249] width 12 height 12
checkbox input "true"
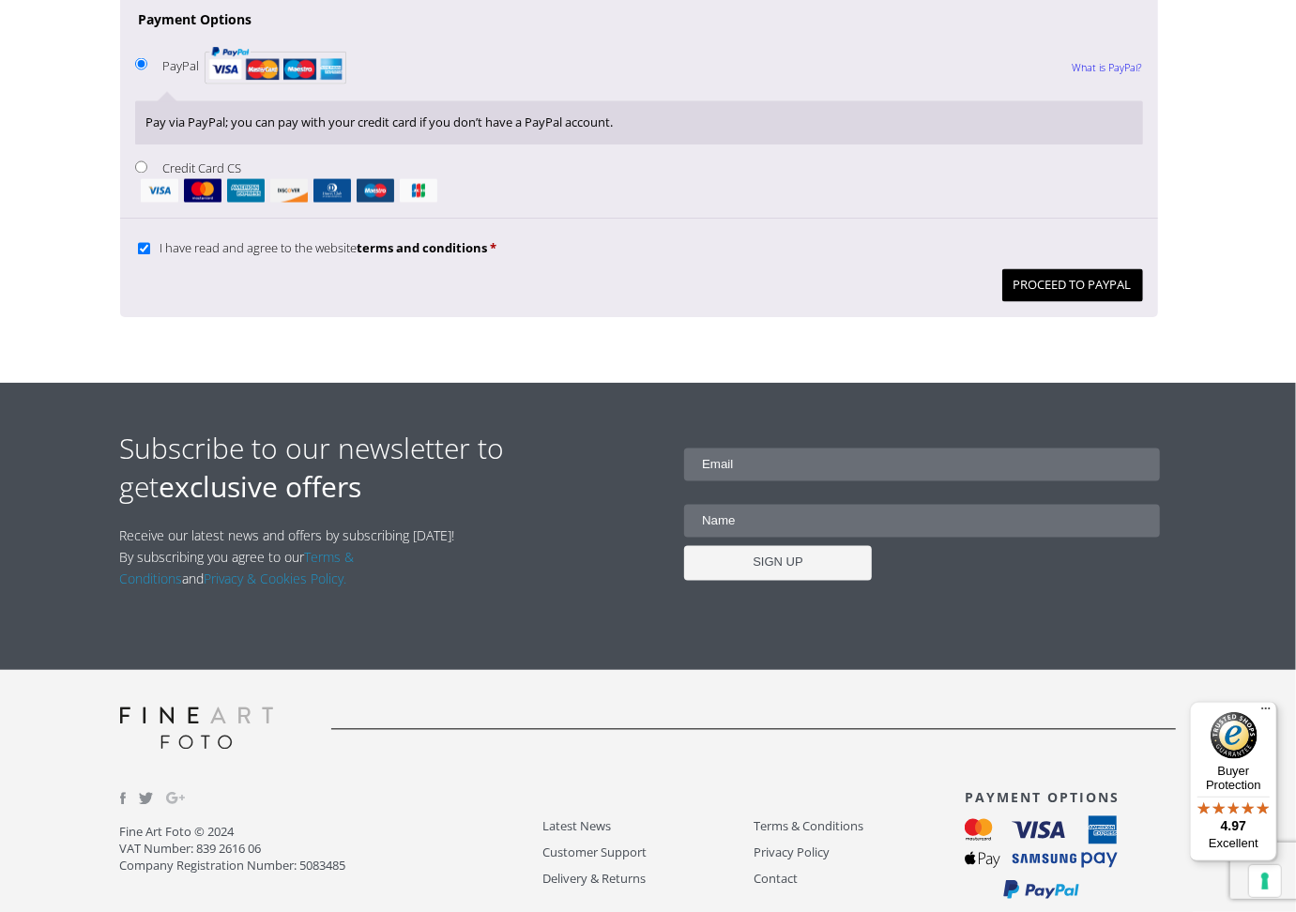
scroll to position [1934, 0]
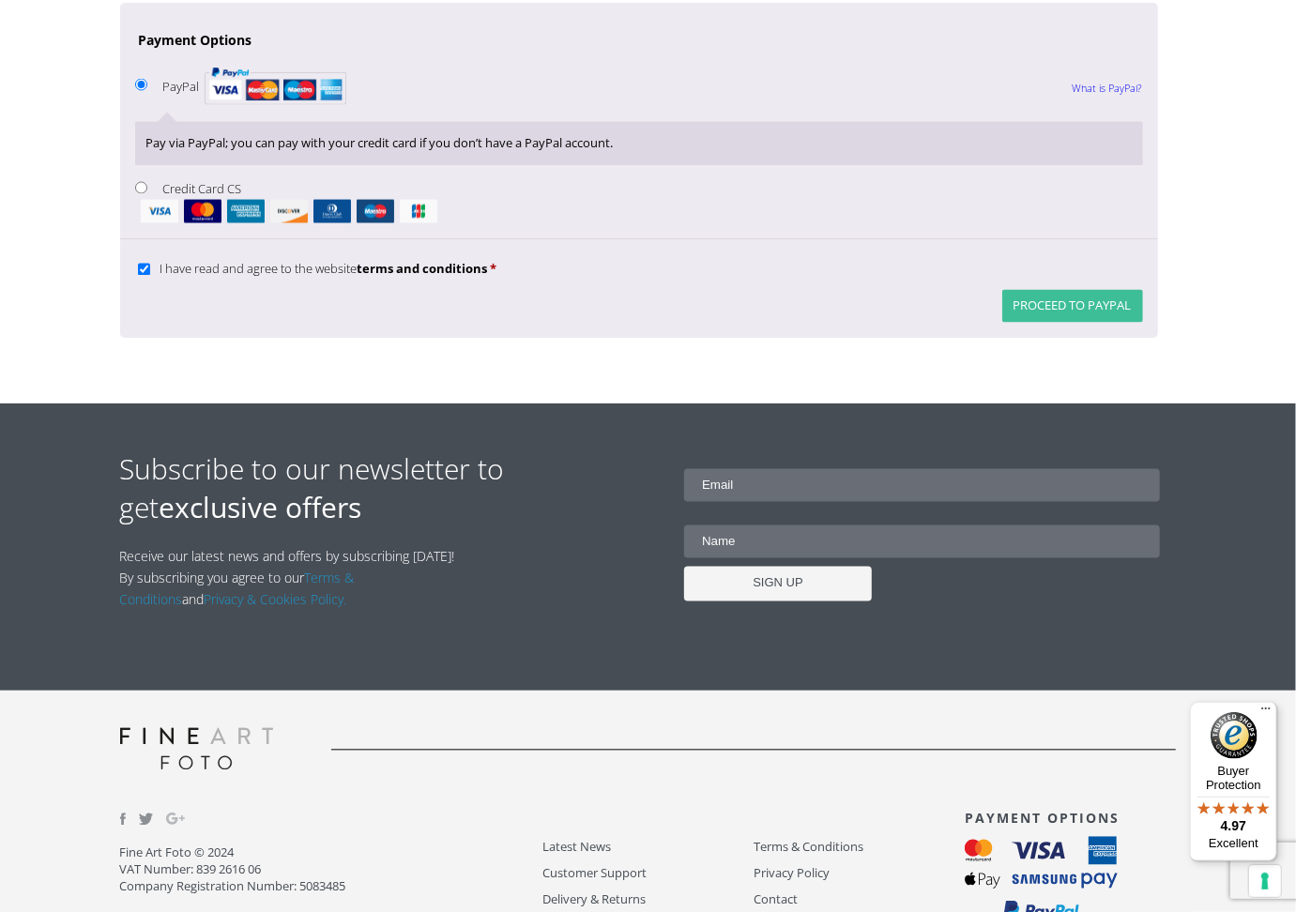
click at [1101, 290] on button "Proceed to PayPal" at bounding box center [1072, 306] width 141 height 33
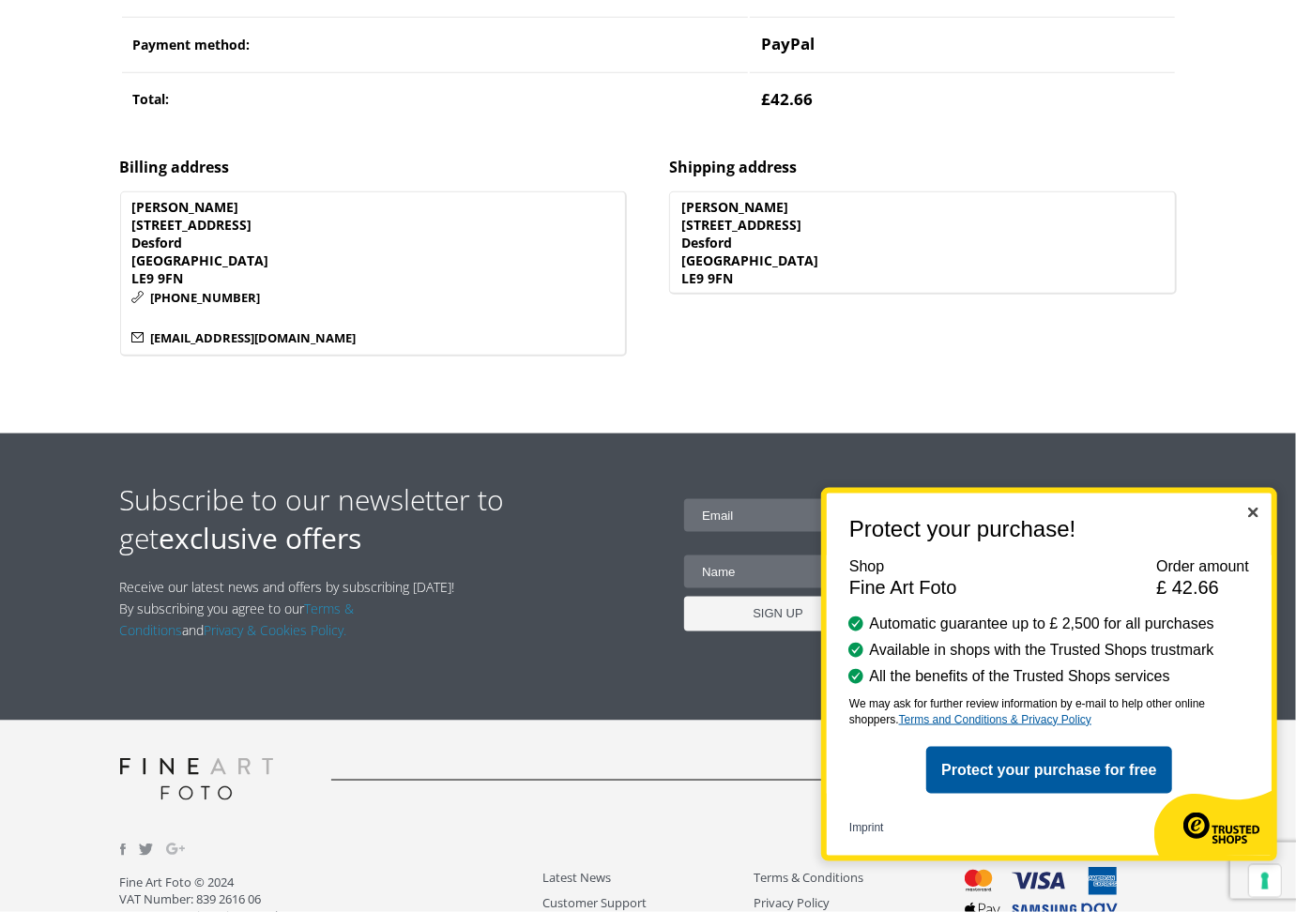
scroll to position [924, 0]
